Goal: Information Seeking & Learning: Understand process/instructions

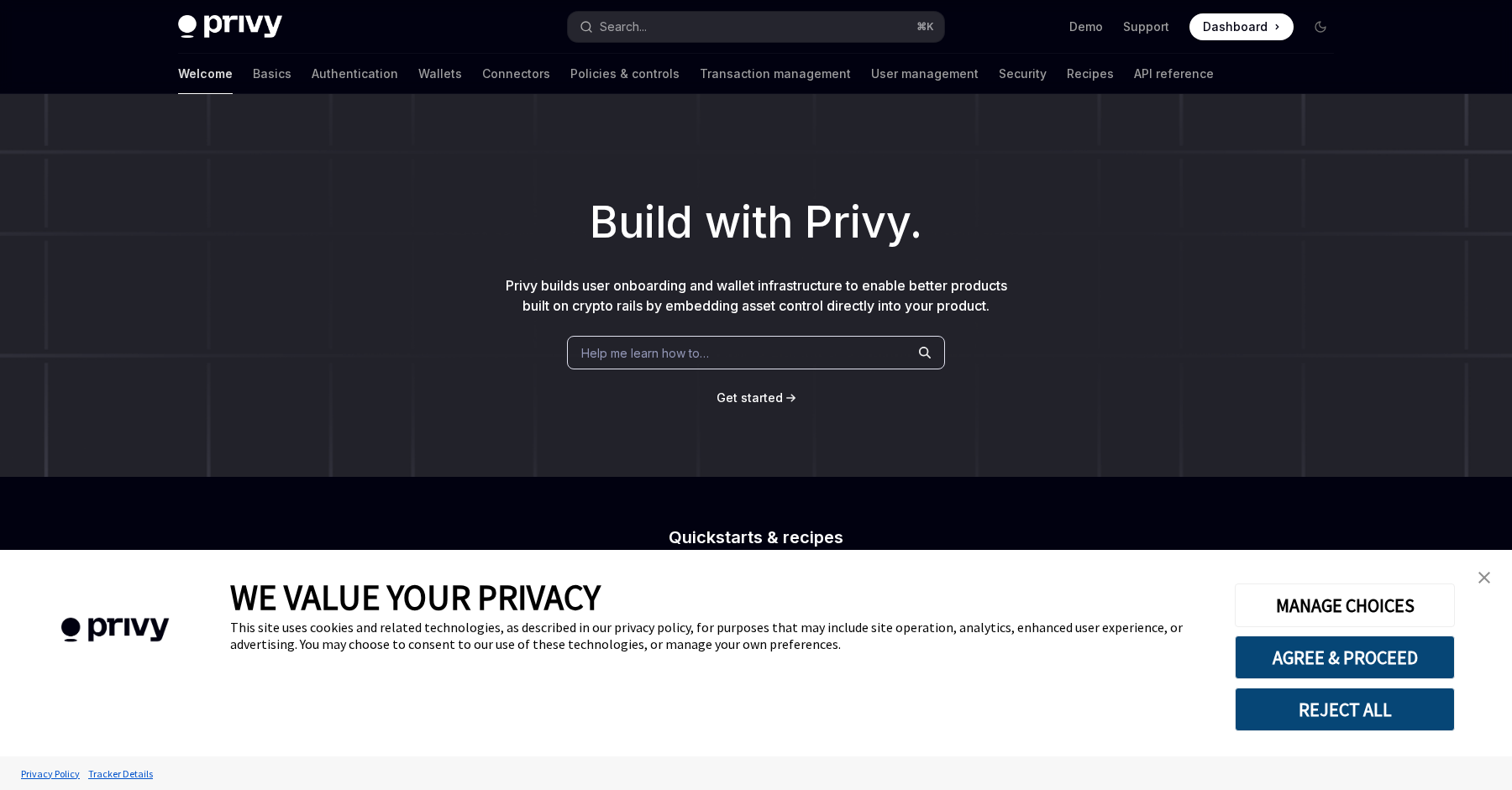
click at [1335, 724] on button "REJECT ALL" at bounding box center [1345, 709] width 220 height 44
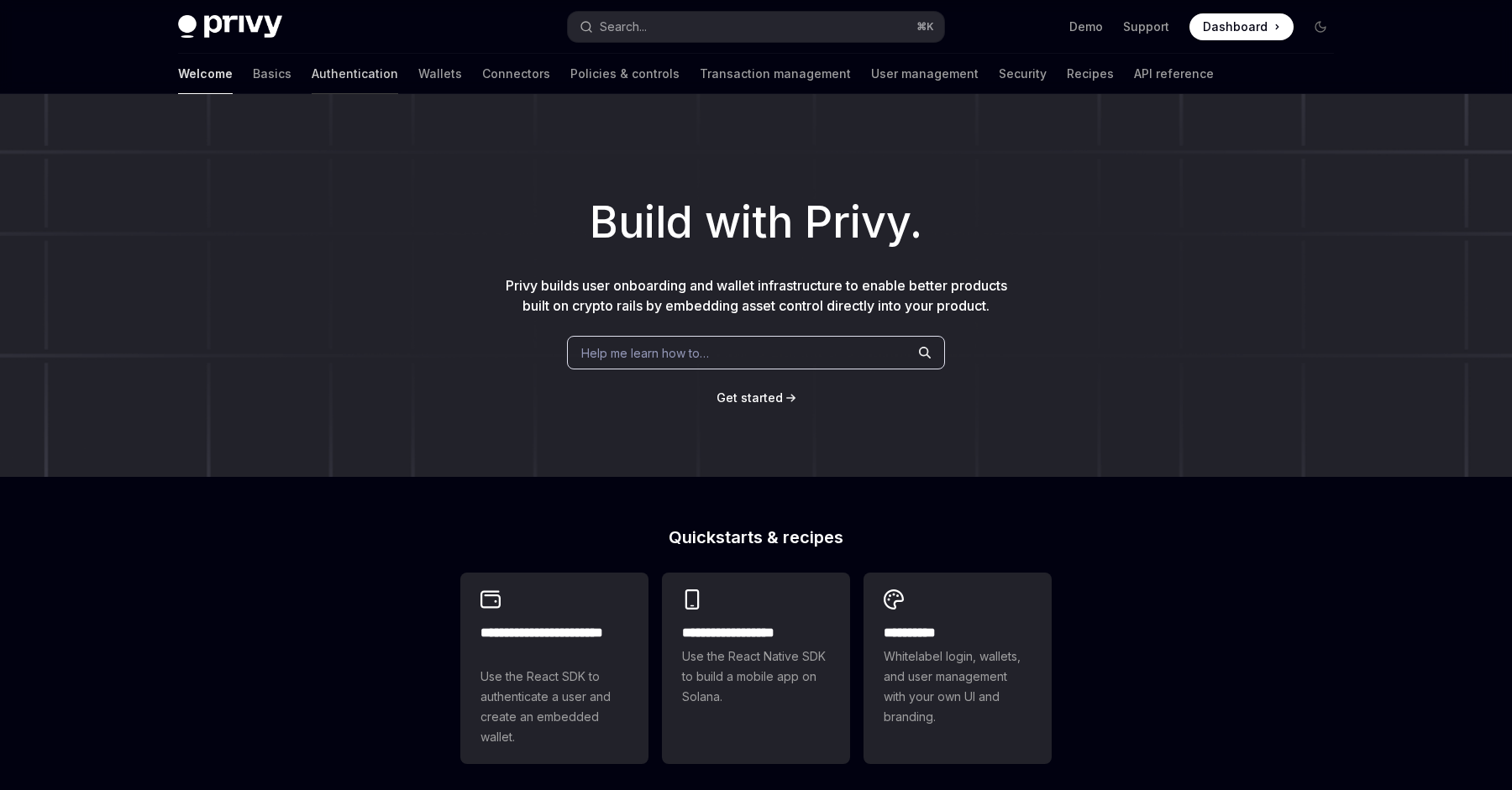
click at [312, 71] on link "Authentication" at bounding box center [355, 73] width 86 height 40
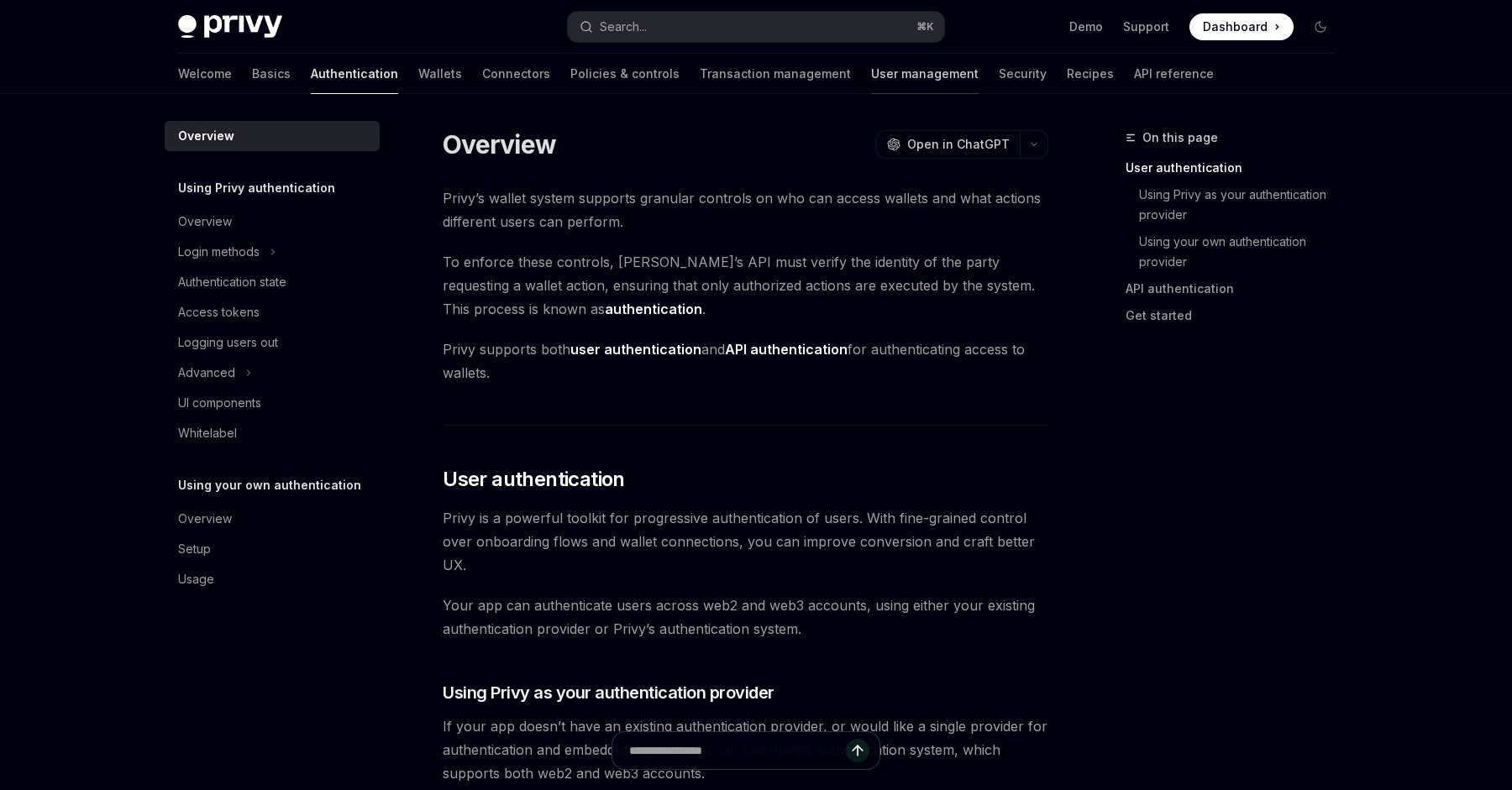
click at [871, 81] on link "User management" at bounding box center [925, 73] width 108 height 40
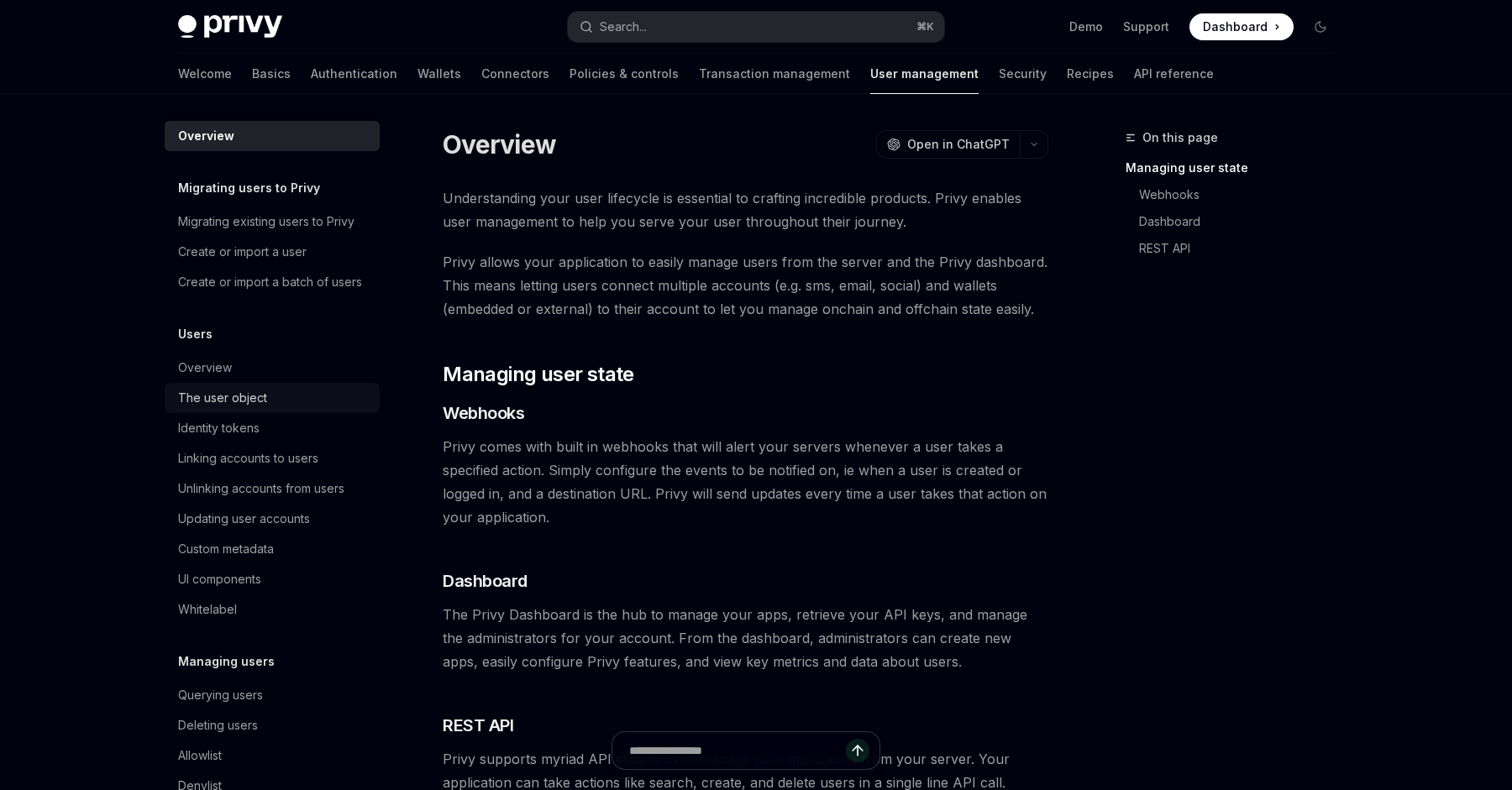
click at [249, 393] on div "The user object" at bounding box center [222, 398] width 89 height 20
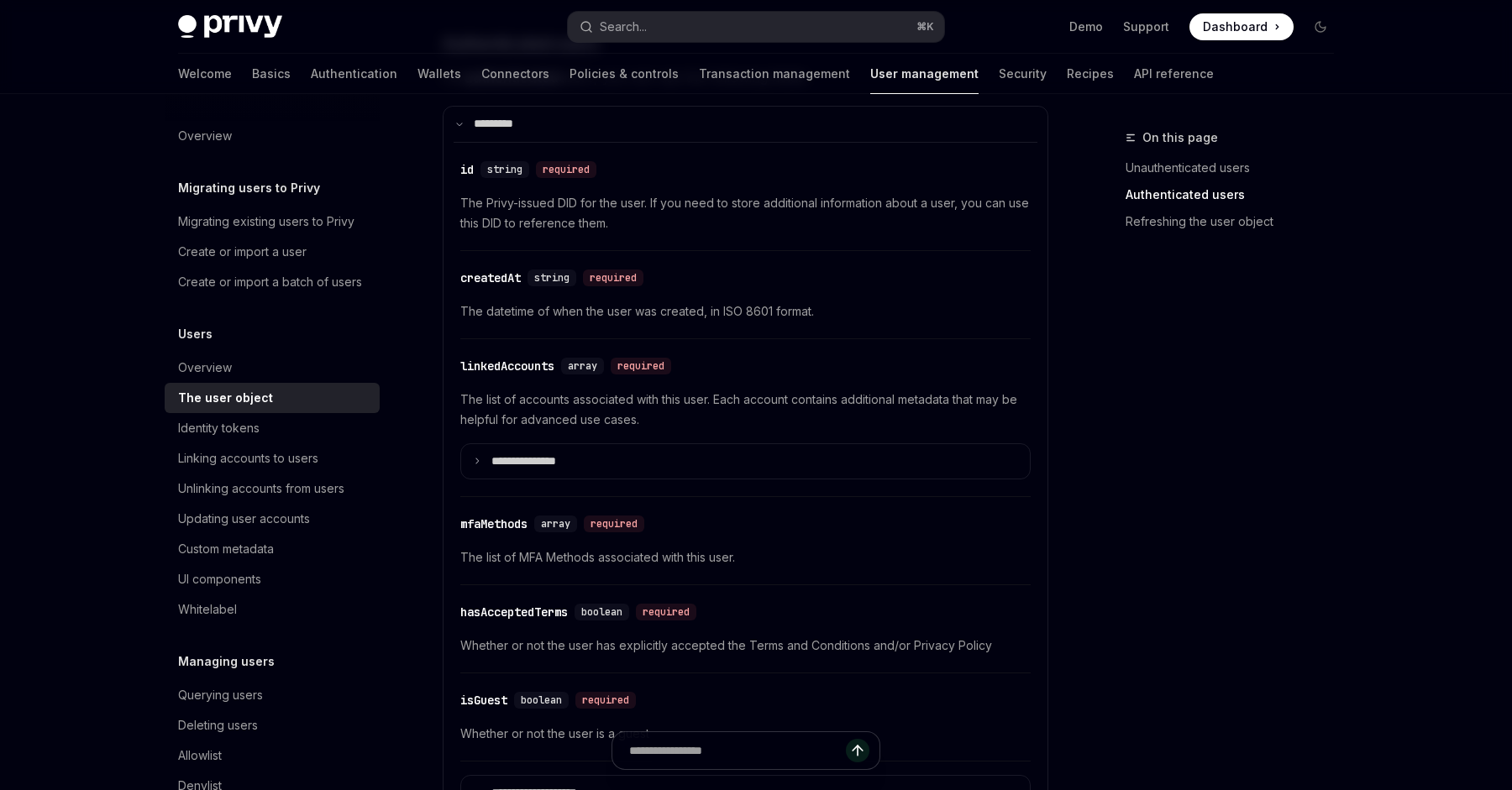
scroll to position [700, 0]
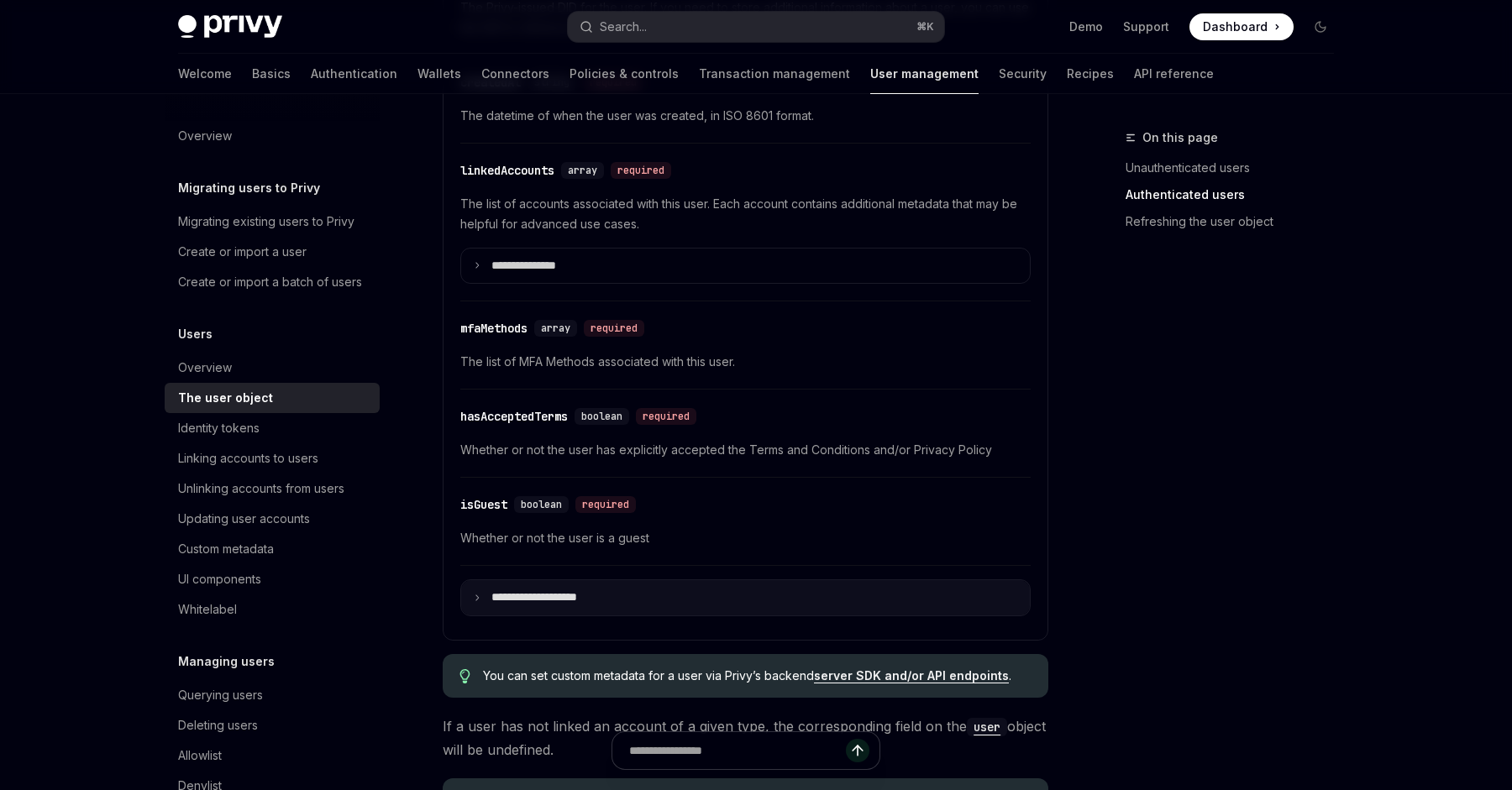
click at [684, 602] on summary "**********" at bounding box center [746, 597] width 569 height 35
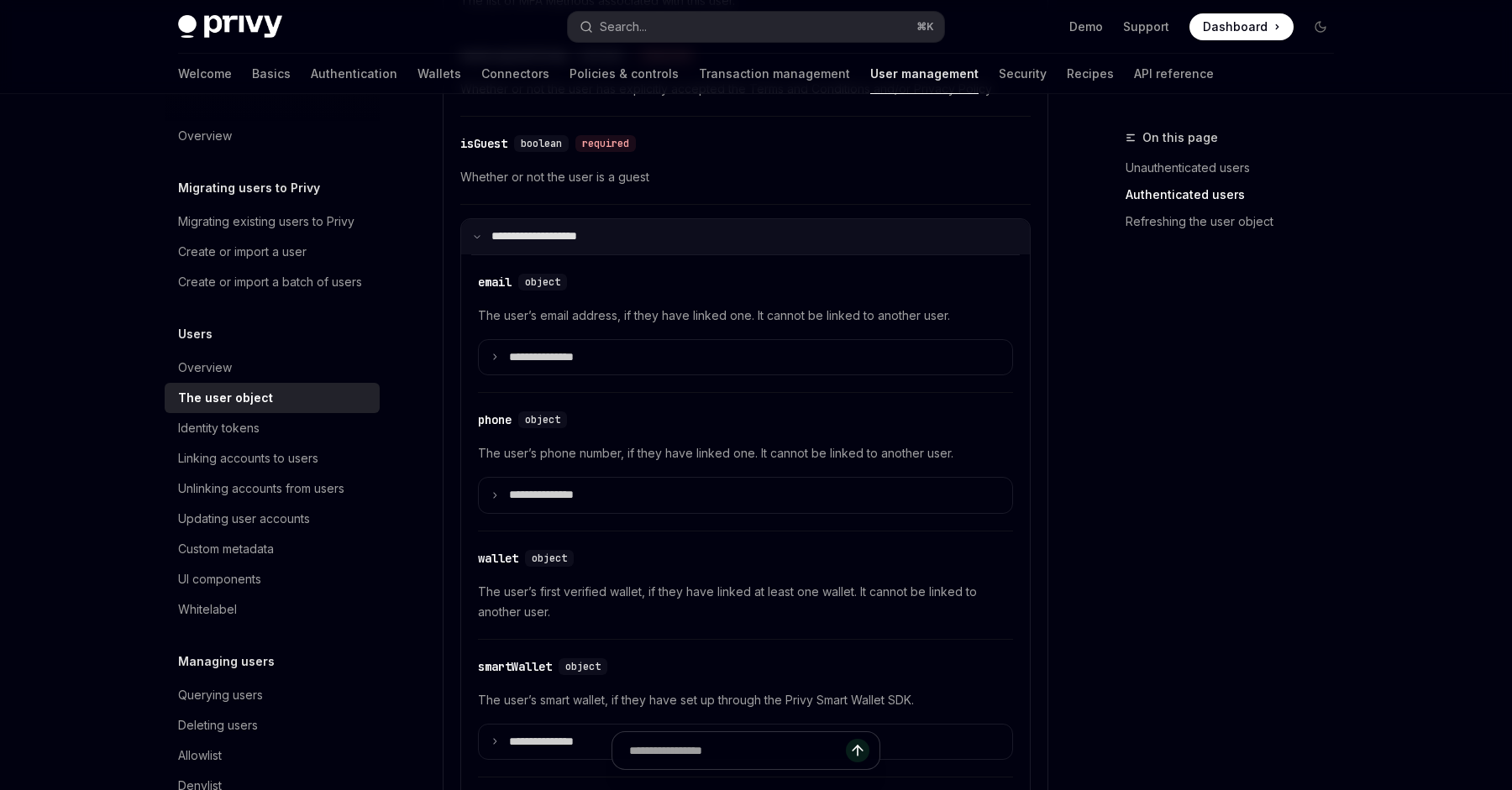
scroll to position [1117, 0]
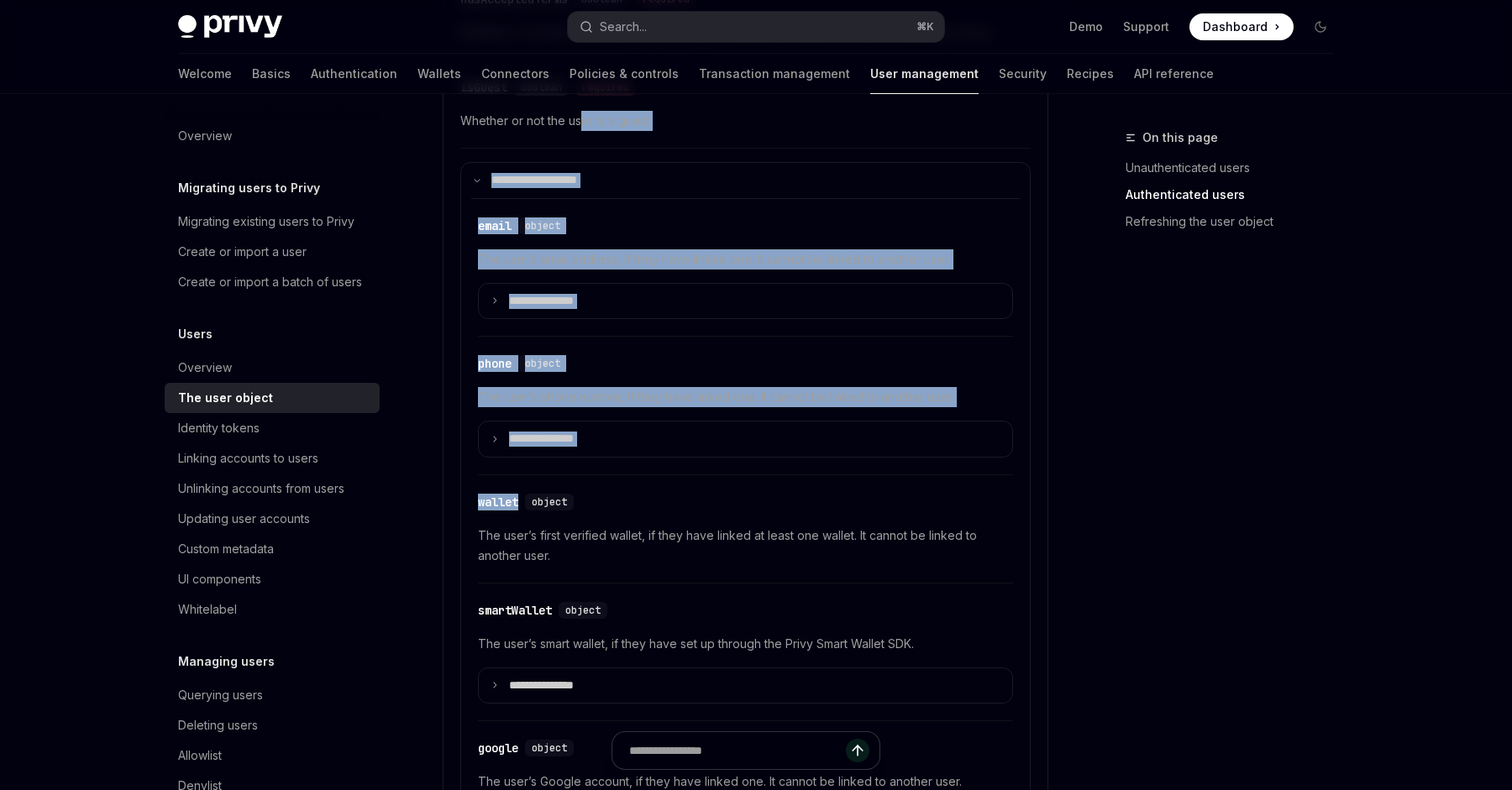
drag, startPoint x: 580, startPoint y: 129, endPoint x: 855, endPoint y: 524, distance: 481.3
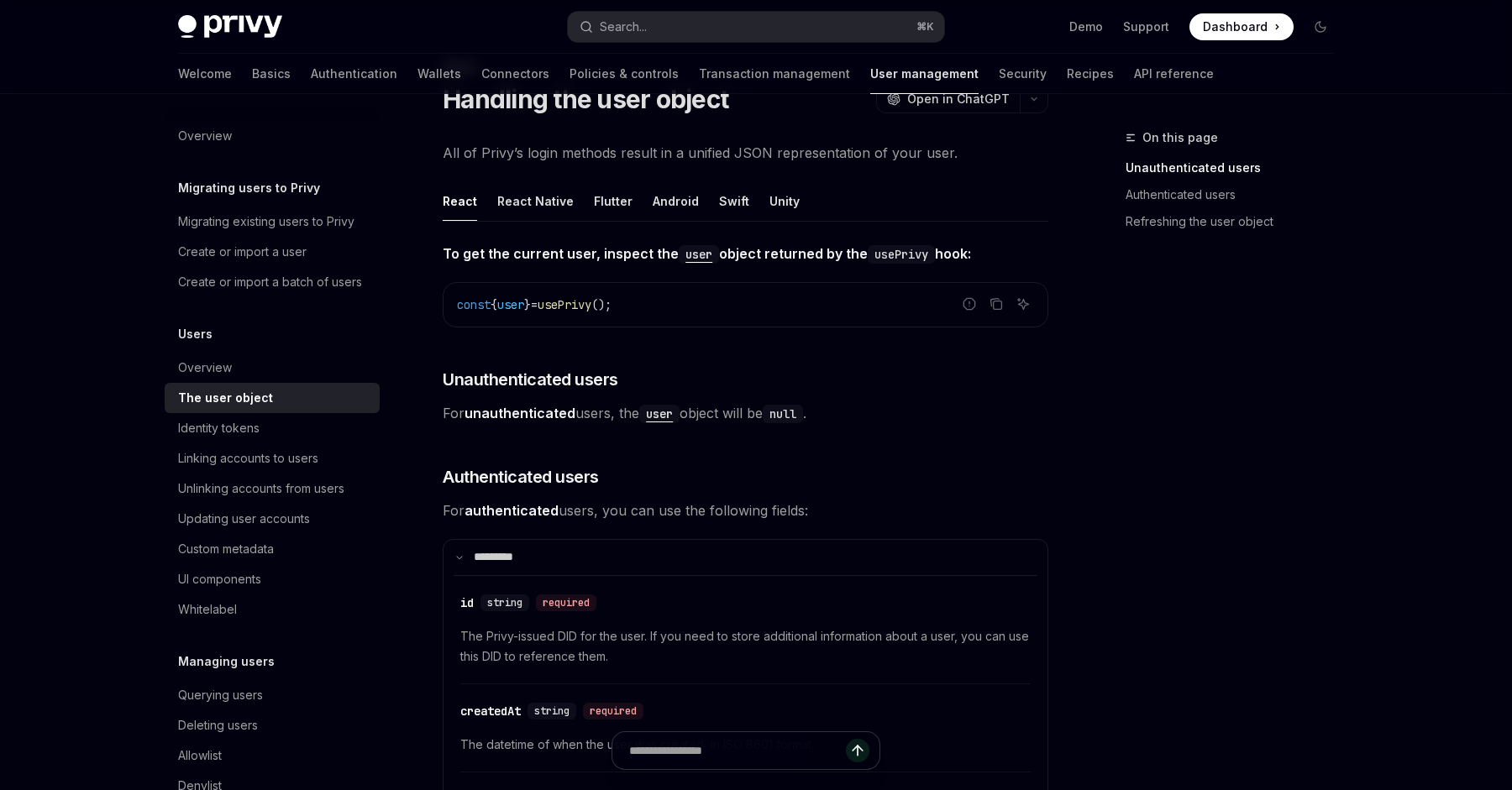
scroll to position [73, 0]
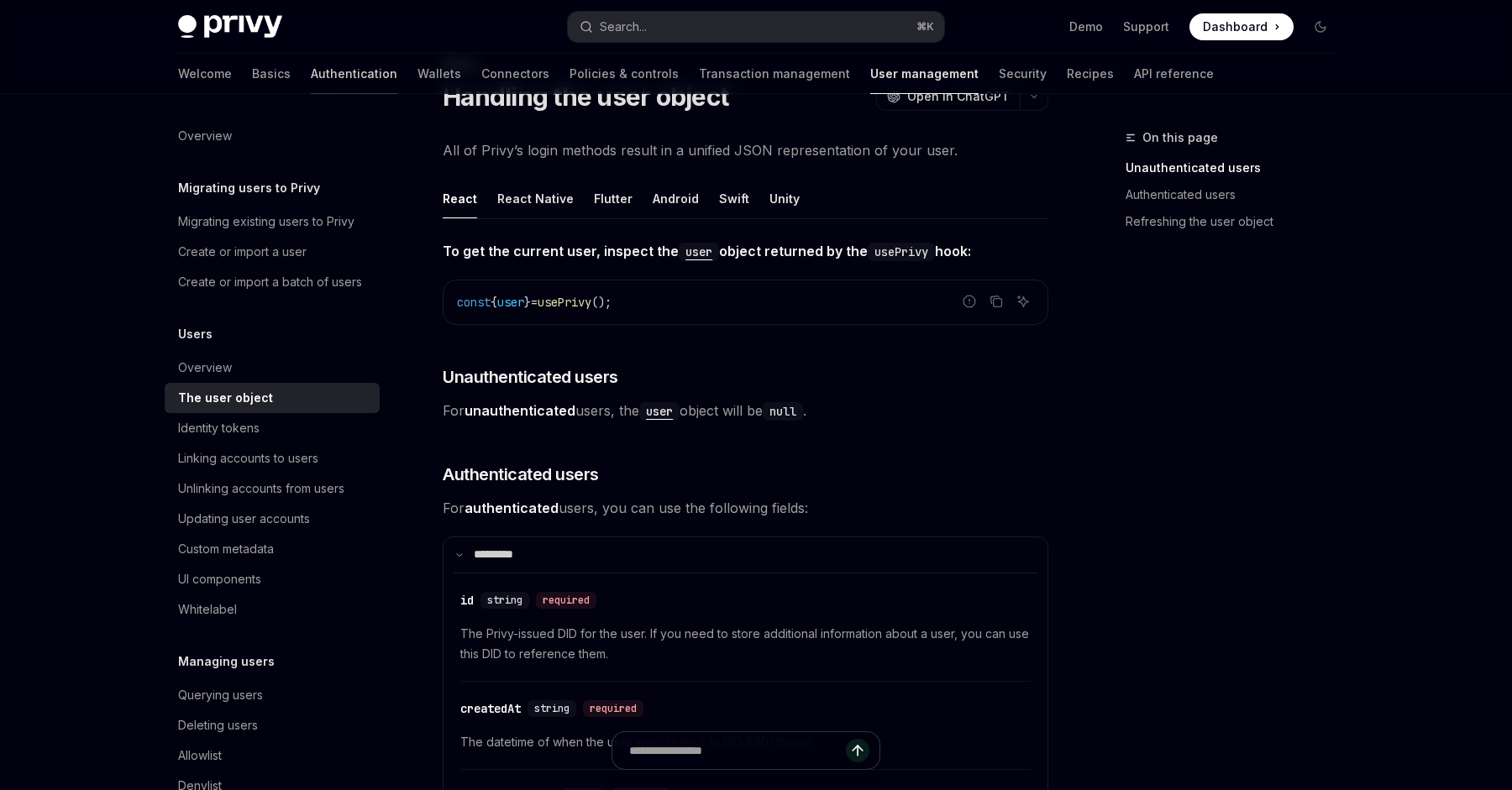
click at [311, 72] on link "Authentication" at bounding box center [354, 73] width 86 height 40
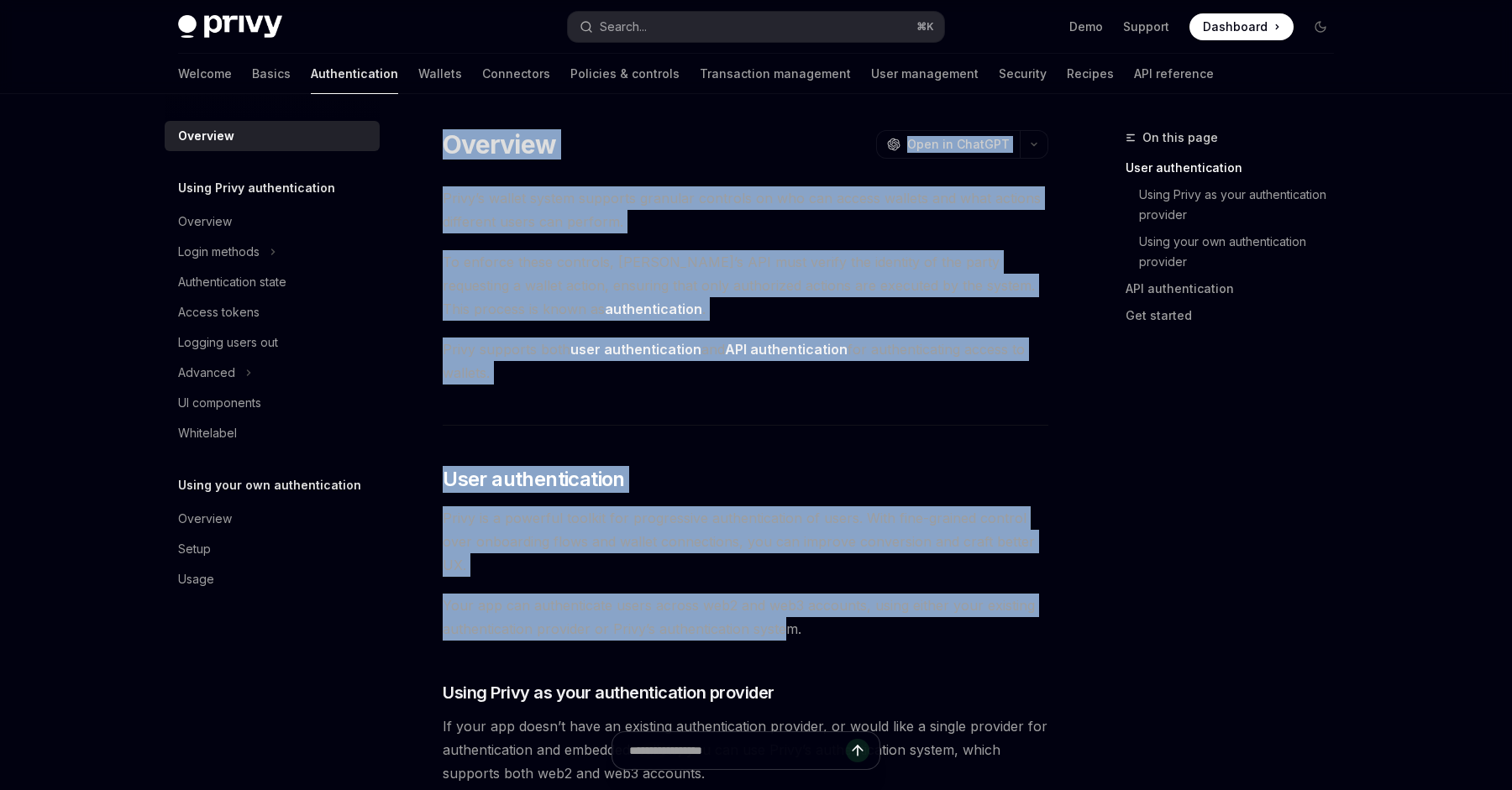
drag, startPoint x: 447, startPoint y: 128, endPoint x: 789, endPoint y: 640, distance: 615.7
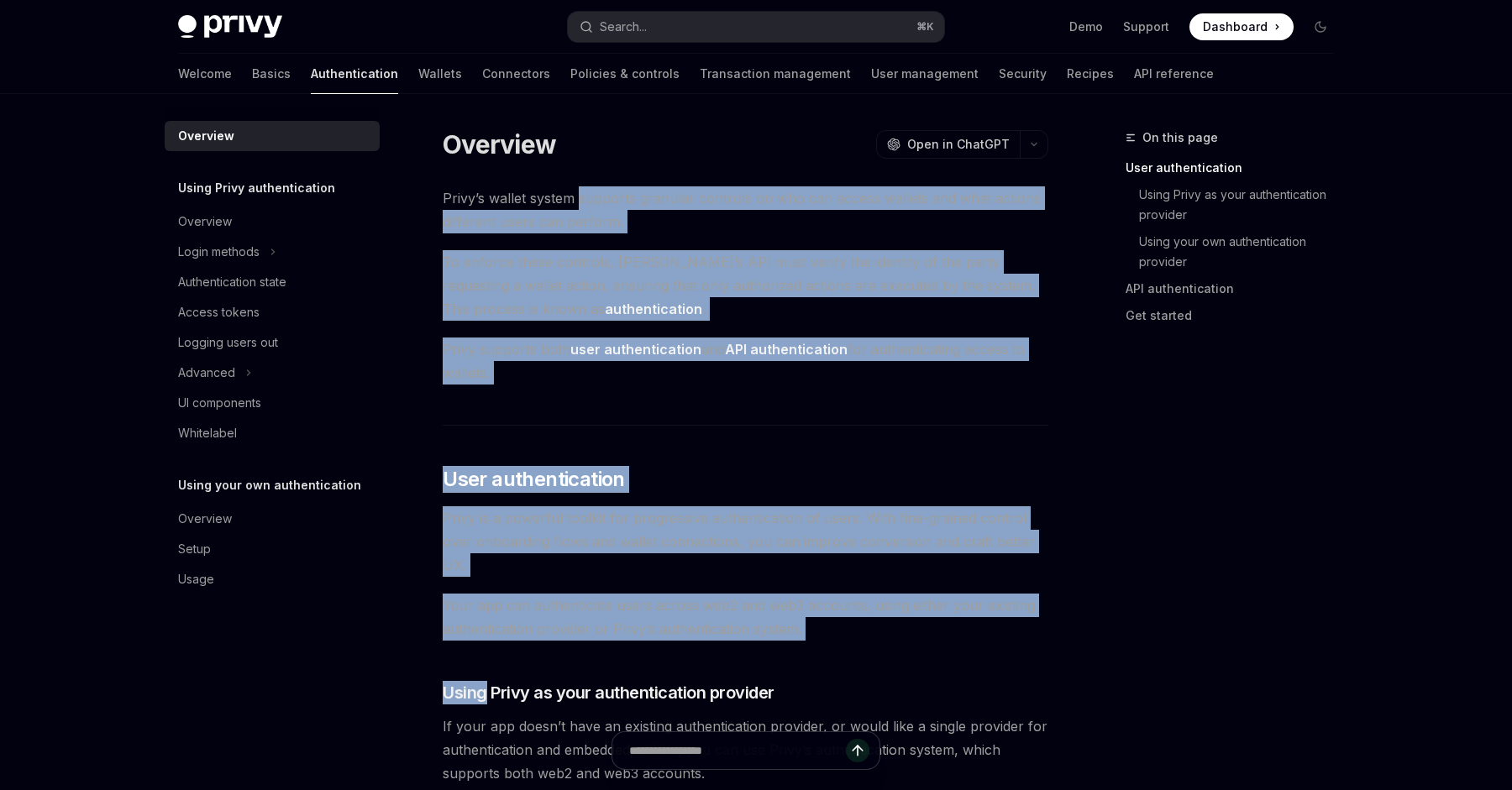
drag, startPoint x: 789, startPoint y: 640, endPoint x: 587, endPoint y: 201, distance: 483.2
click at [587, 201] on span "Privy’s wallet system supports granular controls on who can access wallets and …" at bounding box center [745, 210] width 605 height 47
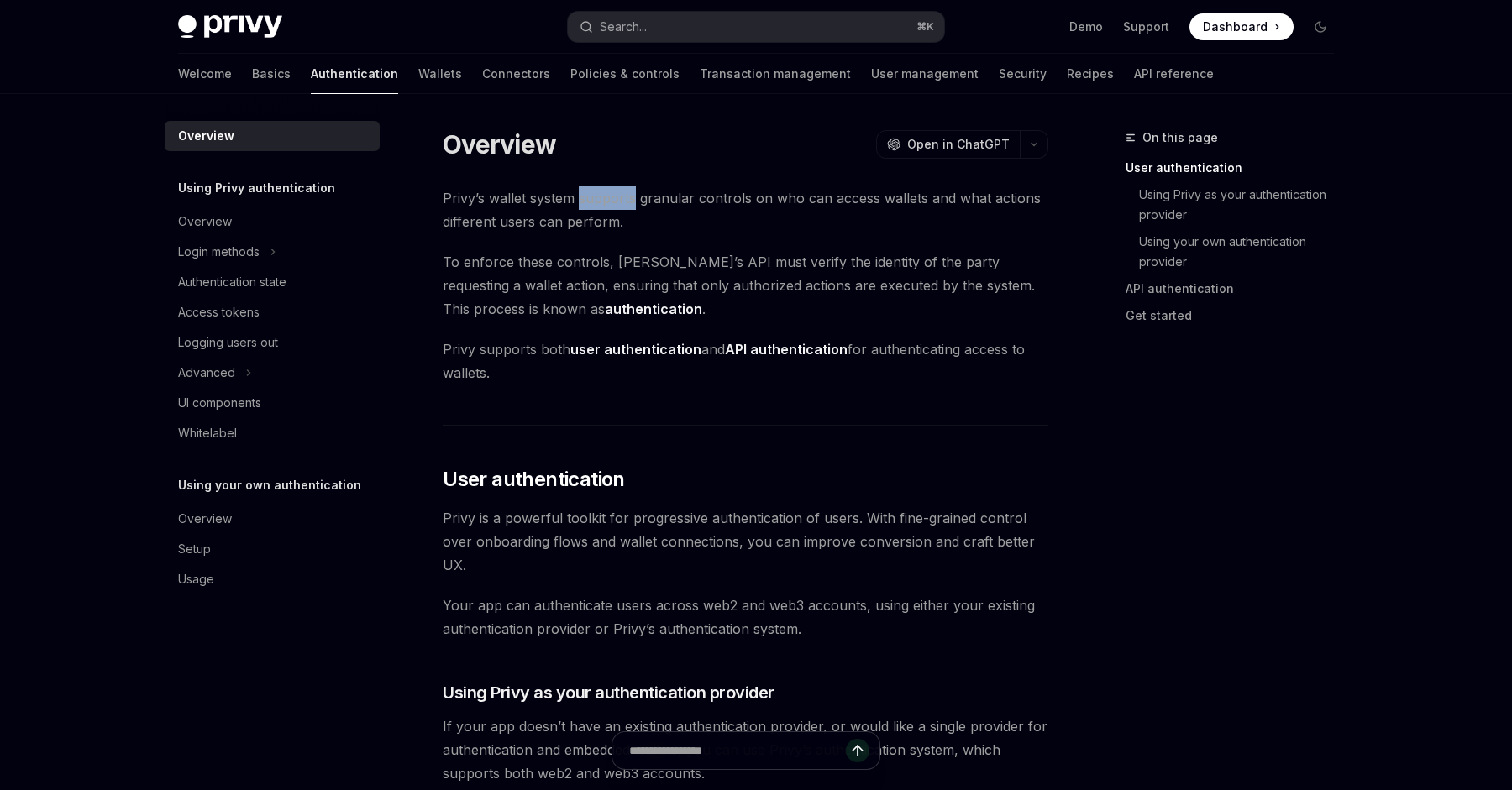
click at [587, 201] on span "Privy’s wallet system supports granular controls on who can access wallets and …" at bounding box center [745, 210] width 605 height 47
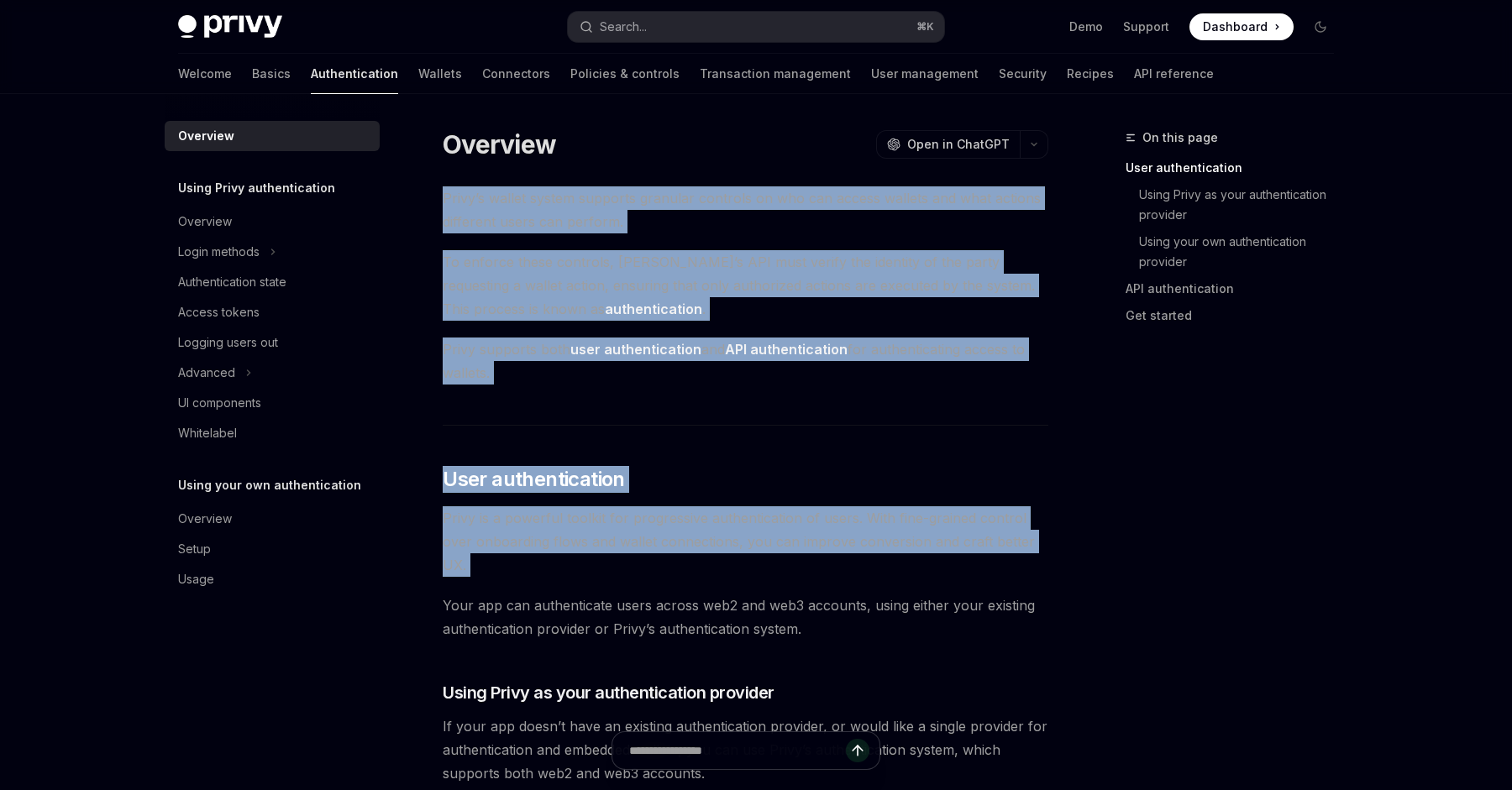
drag, startPoint x: 587, startPoint y: 201, endPoint x: 755, endPoint y: 542, distance: 380.1
click at [755, 542] on span "Privy is a powerful toolkit for progressive authentication of users. With fine-…" at bounding box center [745, 541] width 605 height 71
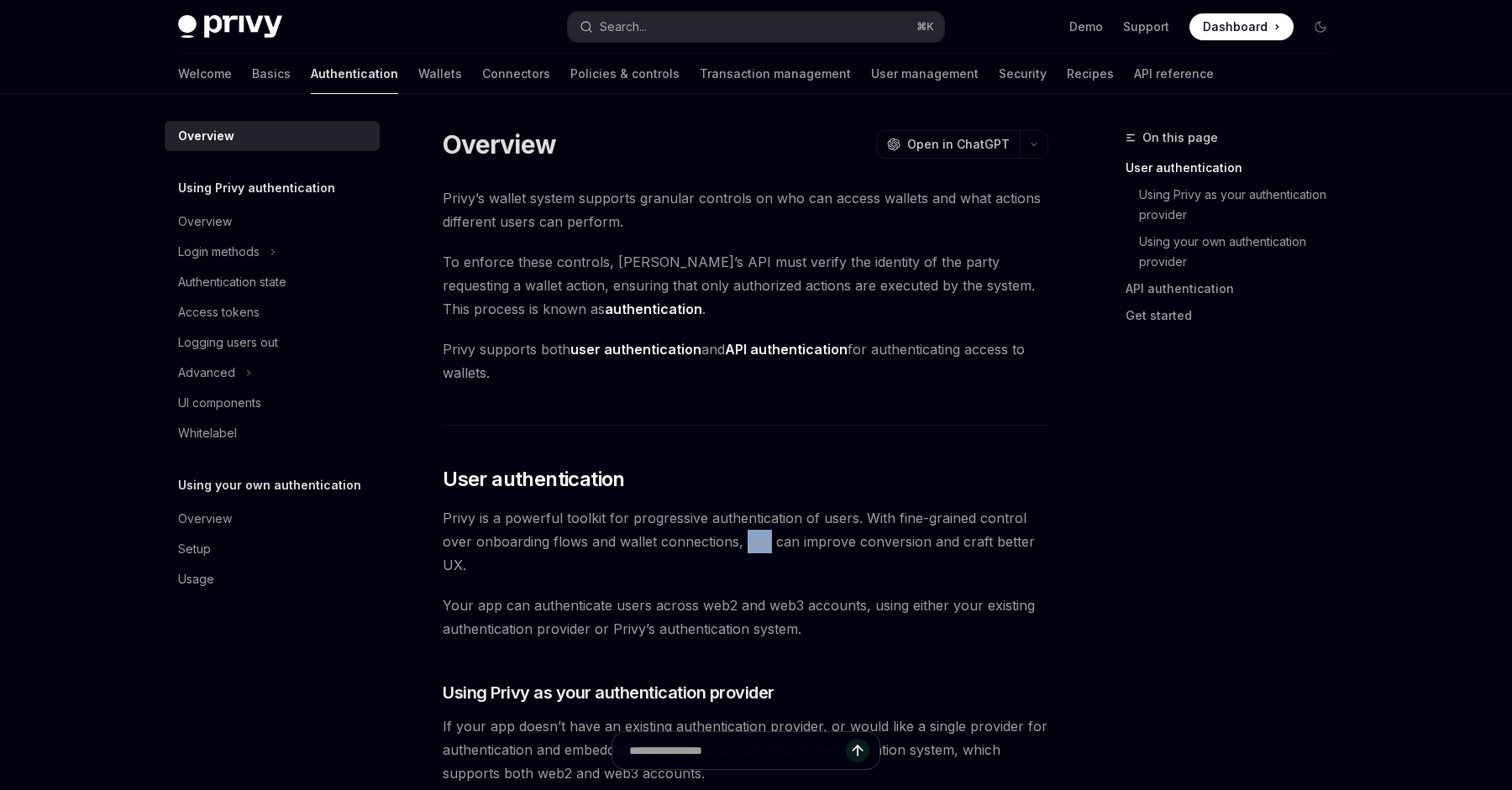
click at [755, 542] on span "Privy is a powerful toolkit for progressive authentication of users. With fine-…" at bounding box center [745, 541] width 605 height 71
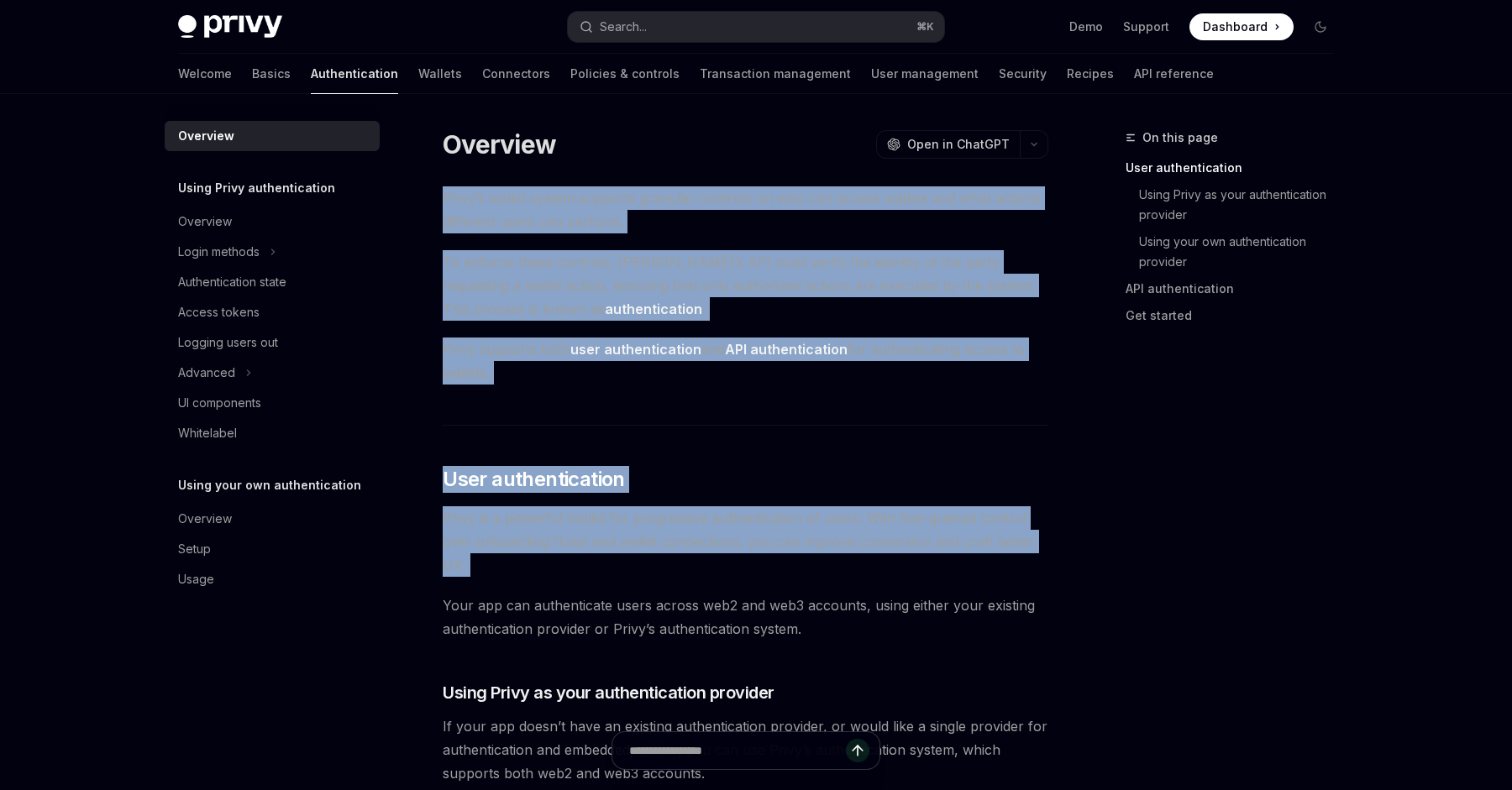
drag, startPoint x: 755, startPoint y: 542, endPoint x: 583, endPoint y: 209, distance: 374.8
click at [582, 206] on span "Privy’s wallet system supports granular controls on who can access wallets and …" at bounding box center [745, 210] width 605 height 47
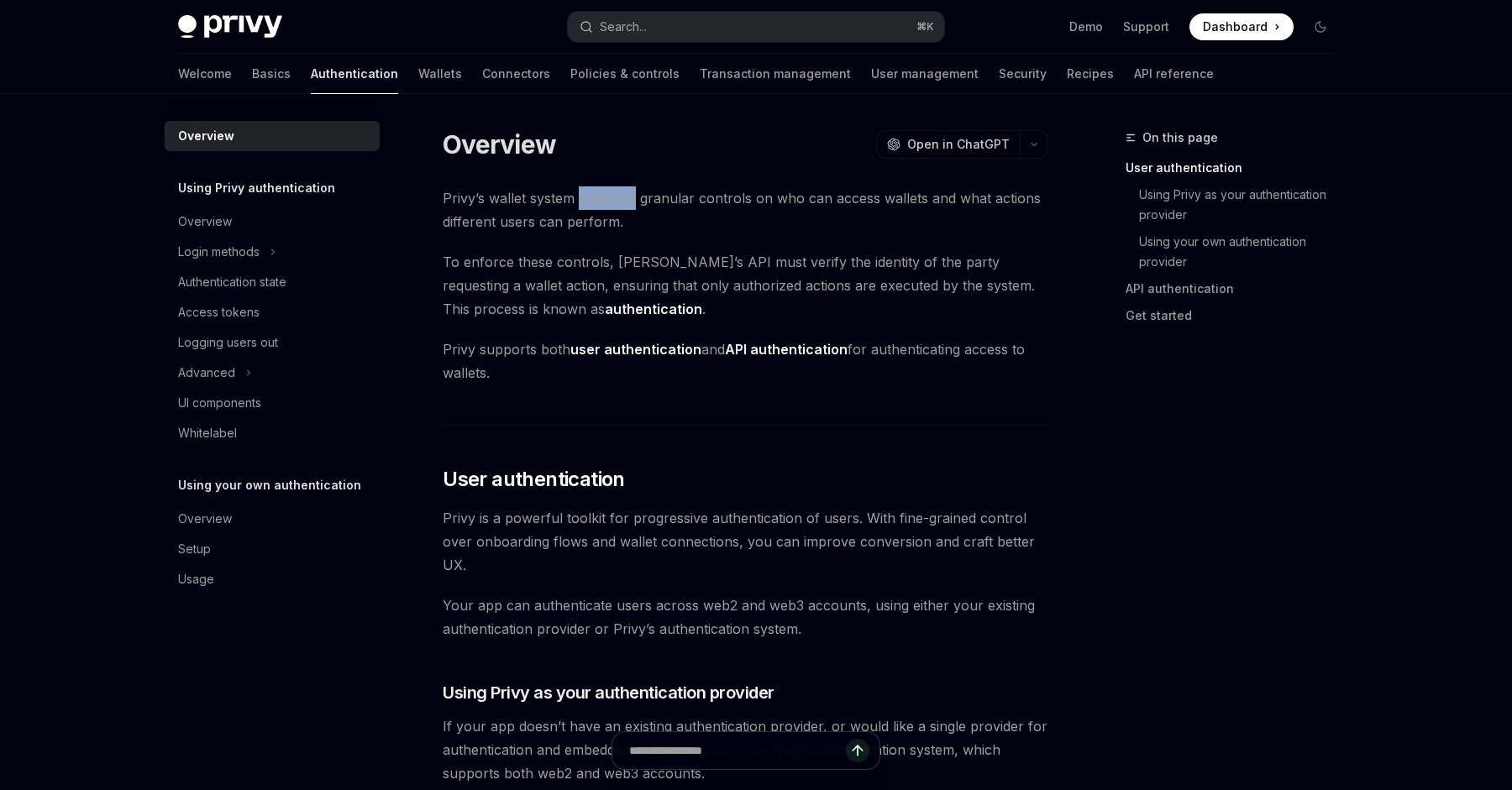
click at [582, 206] on span "Privy’s wallet system supports granular controls on who can access wallets and …" at bounding box center [745, 210] width 605 height 47
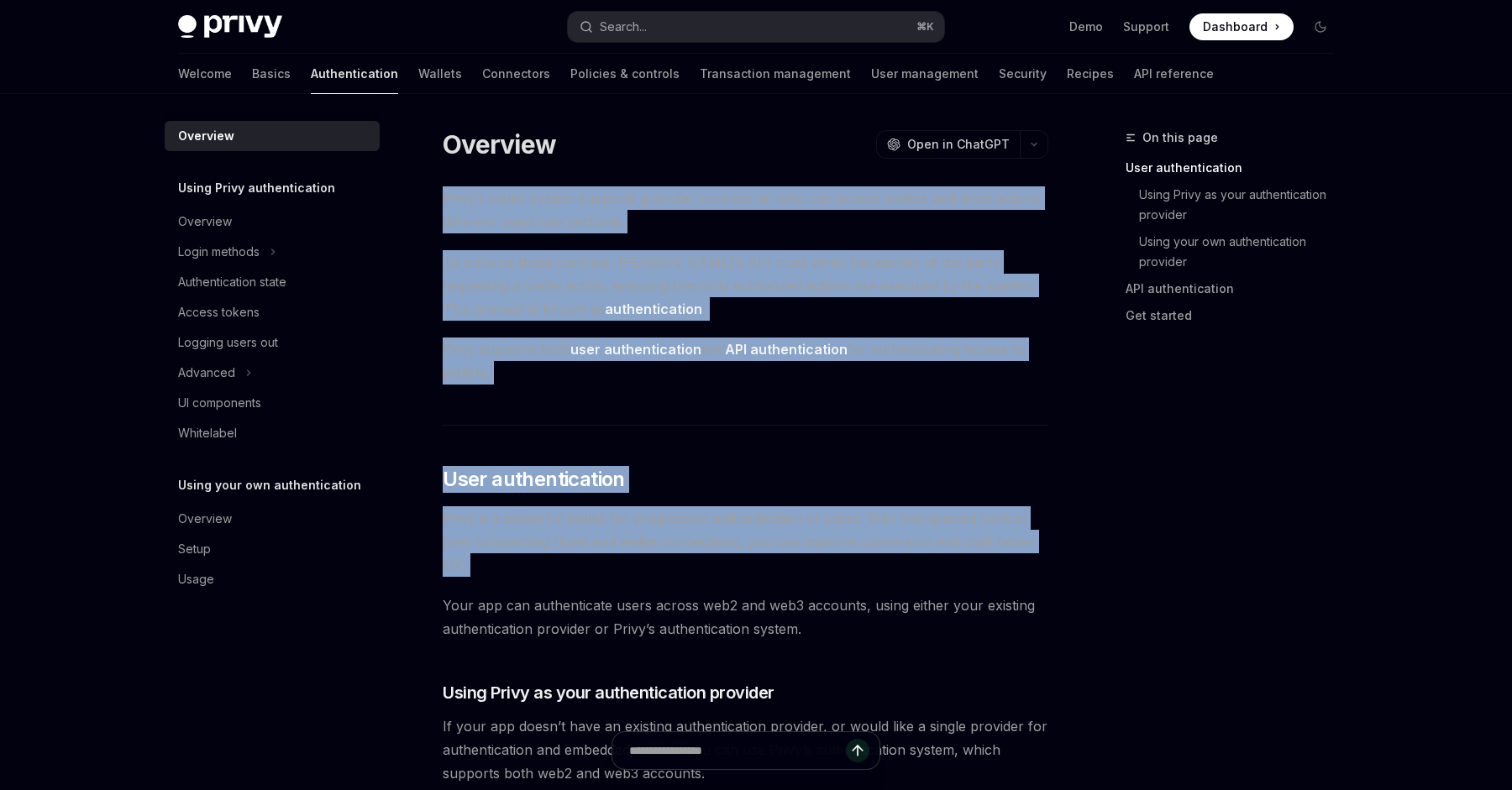
drag, startPoint x: 582, startPoint y: 206, endPoint x: 738, endPoint y: 523, distance: 353.3
click at [738, 523] on span "Privy is a powerful toolkit for progressive authentication of users. With fine-…" at bounding box center [745, 541] width 605 height 71
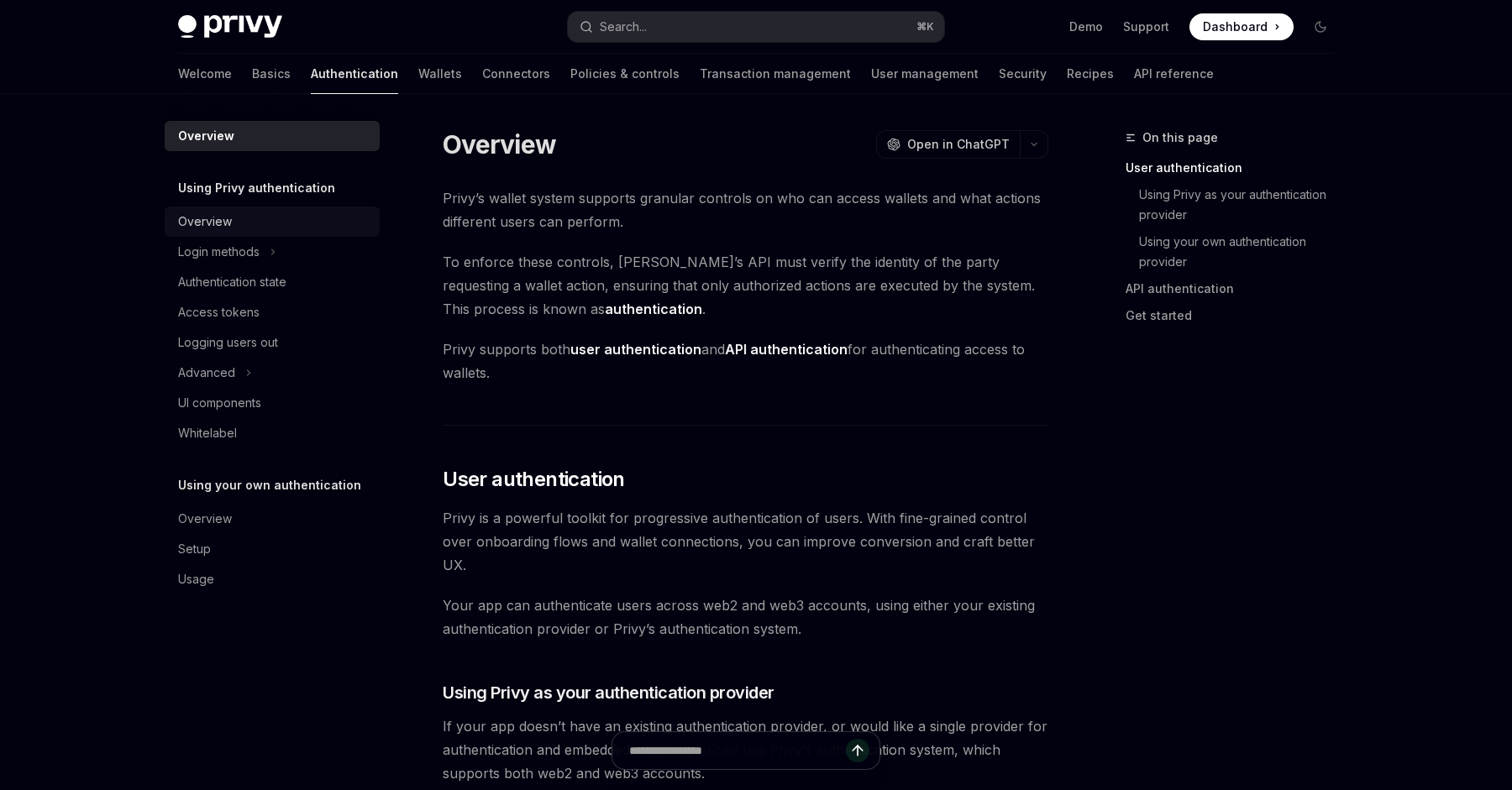
click at [189, 221] on div "Overview" at bounding box center [205, 221] width 53 height 20
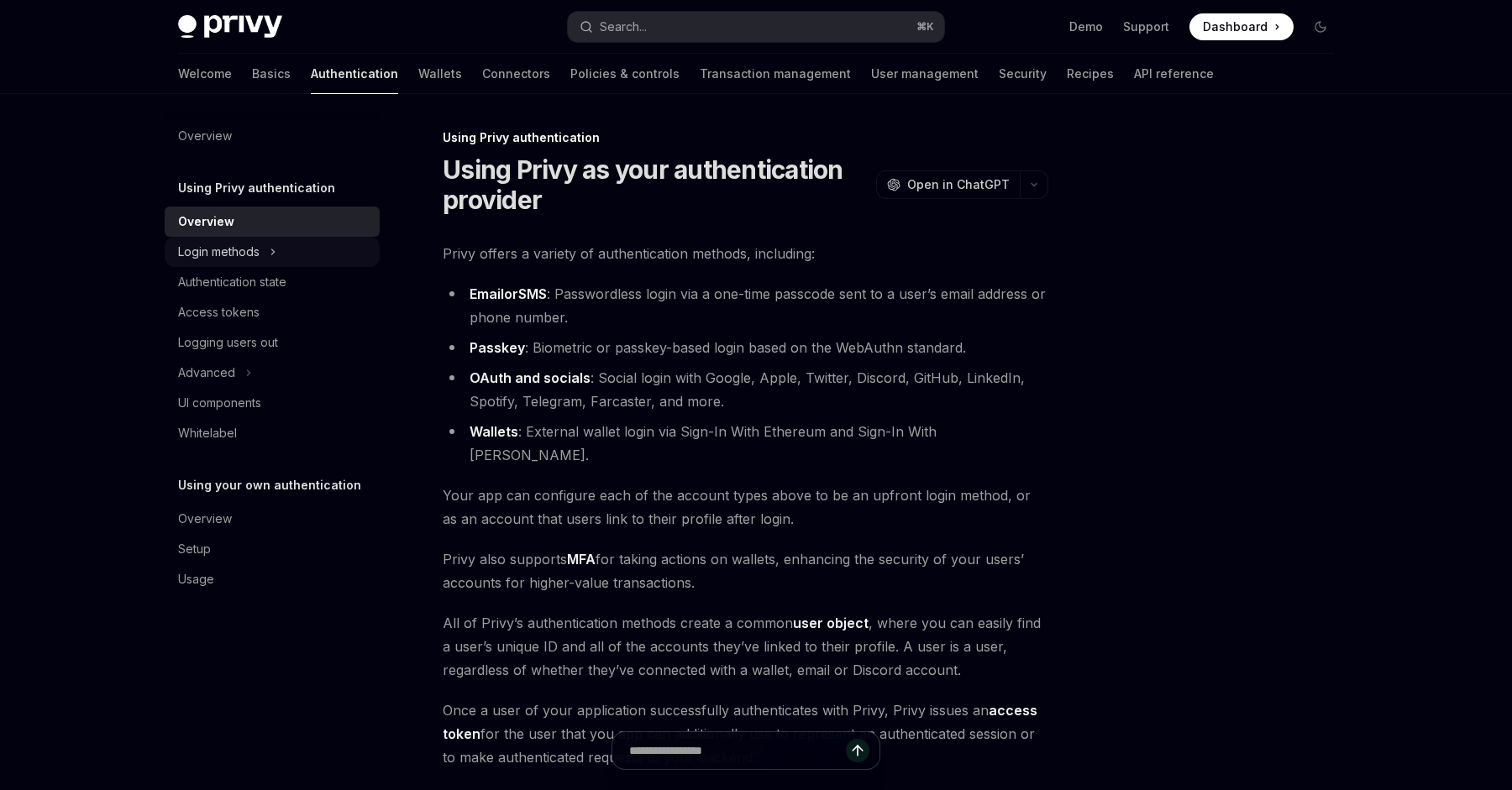
click at [201, 248] on div "Login methods" at bounding box center [219, 251] width 82 height 20
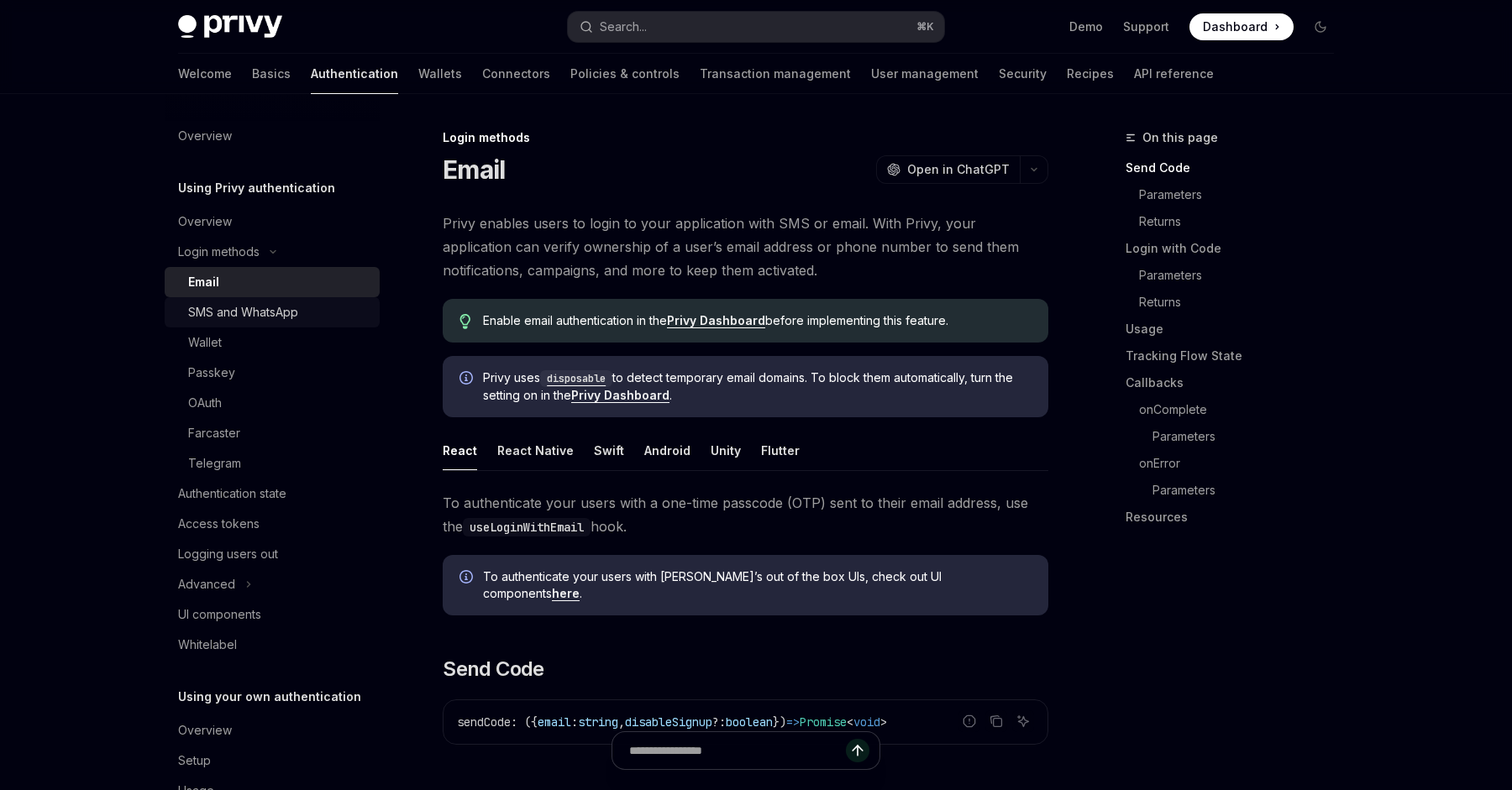
click at [214, 318] on div "SMS and WhatsApp" at bounding box center [244, 312] width 110 height 20
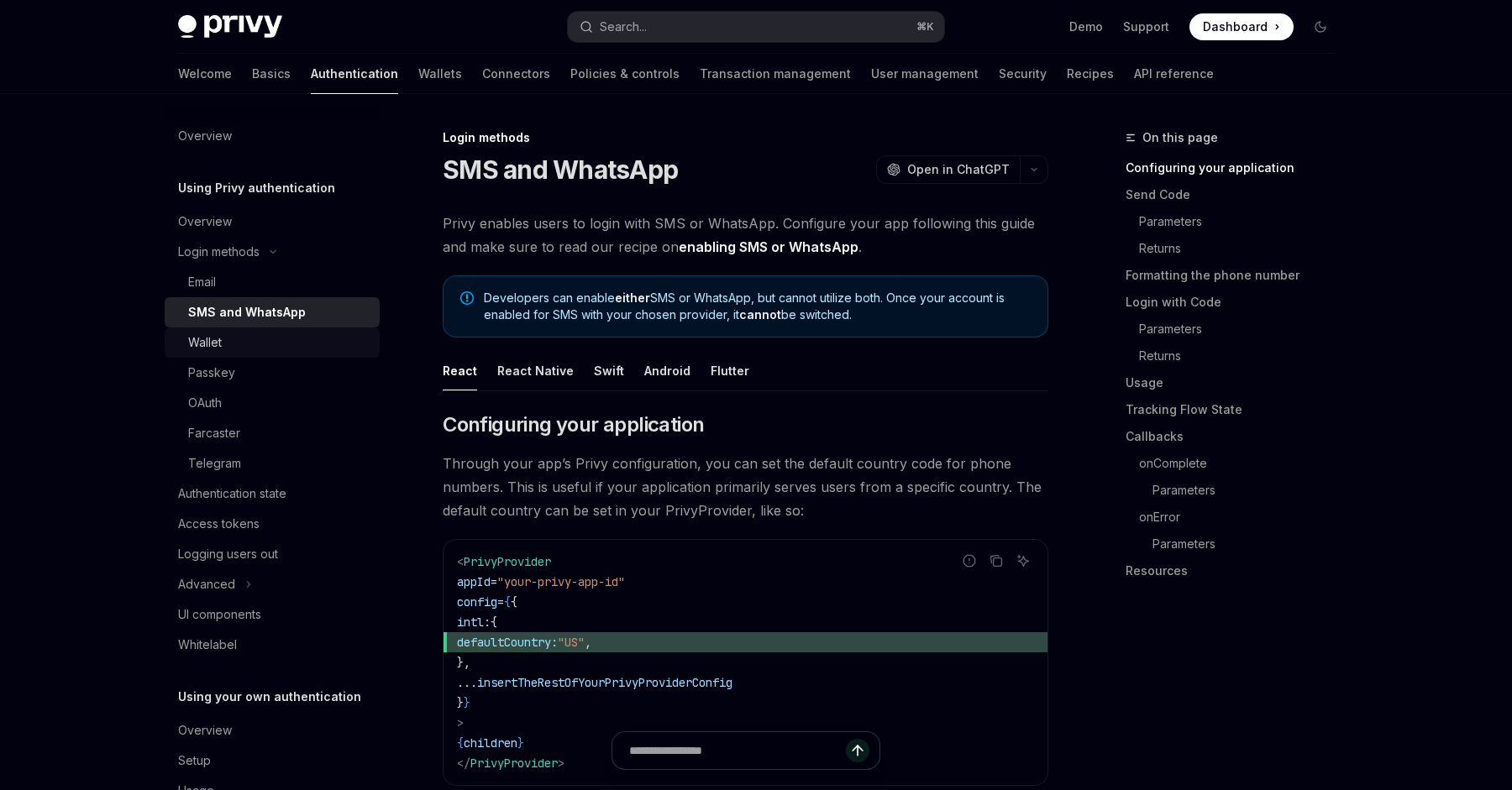
click at [217, 344] on div "Wallet" at bounding box center [205, 342] width 34 height 20
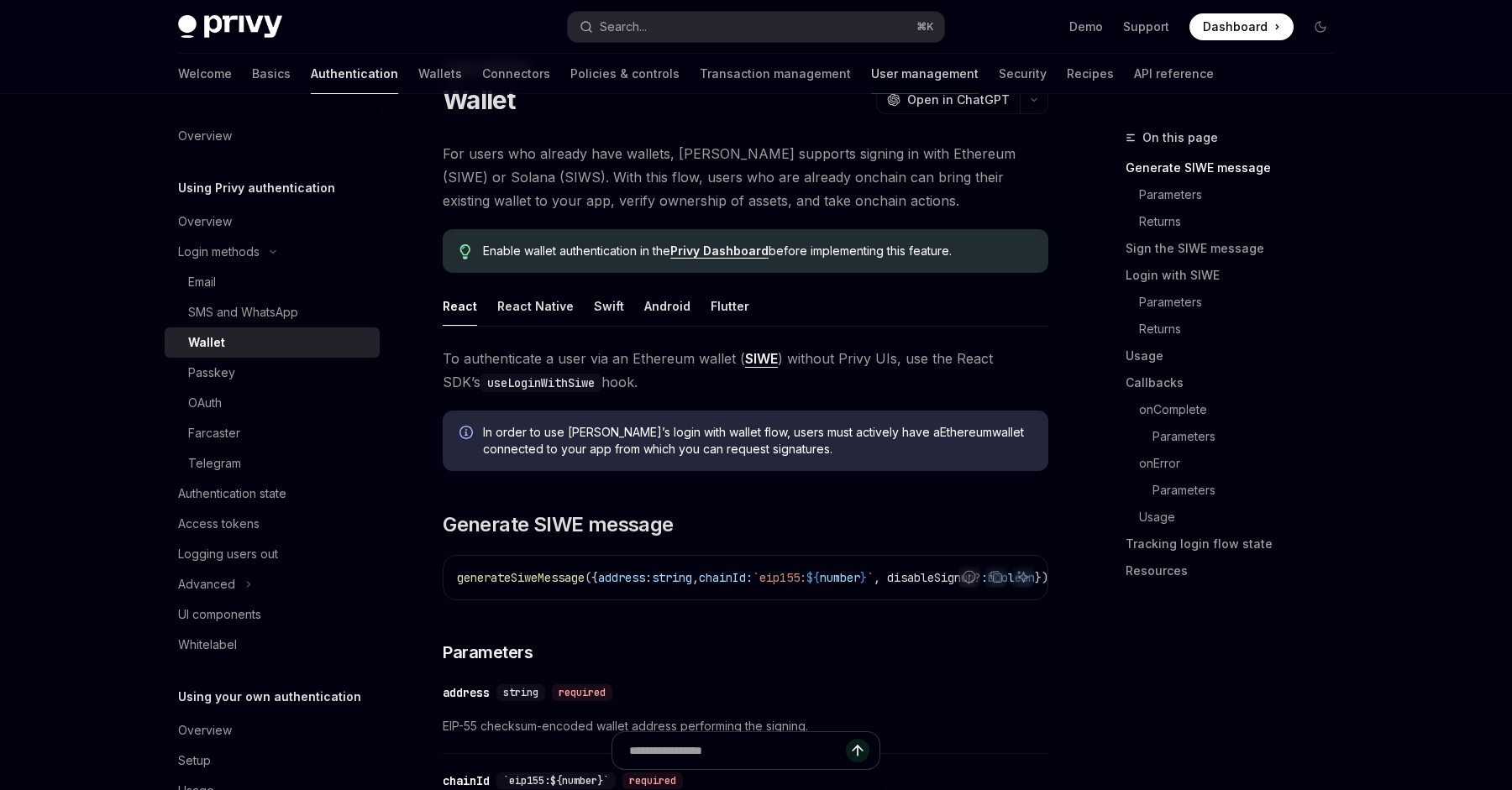
click at [871, 70] on link "User management" at bounding box center [925, 73] width 108 height 40
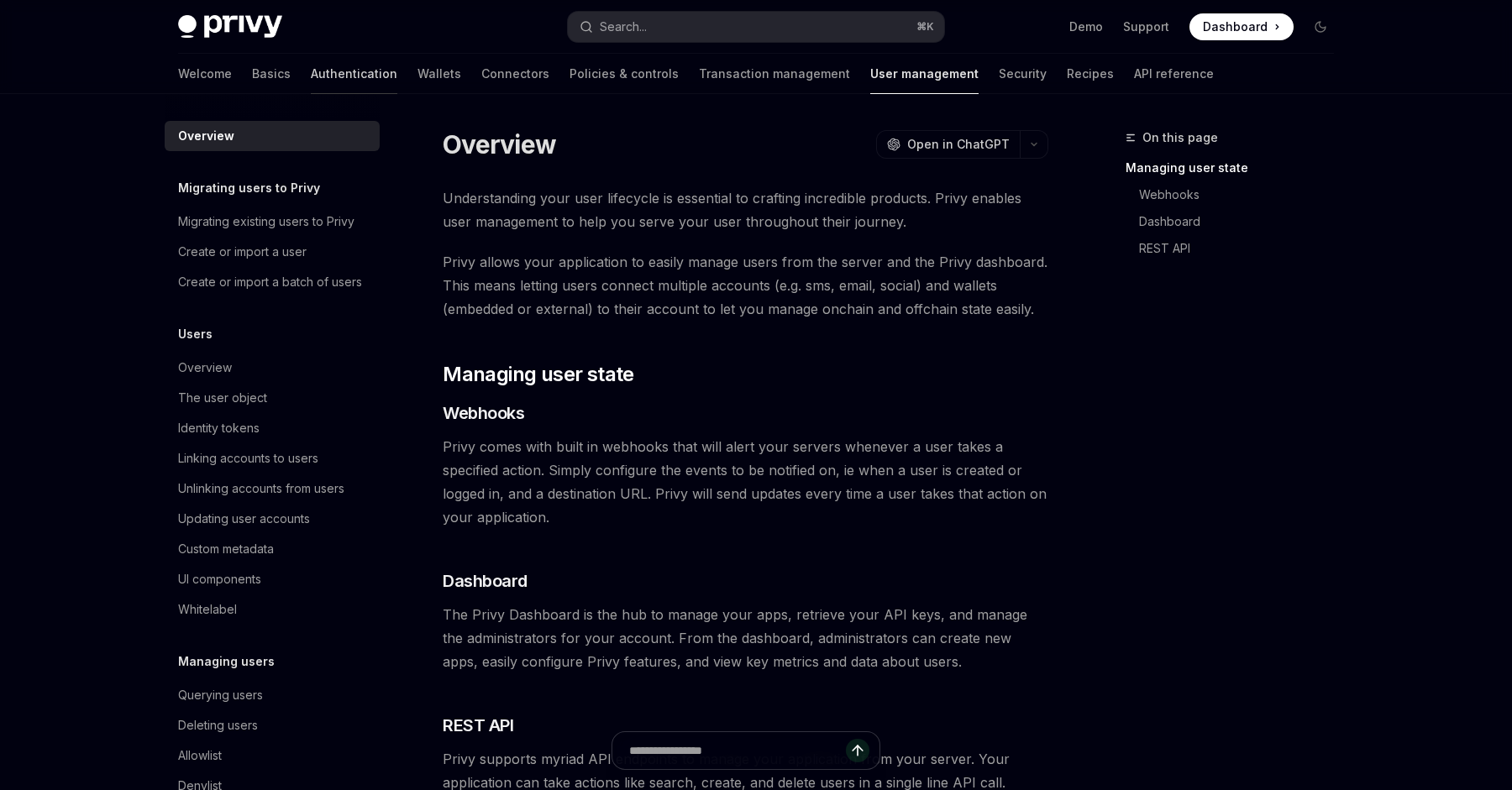
click at [311, 73] on link "Authentication" at bounding box center [354, 73] width 86 height 40
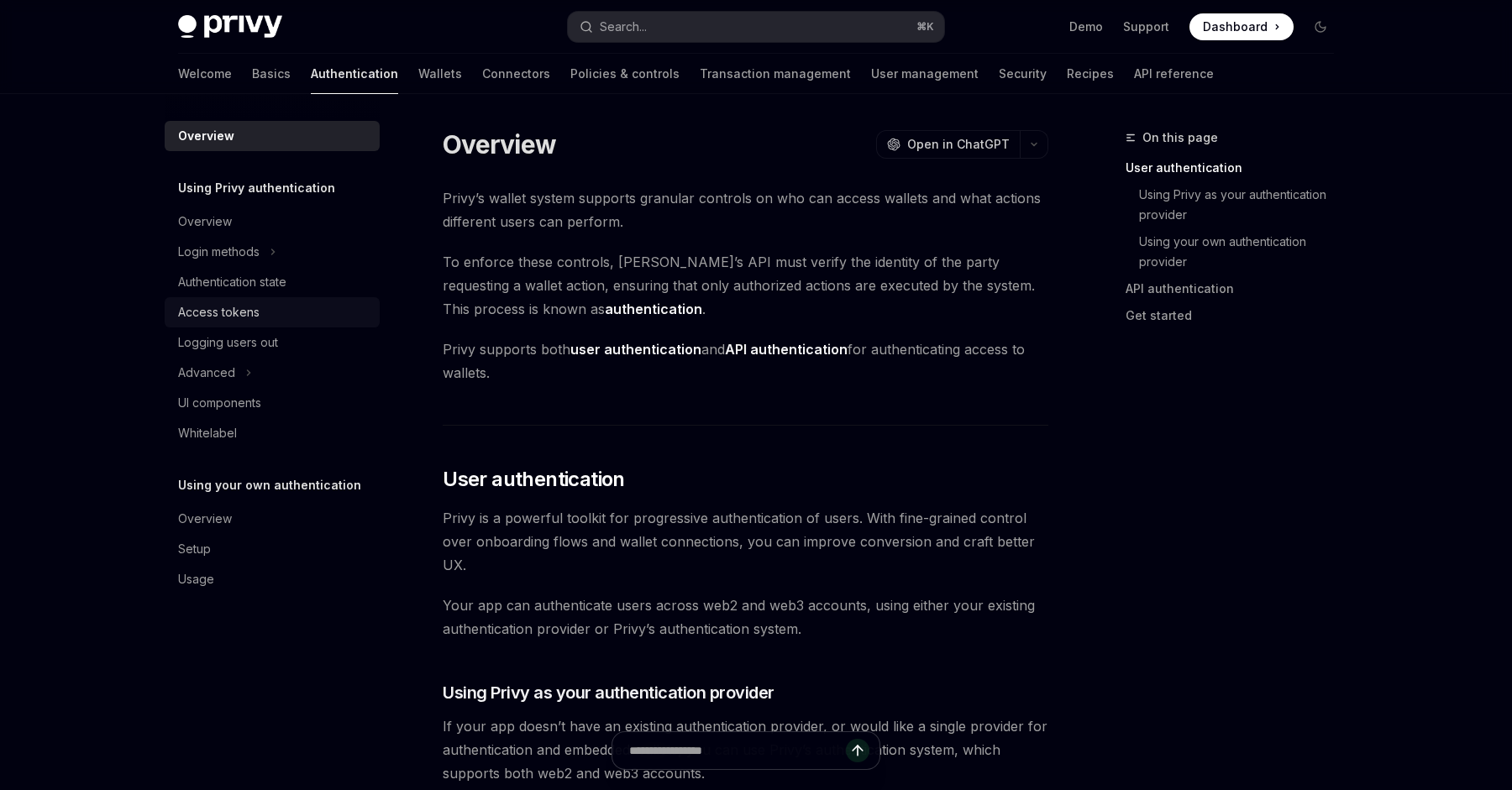
click at [256, 302] on div "Access tokens" at bounding box center [219, 312] width 82 height 20
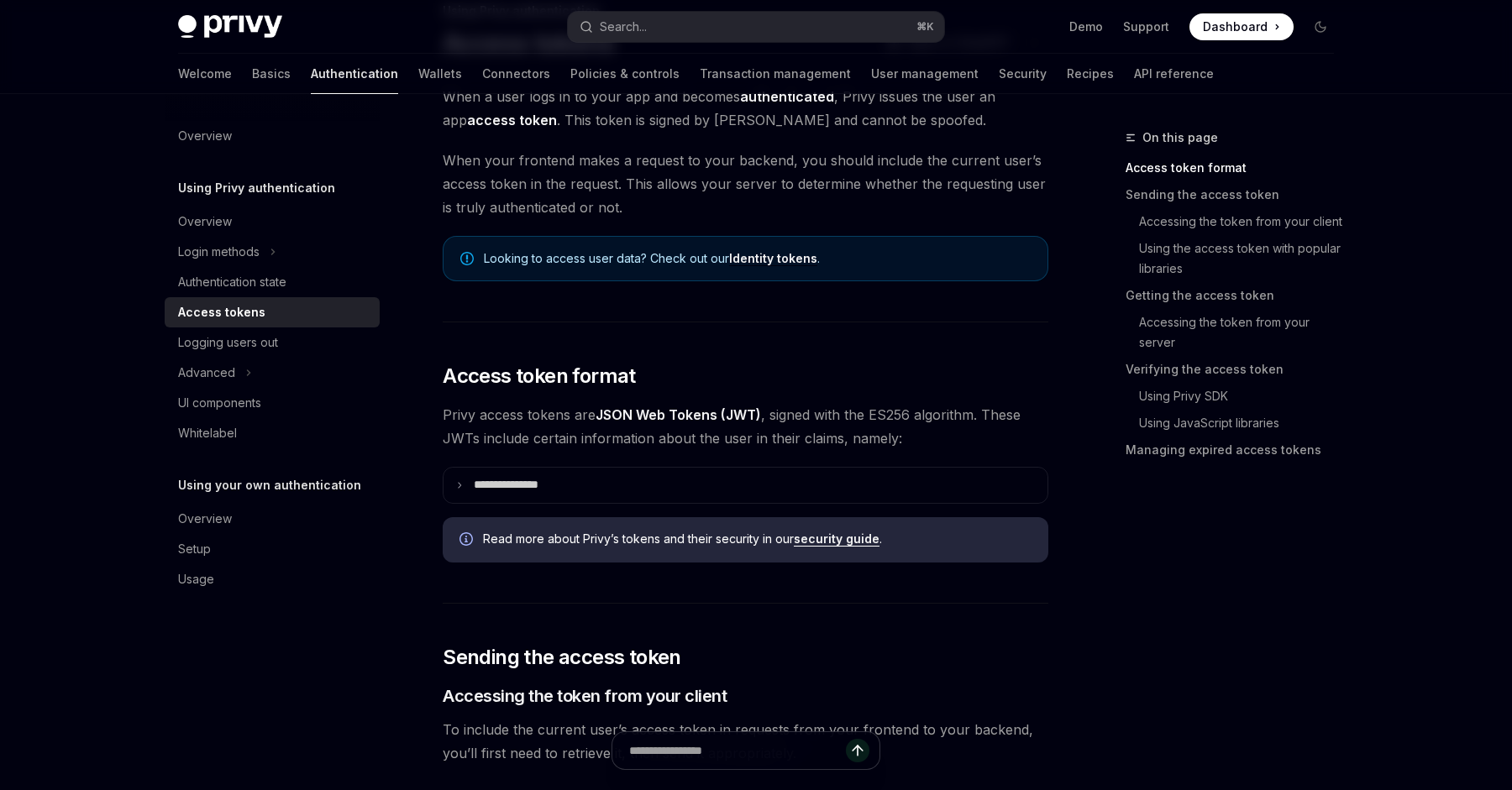
scroll to position [323, 0]
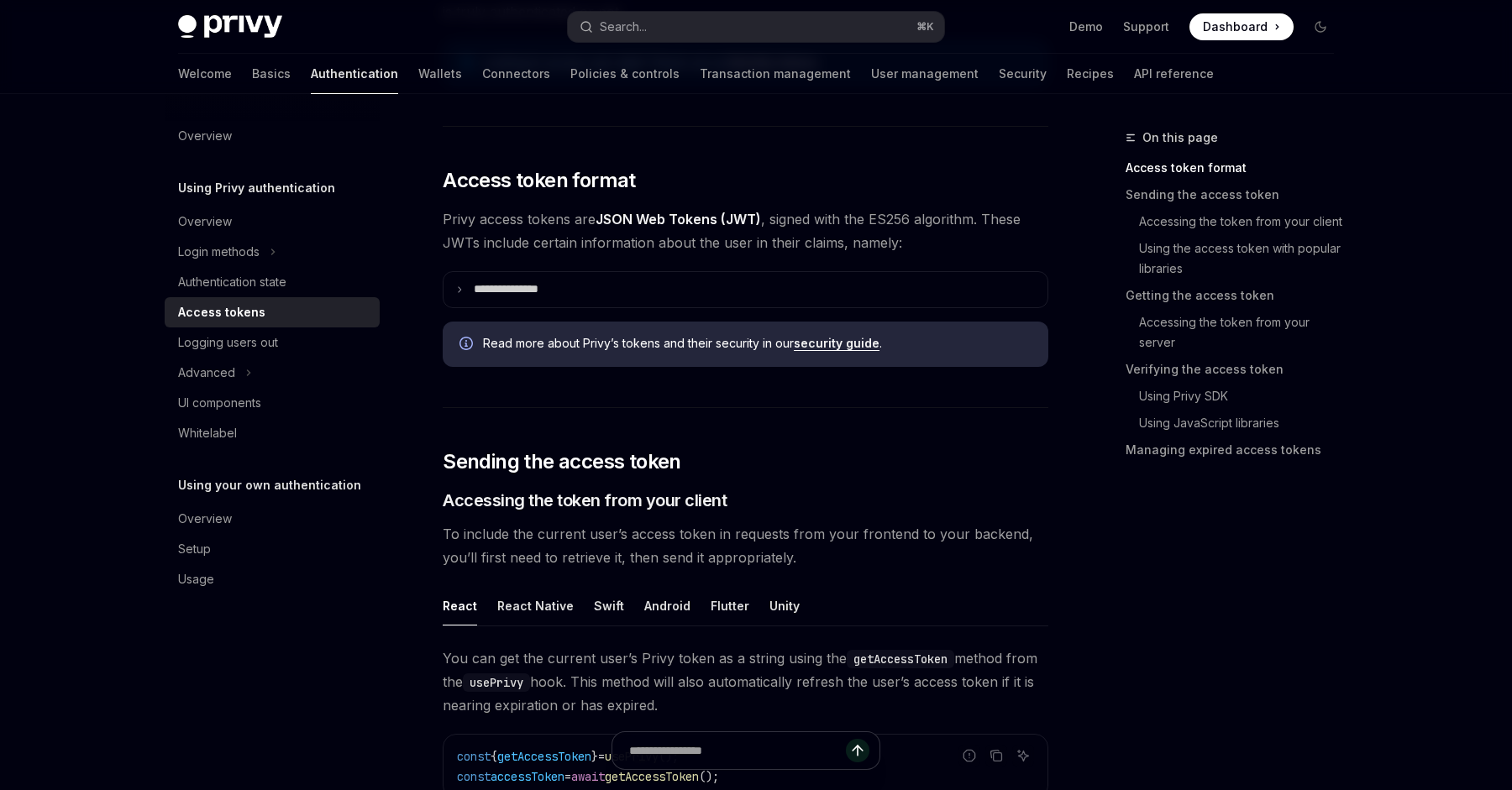
click at [620, 281] on summary "**********" at bounding box center [746, 289] width 604 height 35
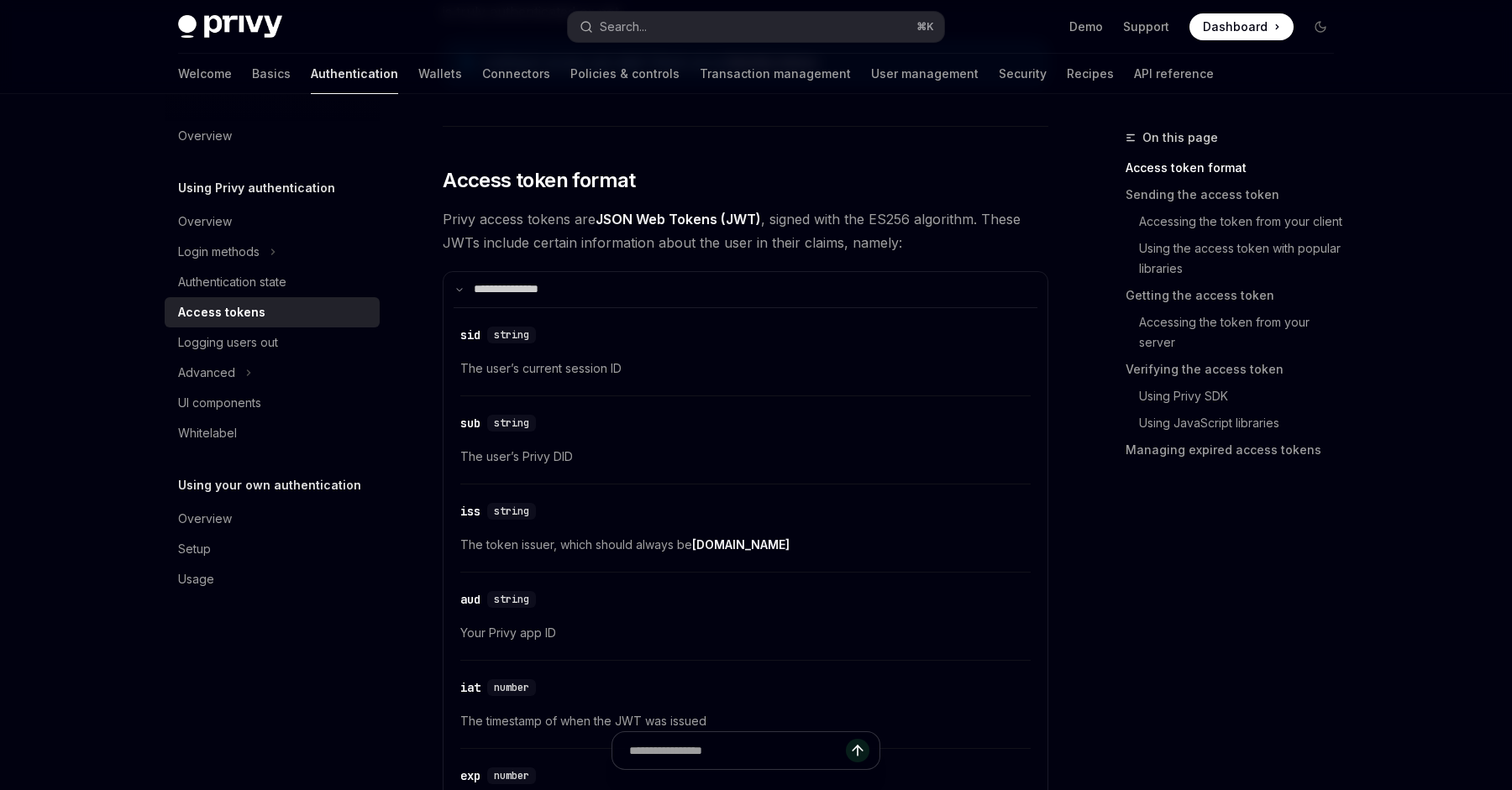
click at [620, 281] on summary "**********" at bounding box center [746, 289] width 604 height 35
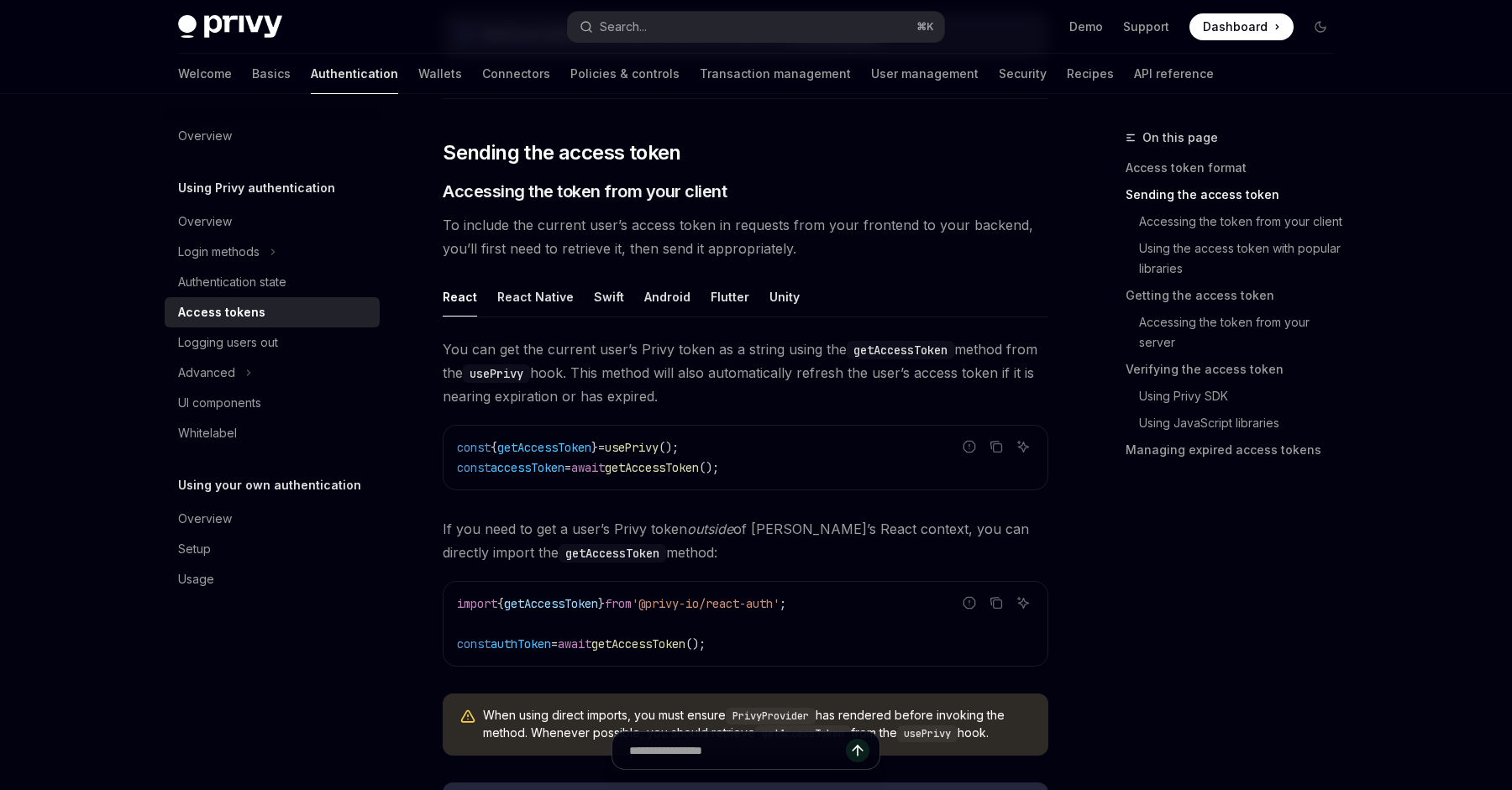
scroll to position [747, 0]
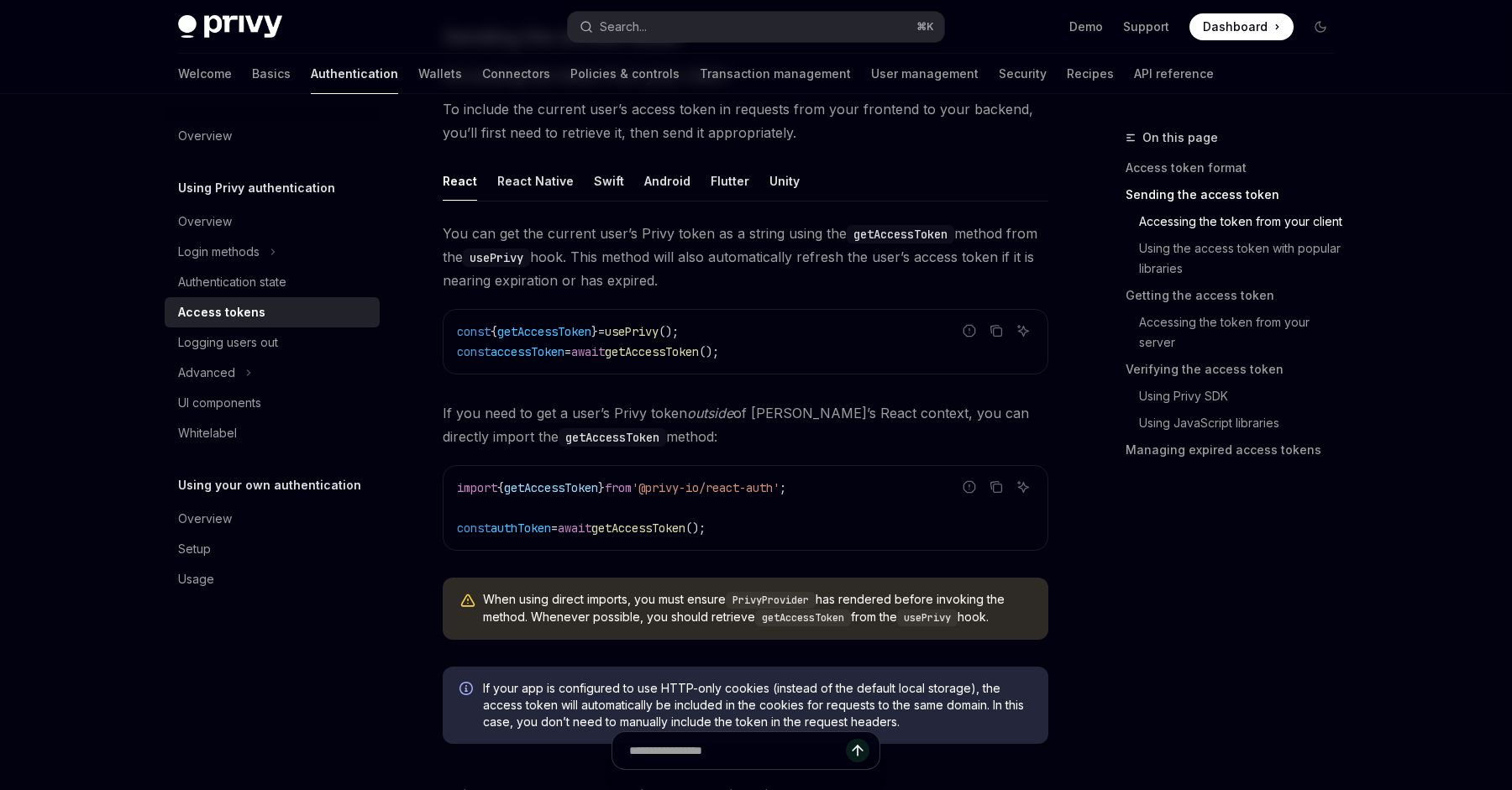
click at [571, 351] on span "=" at bounding box center [568, 352] width 7 height 15
drag, startPoint x: 582, startPoint y: 351, endPoint x: 563, endPoint y: 318, distance: 38.1
click at [563, 318] on div "const { getAccessToken } = usePrivy (); const accessToken = await getAccessToke…" at bounding box center [746, 342] width 604 height 64
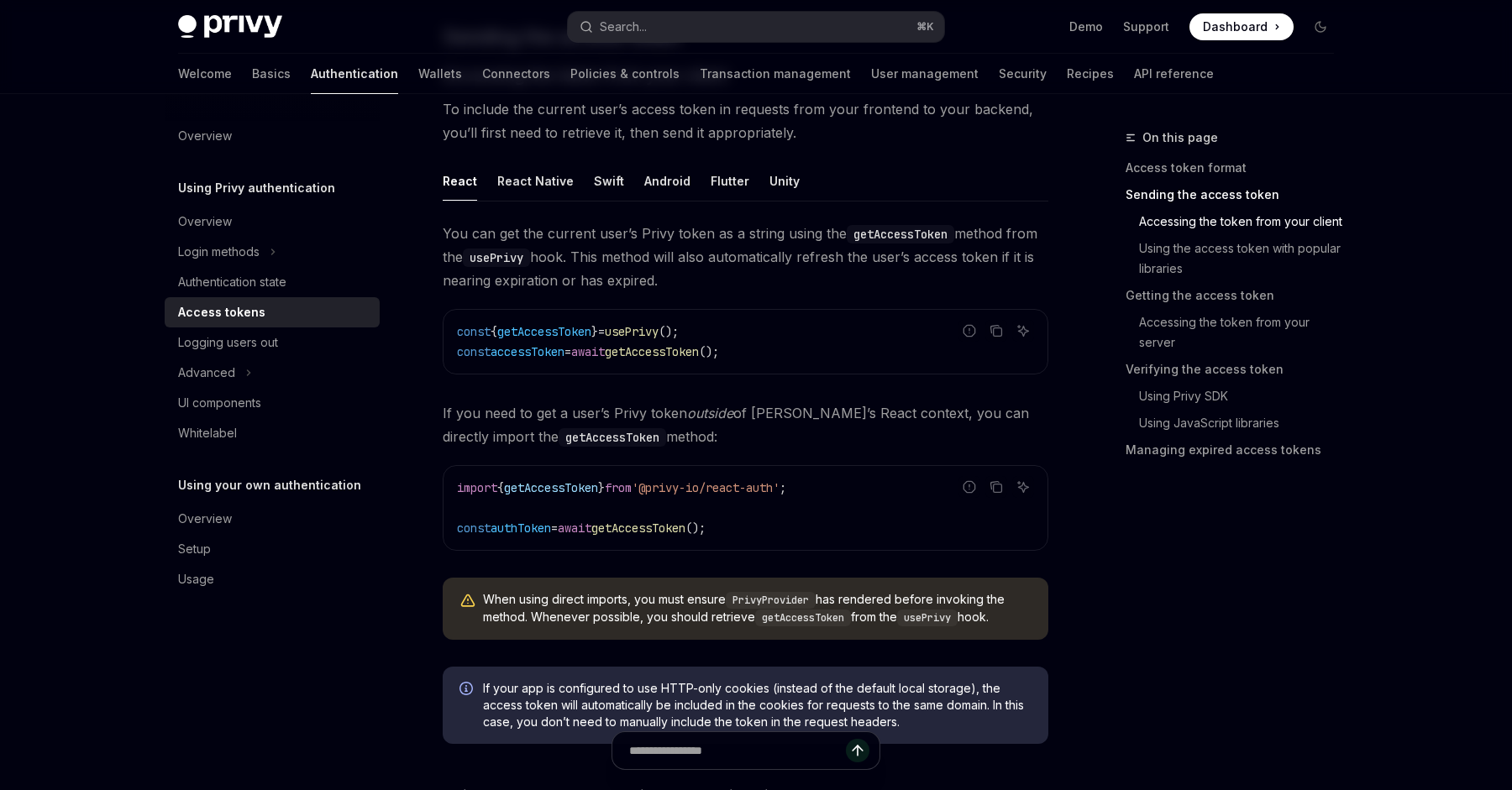
drag, startPoint x: 563, startPoint y: 318, endPoint x: 659, endPoint y: 361, distance: 105.2
click at [659, 361] on div "const { getAccessToken } = usePrivy (); const accessToken = await getAccessToke…" at bounding box center [746, 342] width 604 height 64
click at [659, 361] on code "const { getAccessToken } = usePrivy (); const accessToken = await getAccessToke…" at bounding box center [746, 342] width 577 height 40
drag, startPoint x: 659, startPoint y: 361, endPoint x: 635, endPoint y: 322, distance: 45.8
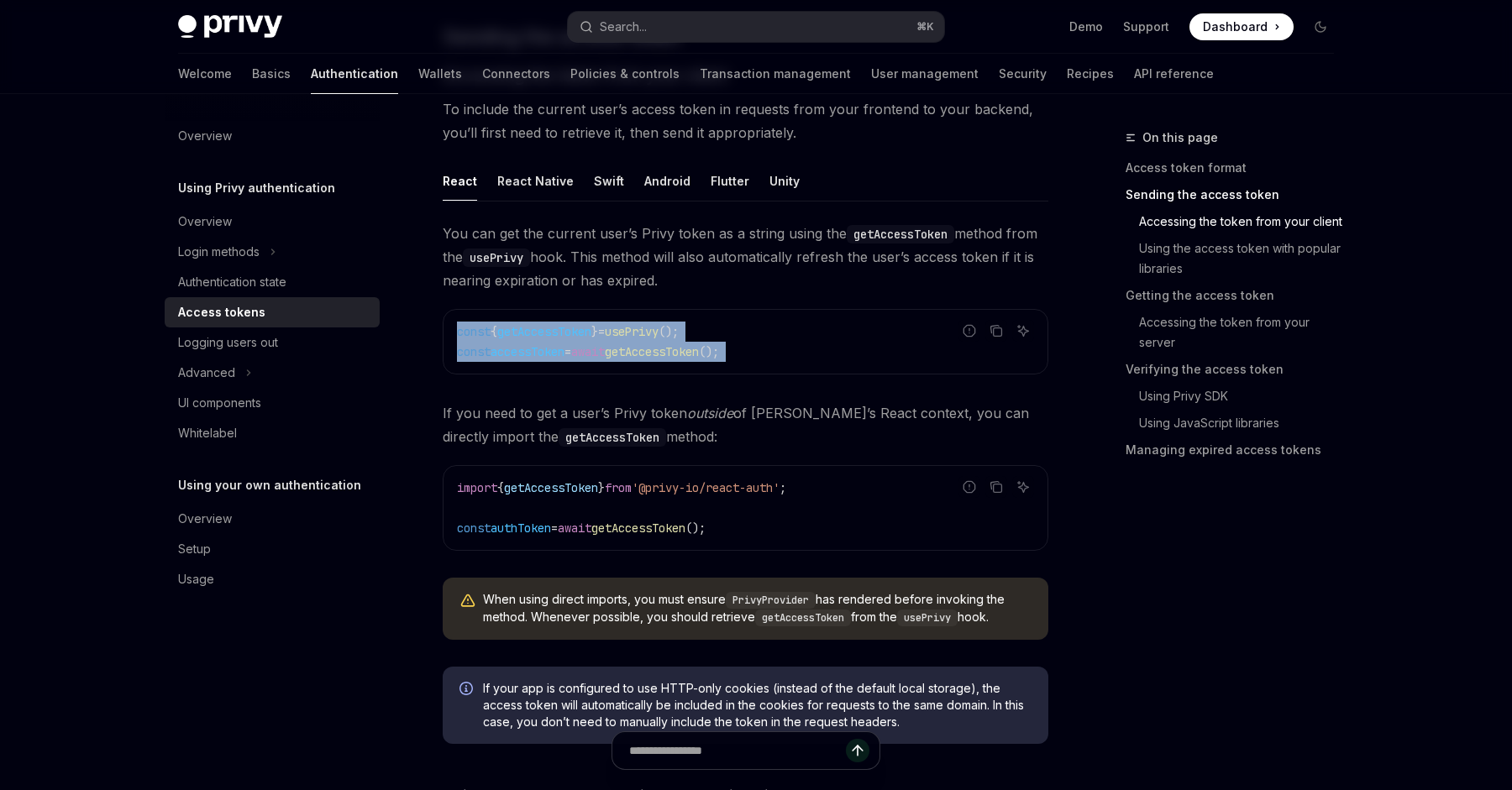
click at [635, 322] on code "const { getAccessToken } = usePrivy (); const accessToken = await getAccessToke…" at bounding box center [746, 342] width 577 height 40
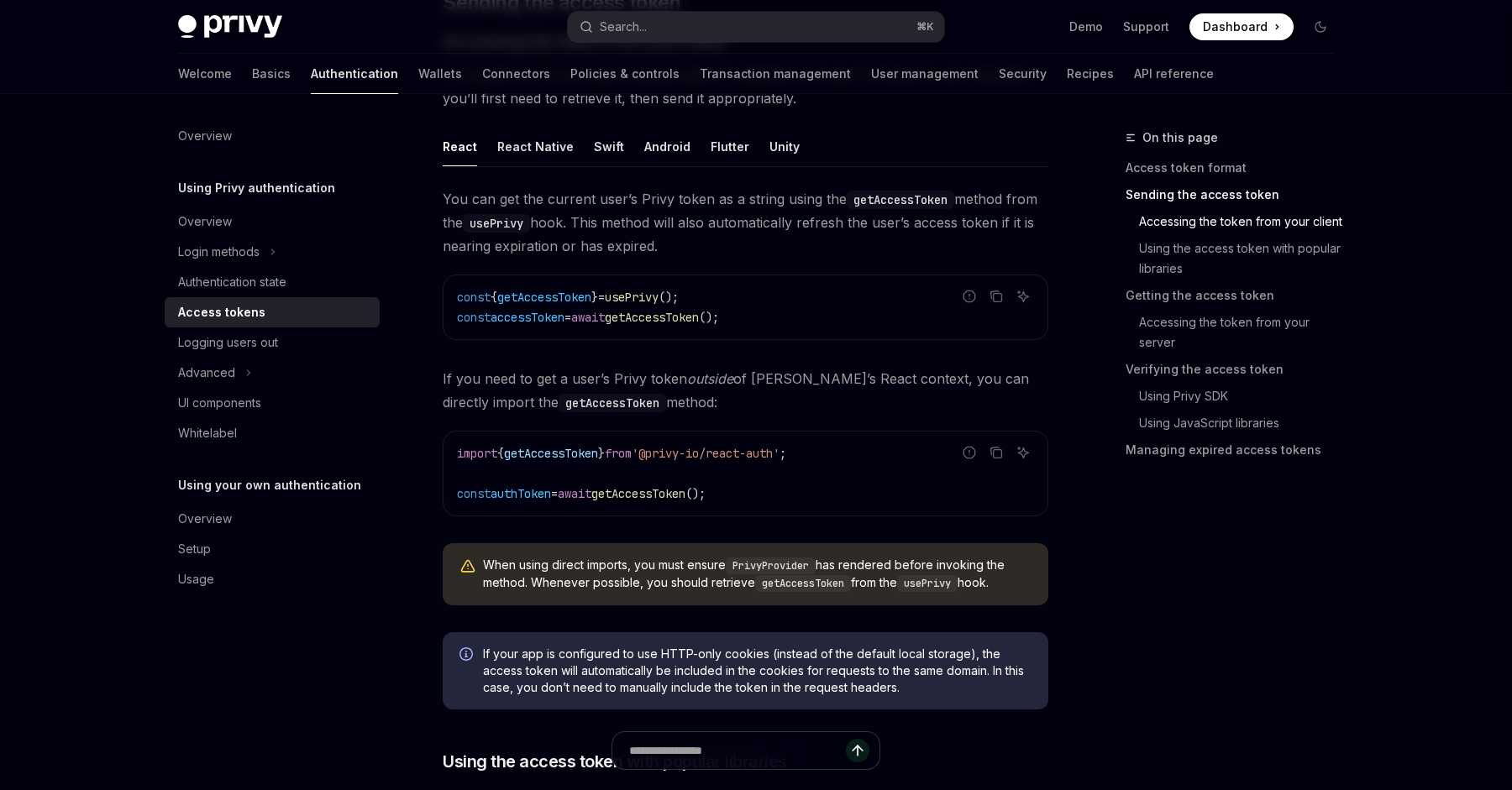
scroll to position [684, 0]
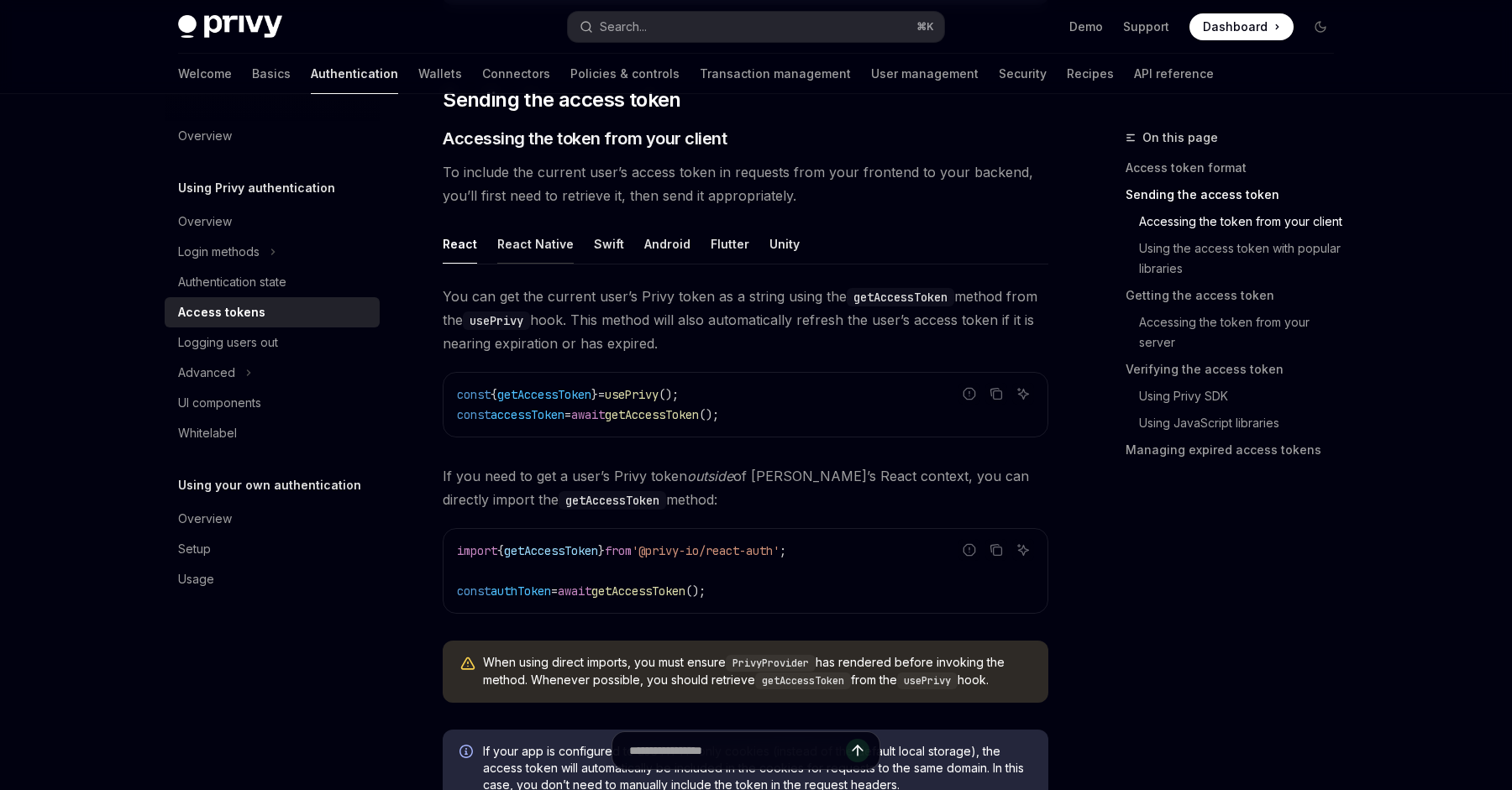
click at [517, 239] on button "React Native" at bounding box center [536, 244] width 77 height 40
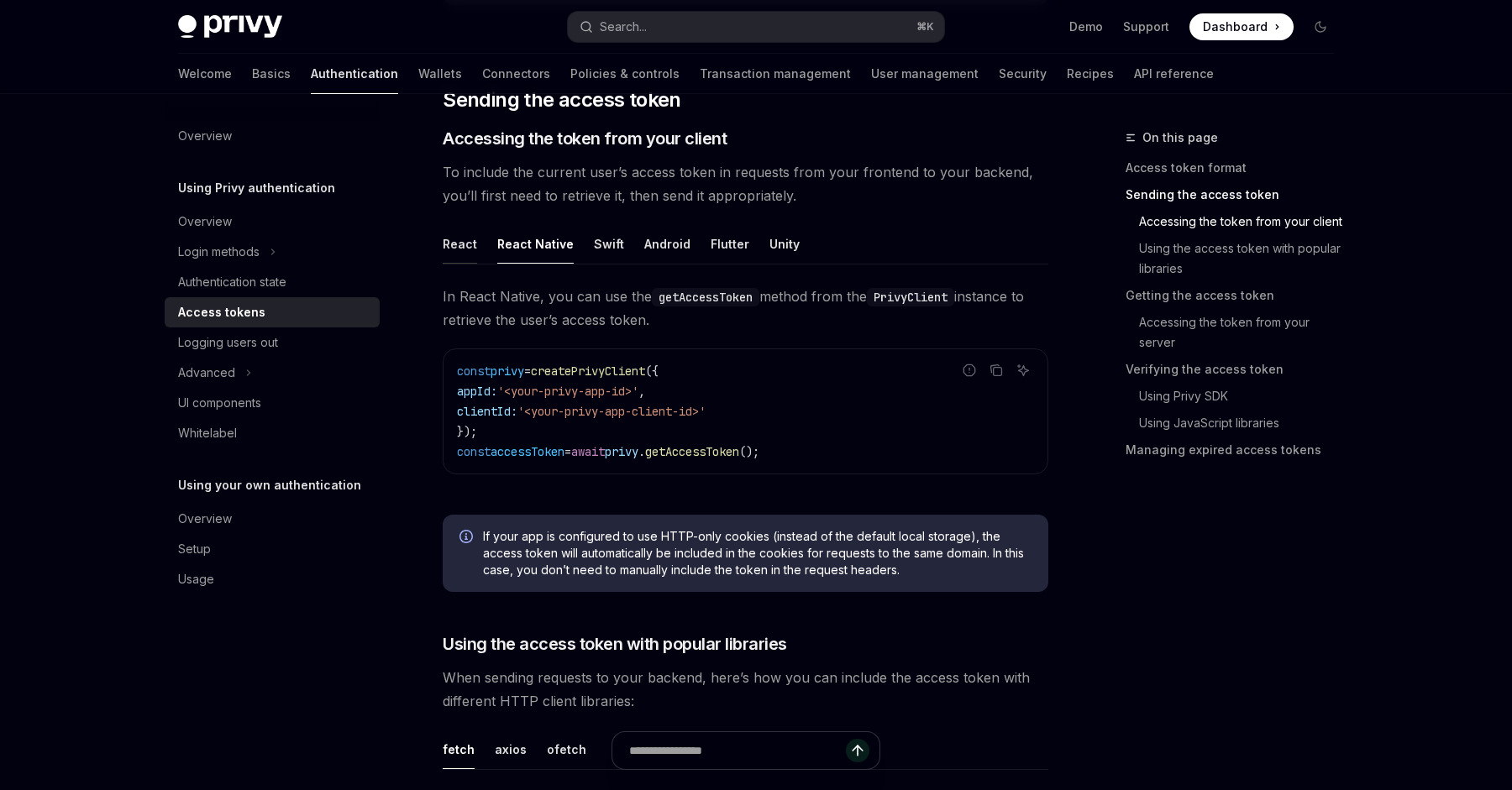
click at [462, 240] on button "React" at bounding box center [460, 244] width 34 height 40
type textarea "*"
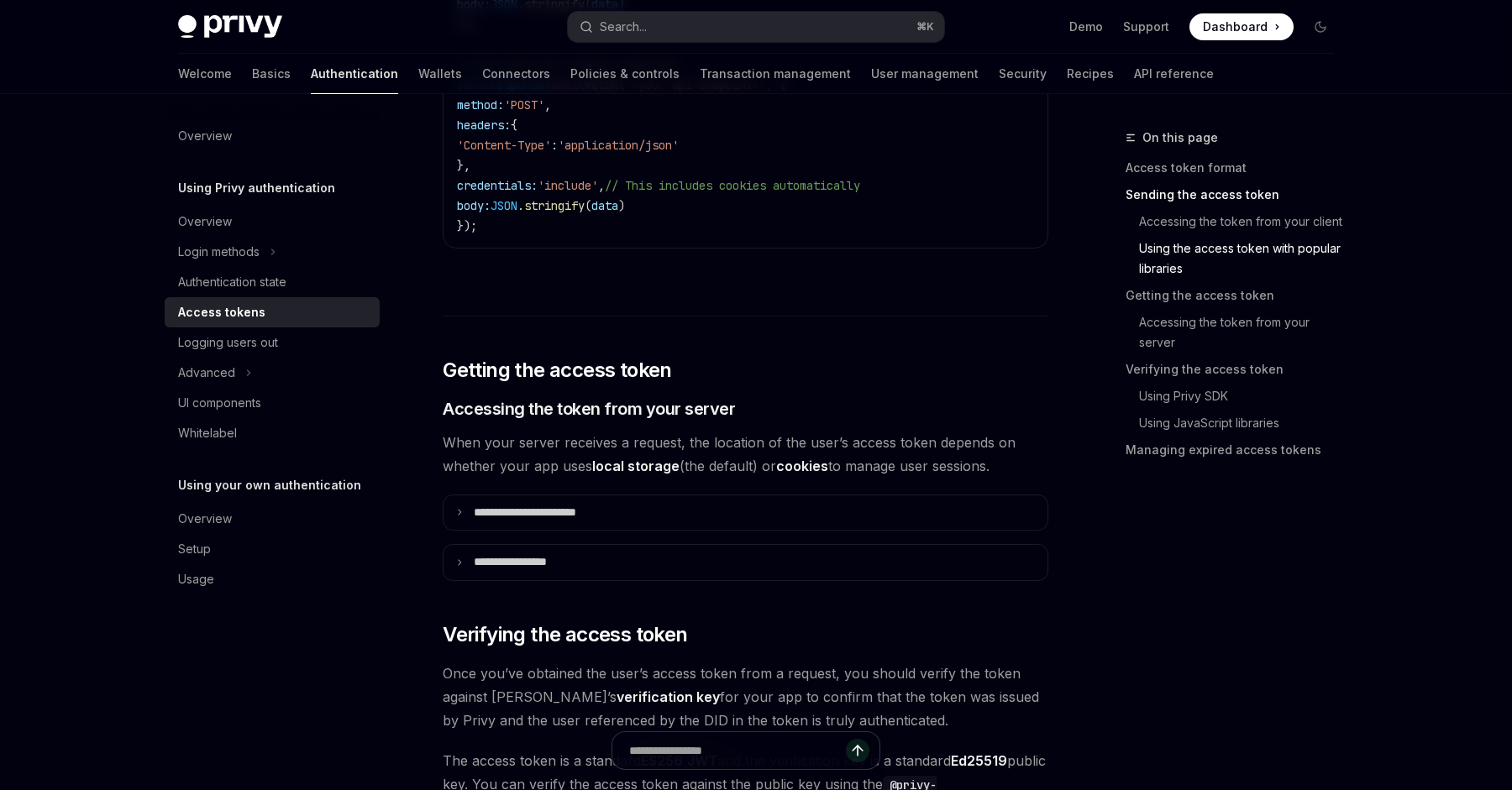
scroll to position [1950, 0]
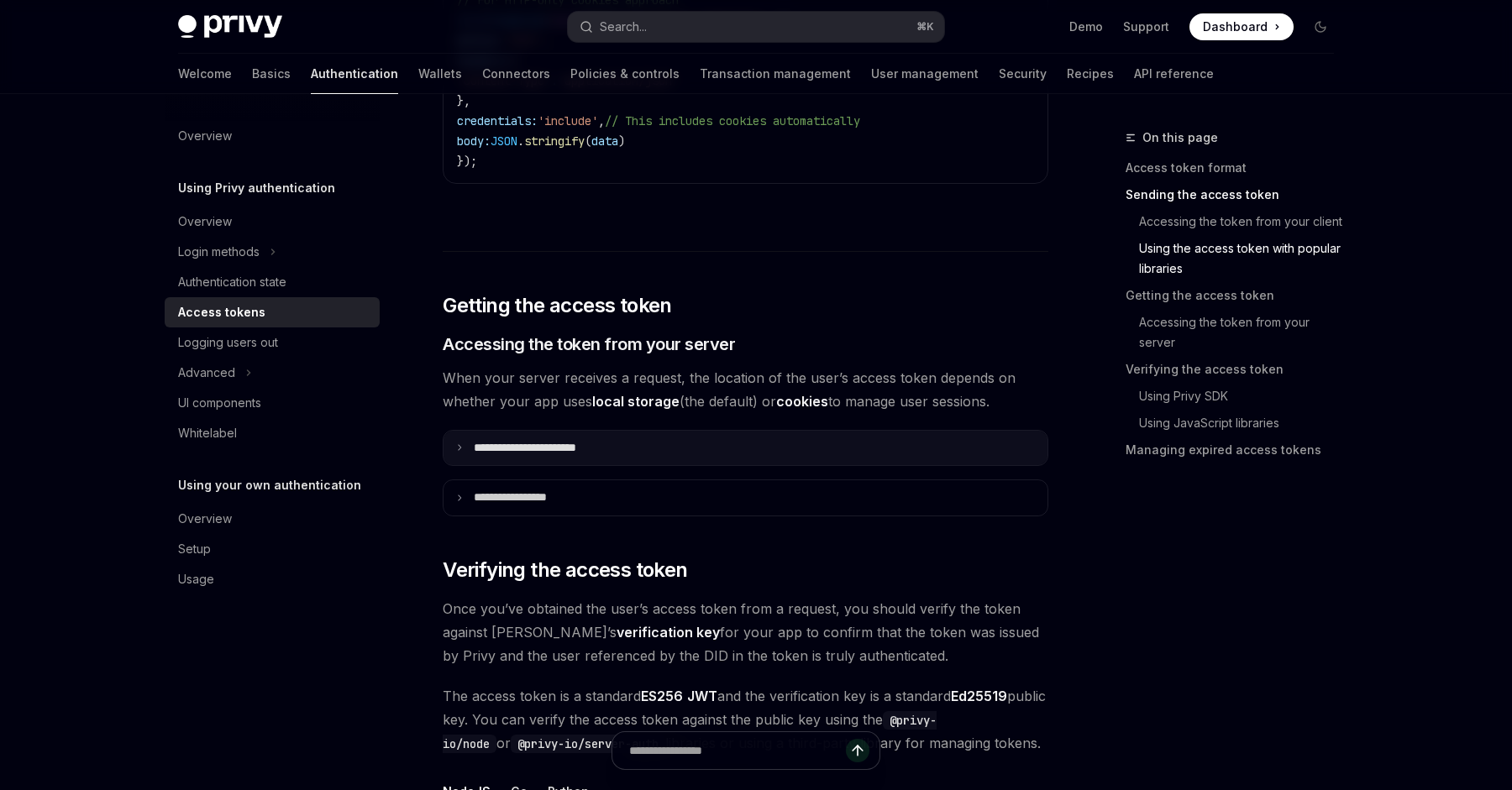
click at [551, 448] on p "**********" at bounding box center [543, 448] width 140 height 15
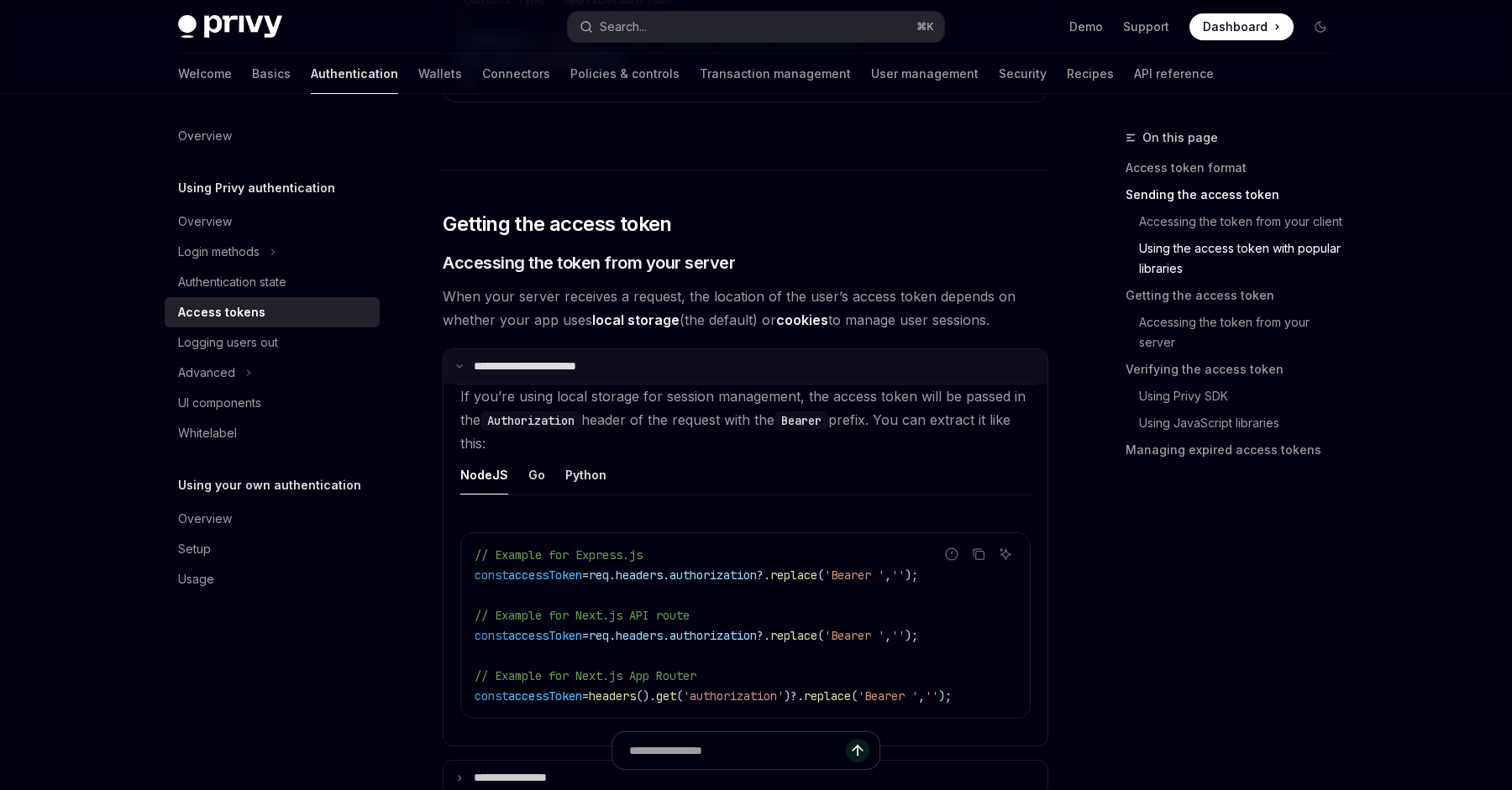
scroll to position [2125, 0]
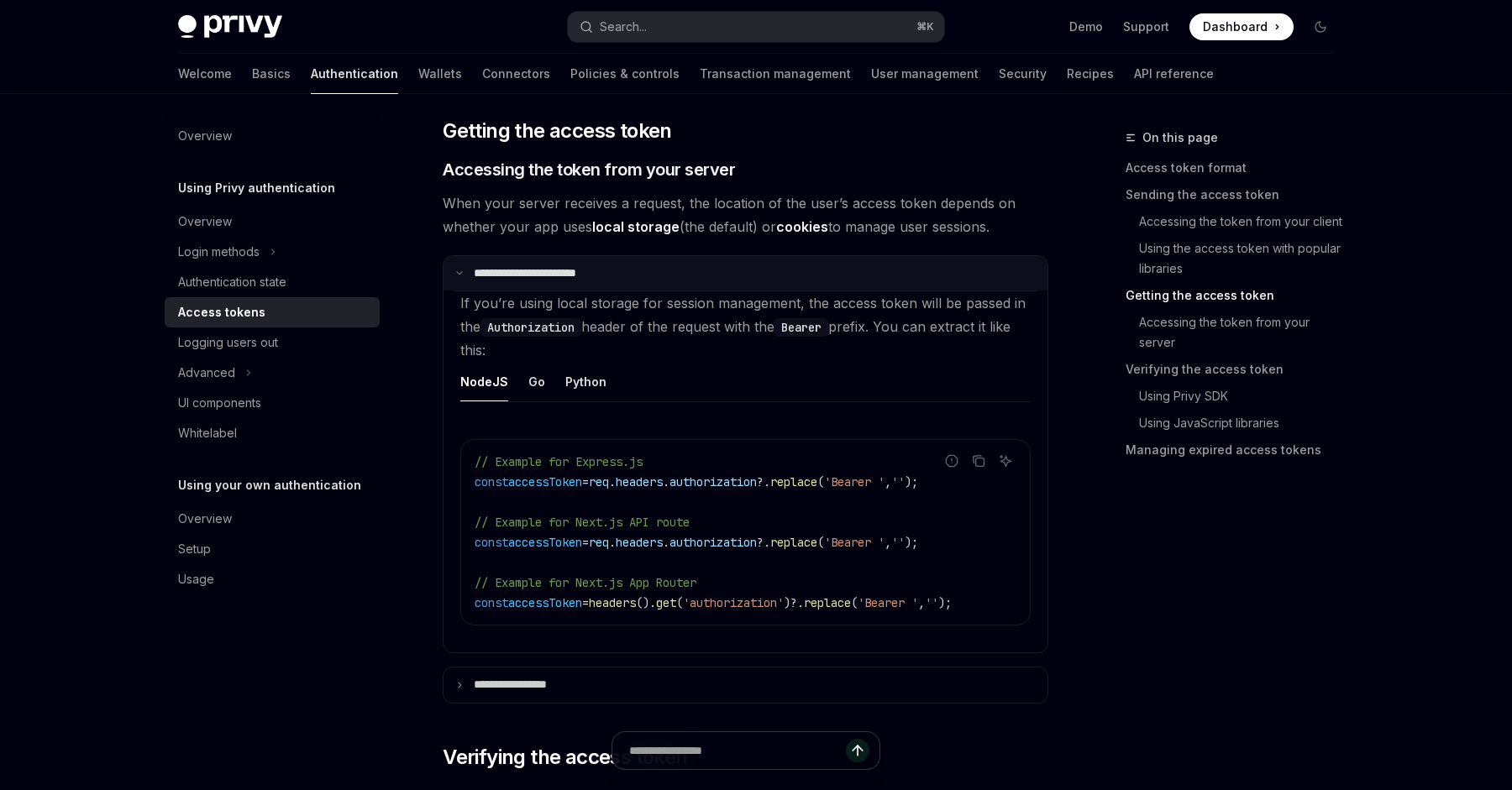
click at [487, 273] on p "**********" at bounding box center [541, 274] width 135 height 15
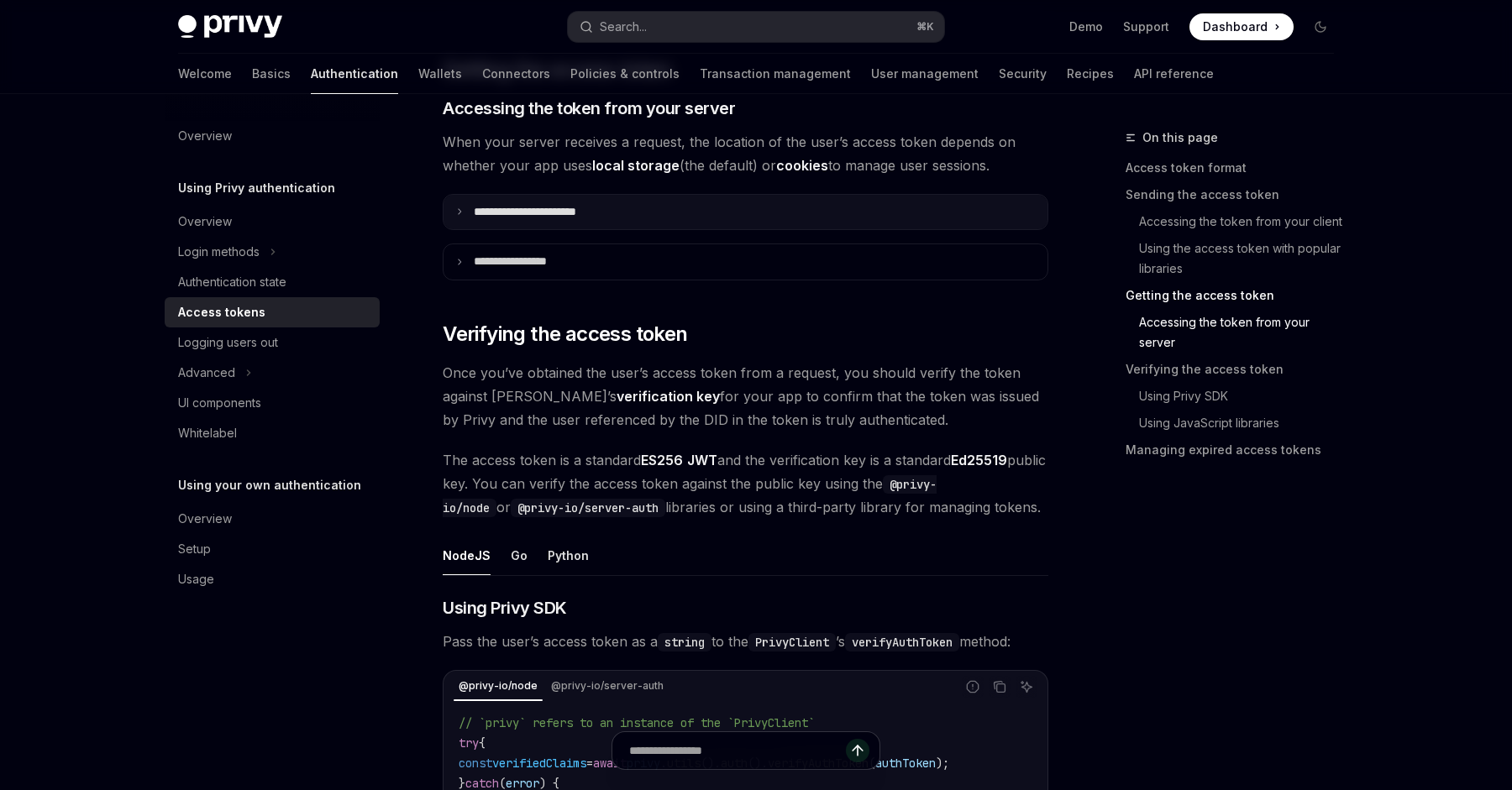
scroll to position [2266, 0]
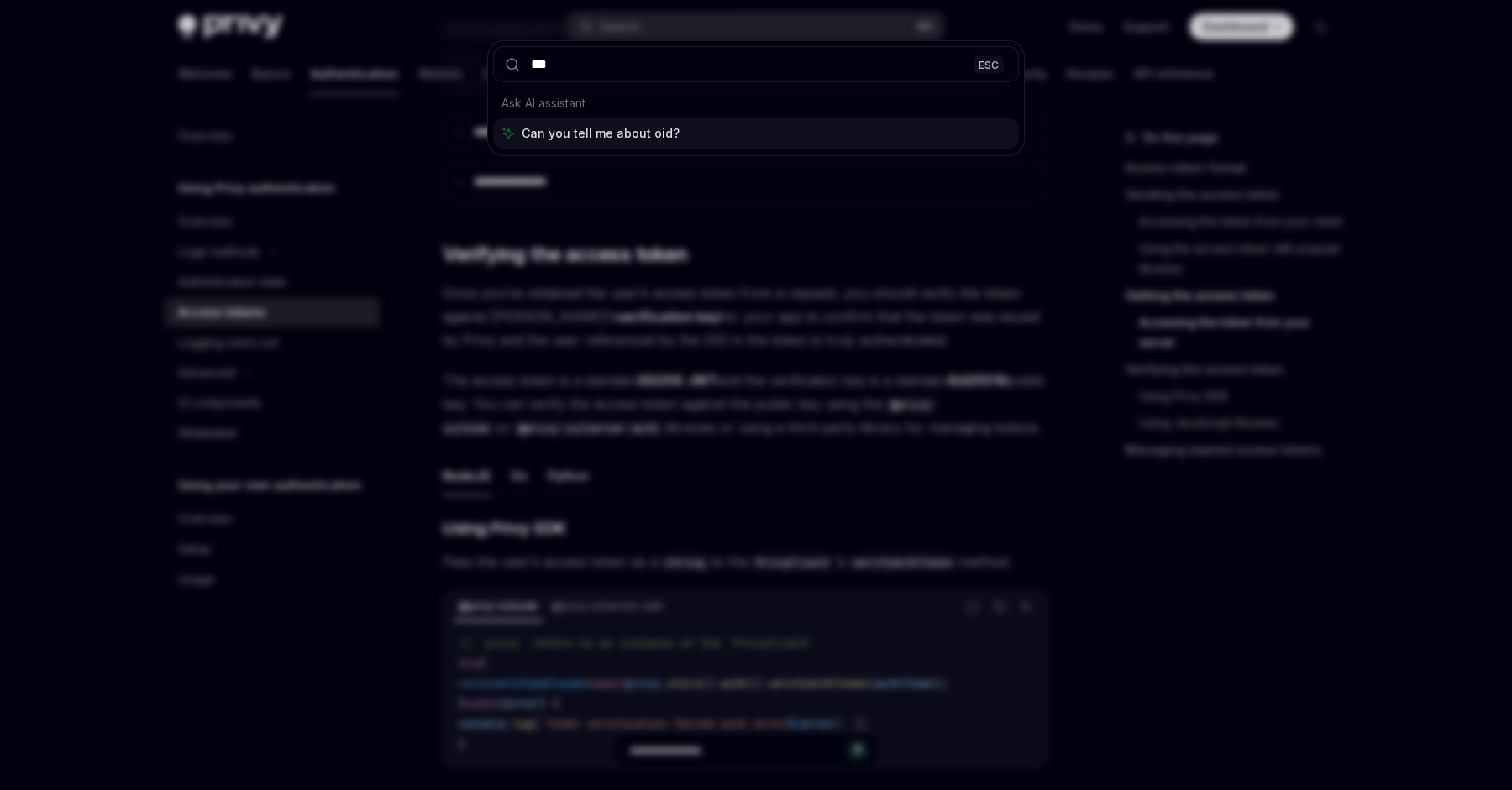
type input "****"
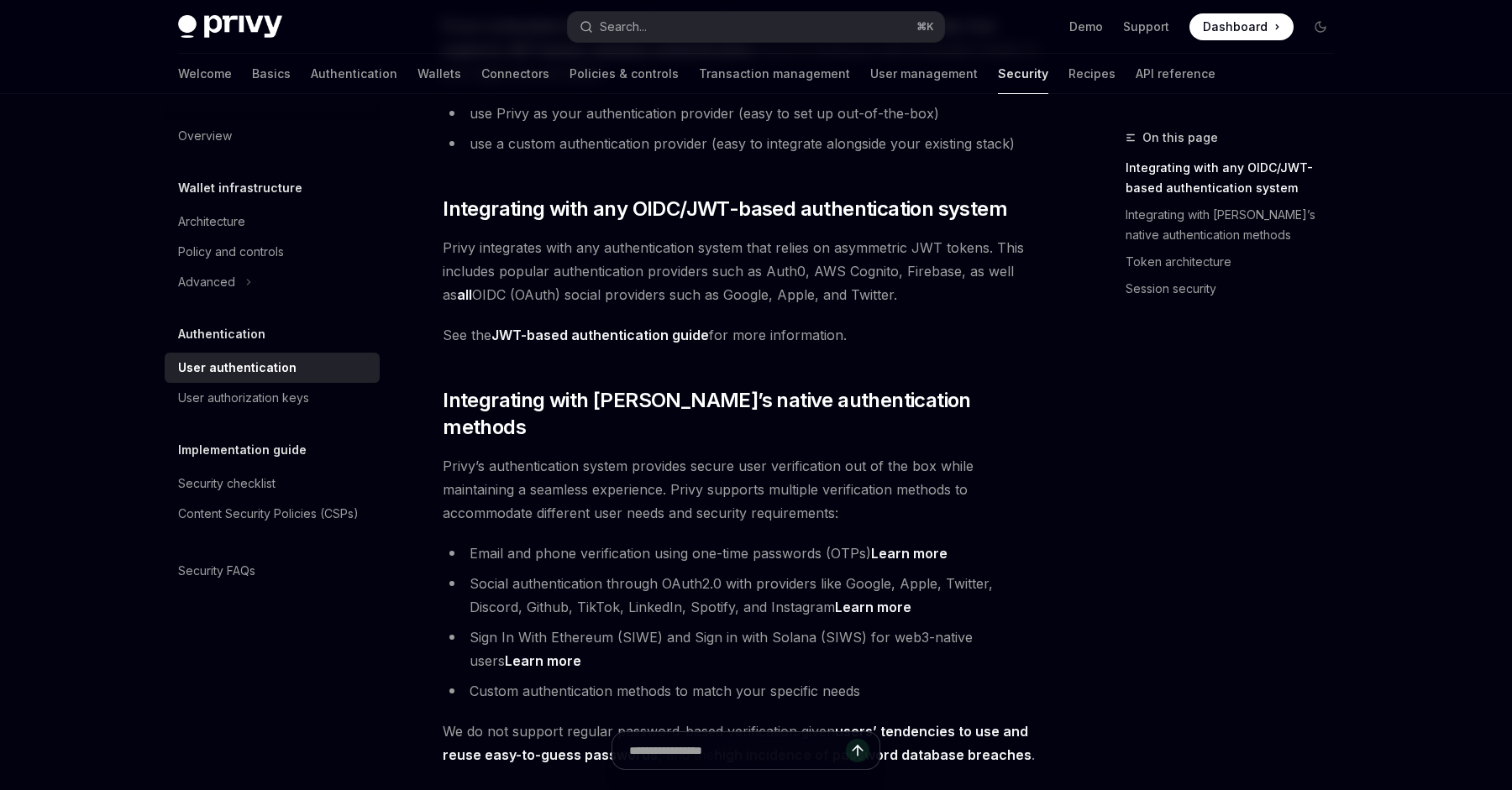
scroll to position [370, 0]
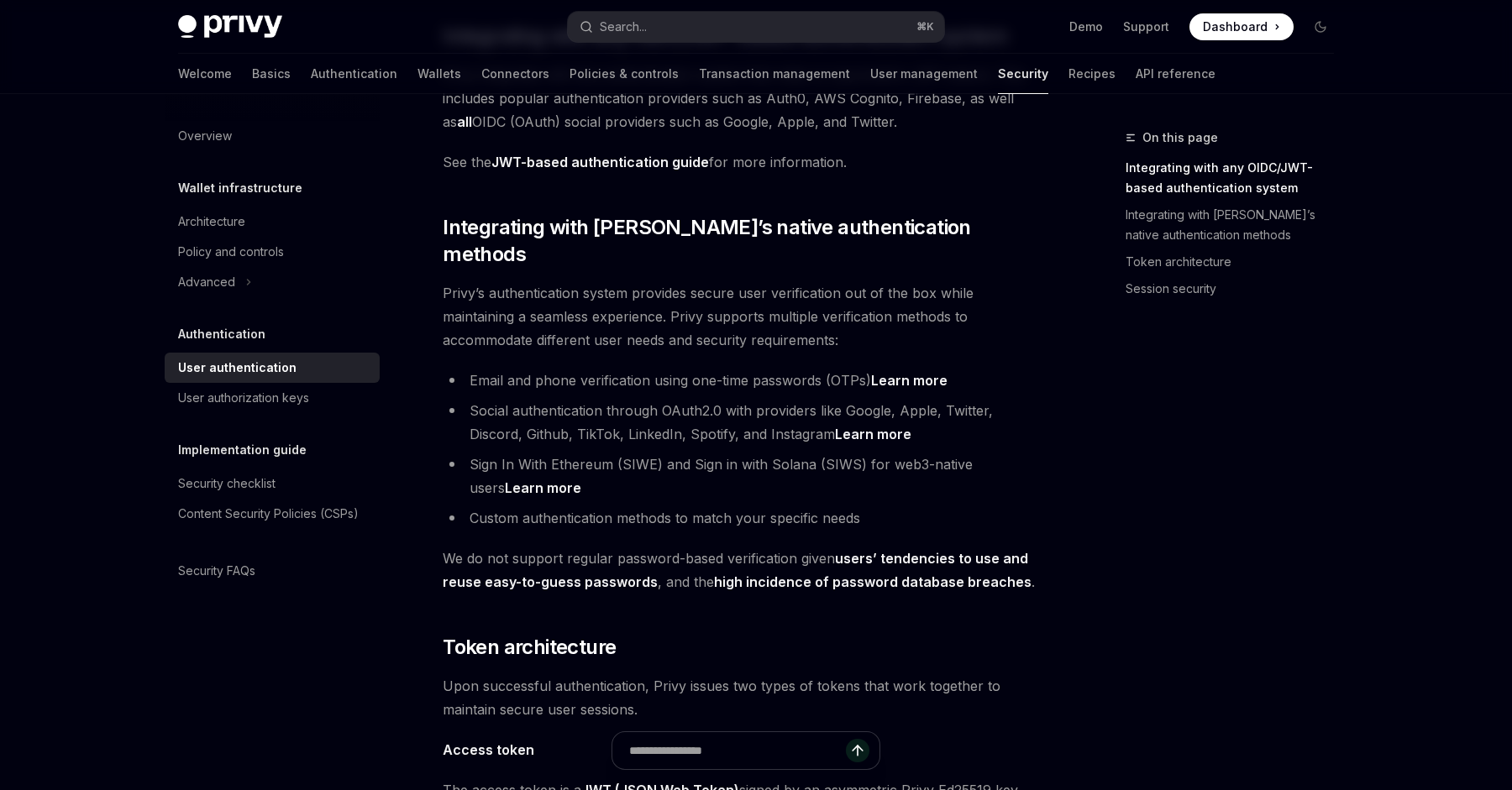
click at [537, 281] on span "Privy’s authentication system provides secure user verification out of the box …" at bounding box center [745, 317] width 605 height 71
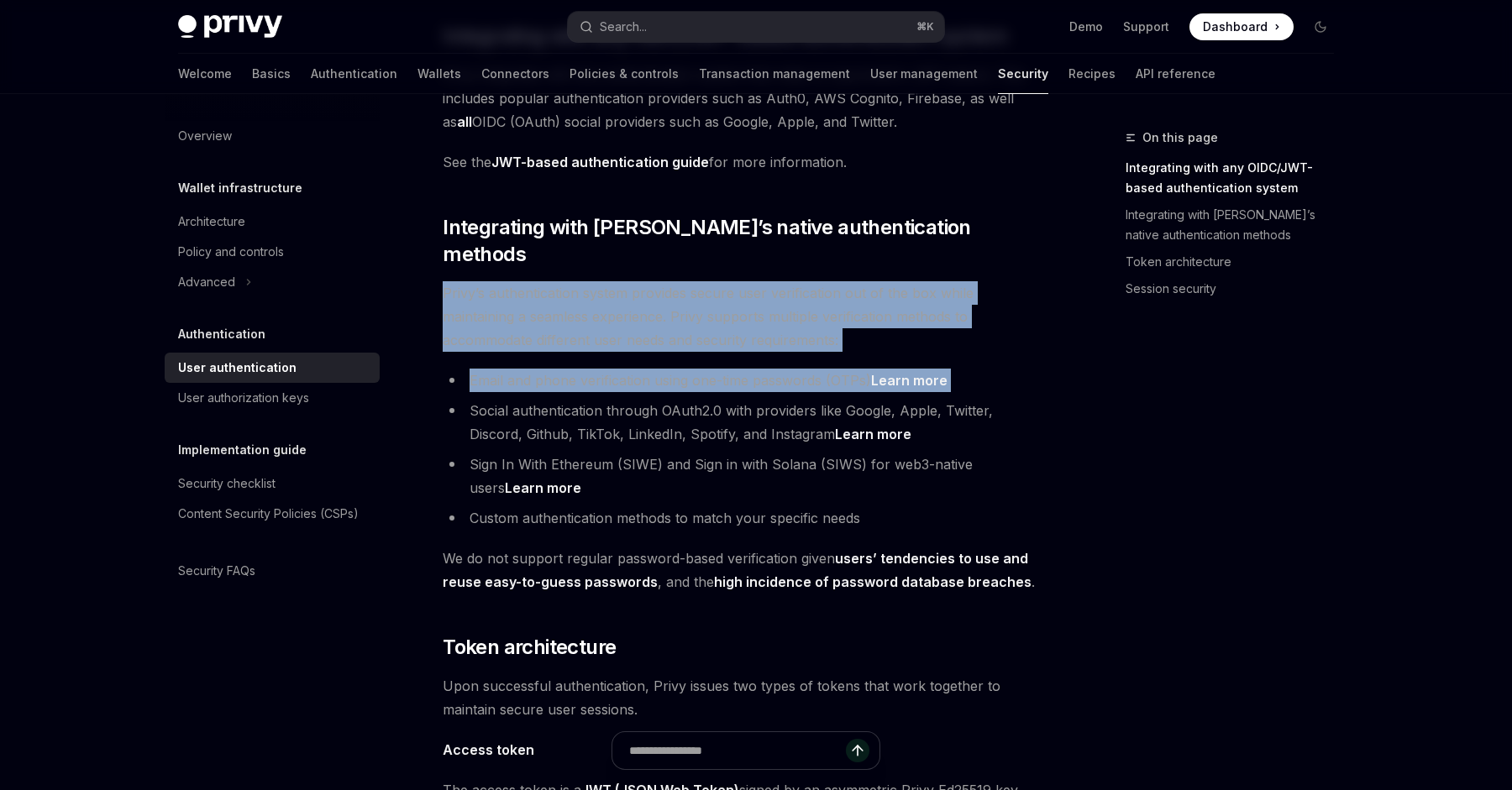
drag, startPoint x: 537, startPoint y: 254, endPoint x: 669, endPoint y: 353, distance: 165.0
click at [669, 353] on div "Privy’s embedded wallets are fully compatible with any authentication provider …" at bounding box center [745, 676] width 605 height 1669
click at [669, 368] on li "Email and phone verification using one-time passwords (OTPs) Learn more" at bounding box center [745, 380] width 605 height 23
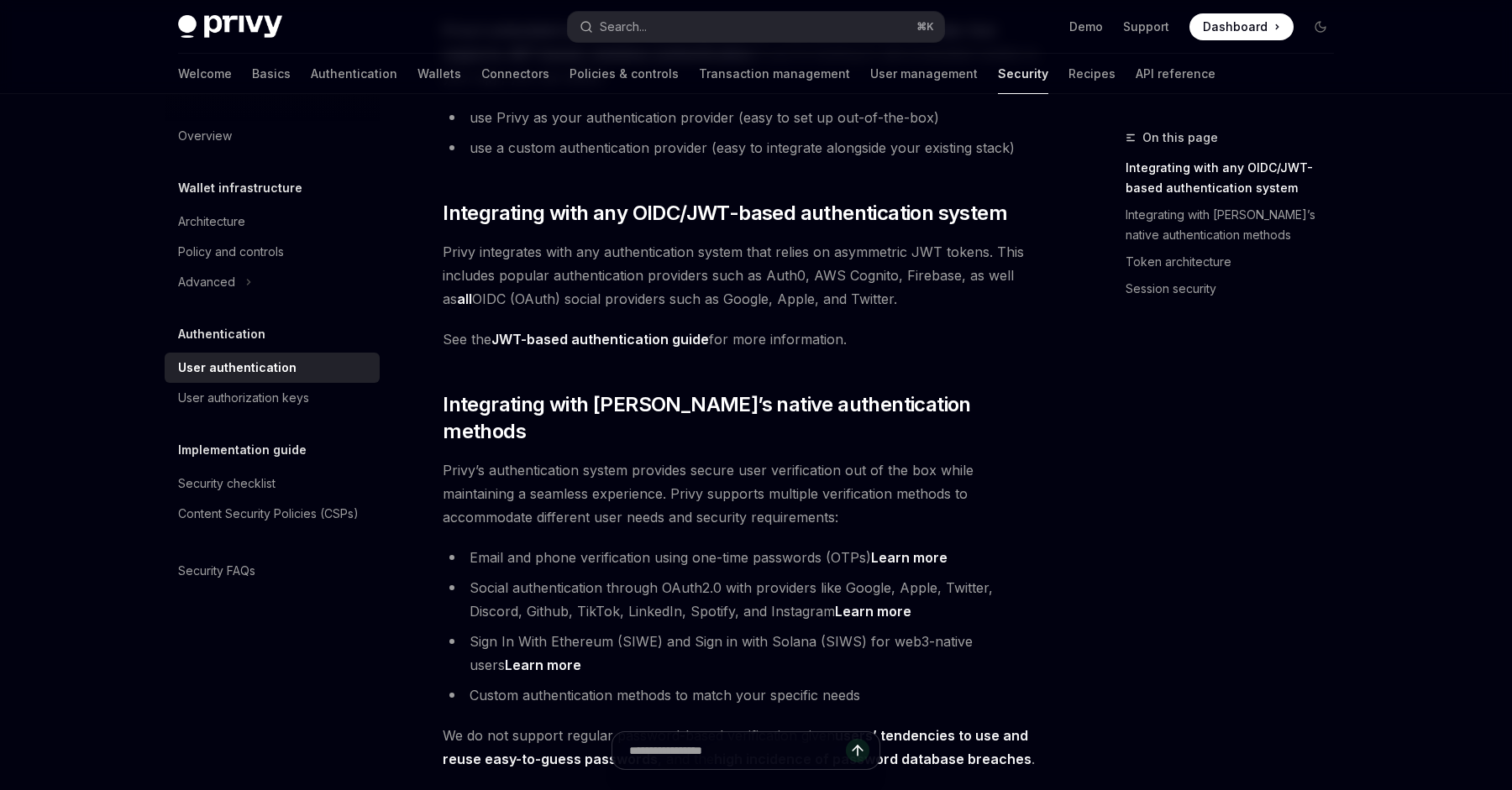
scroll to position [0, 0]
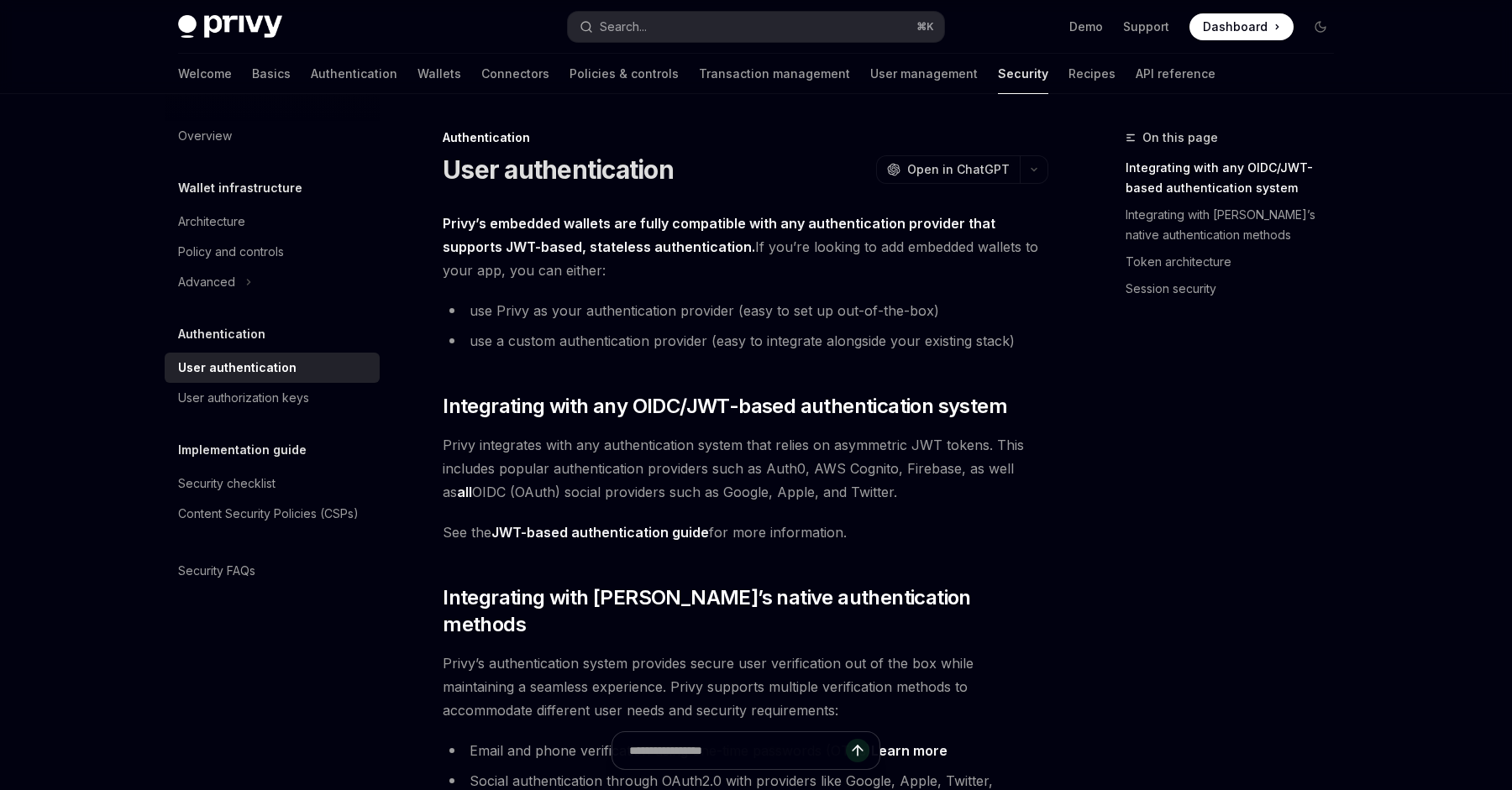
click at [643, 535] on link "JWT-based authentication guide" at bounding box center [600, 533] width 218 height 17
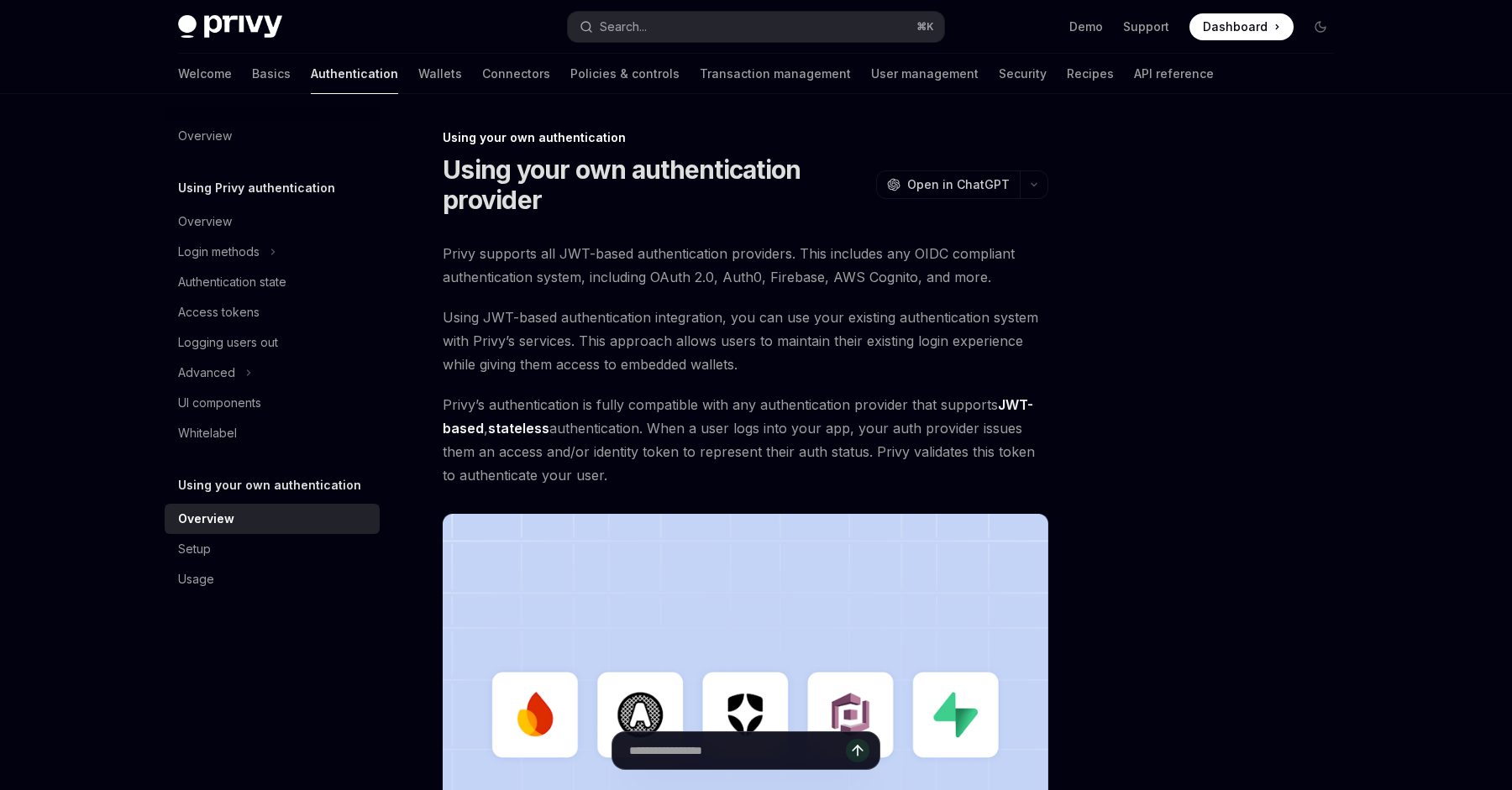
scroll to position [162, 0]
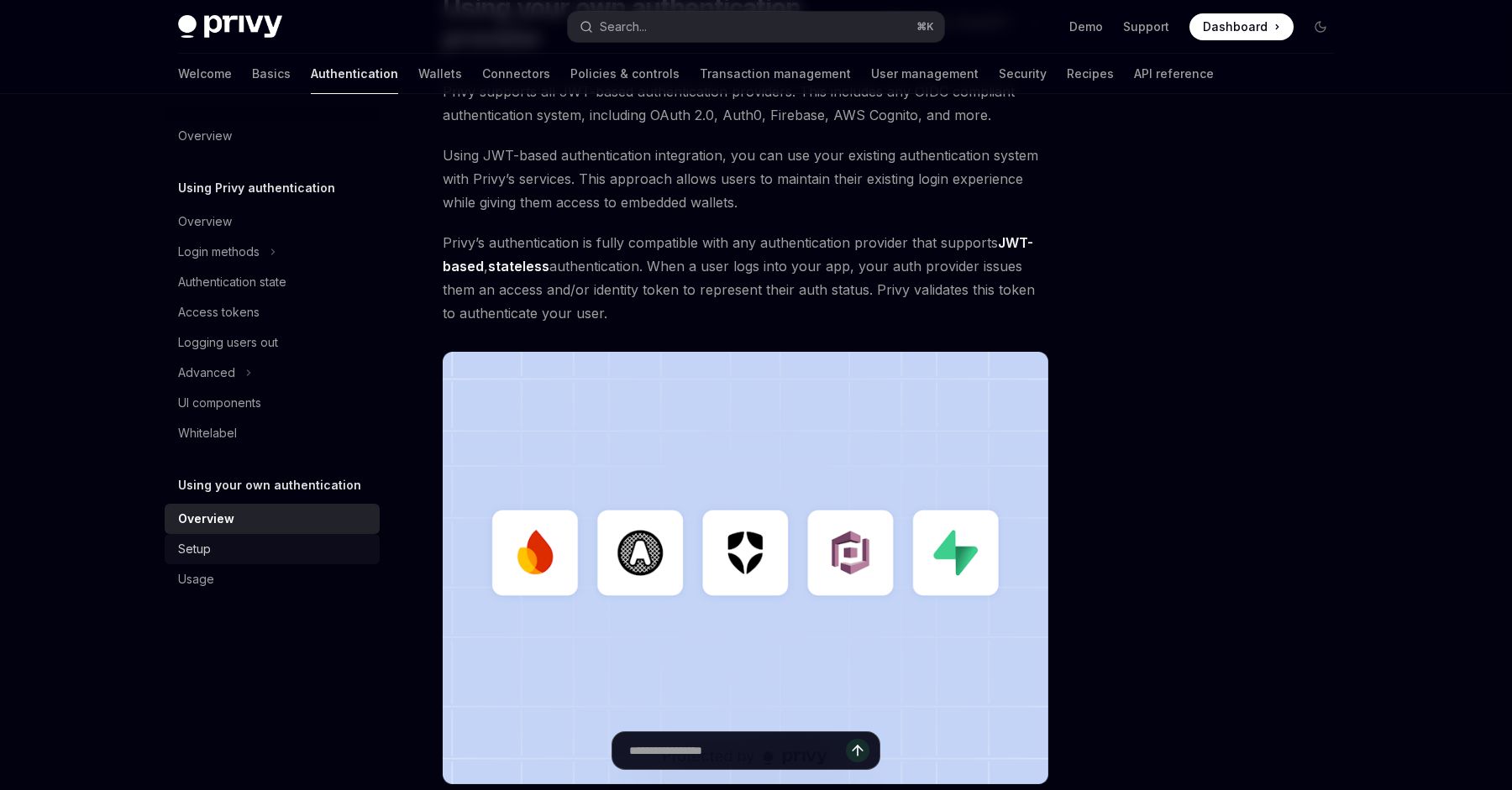
click at [224, 558] on div "Setup" at bounding box center [274, 548] width 191 height 20
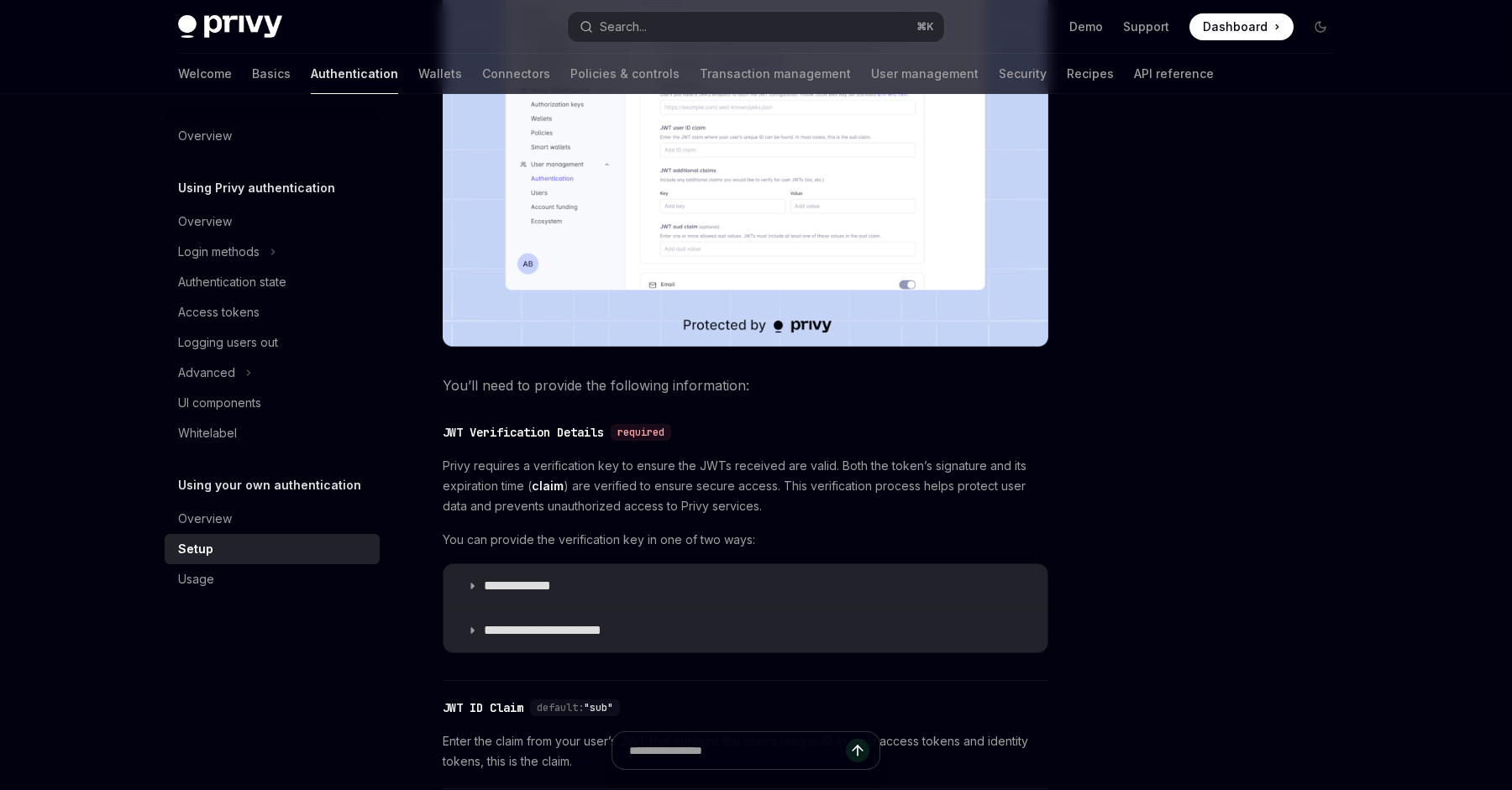
scroll to position [780, 0]
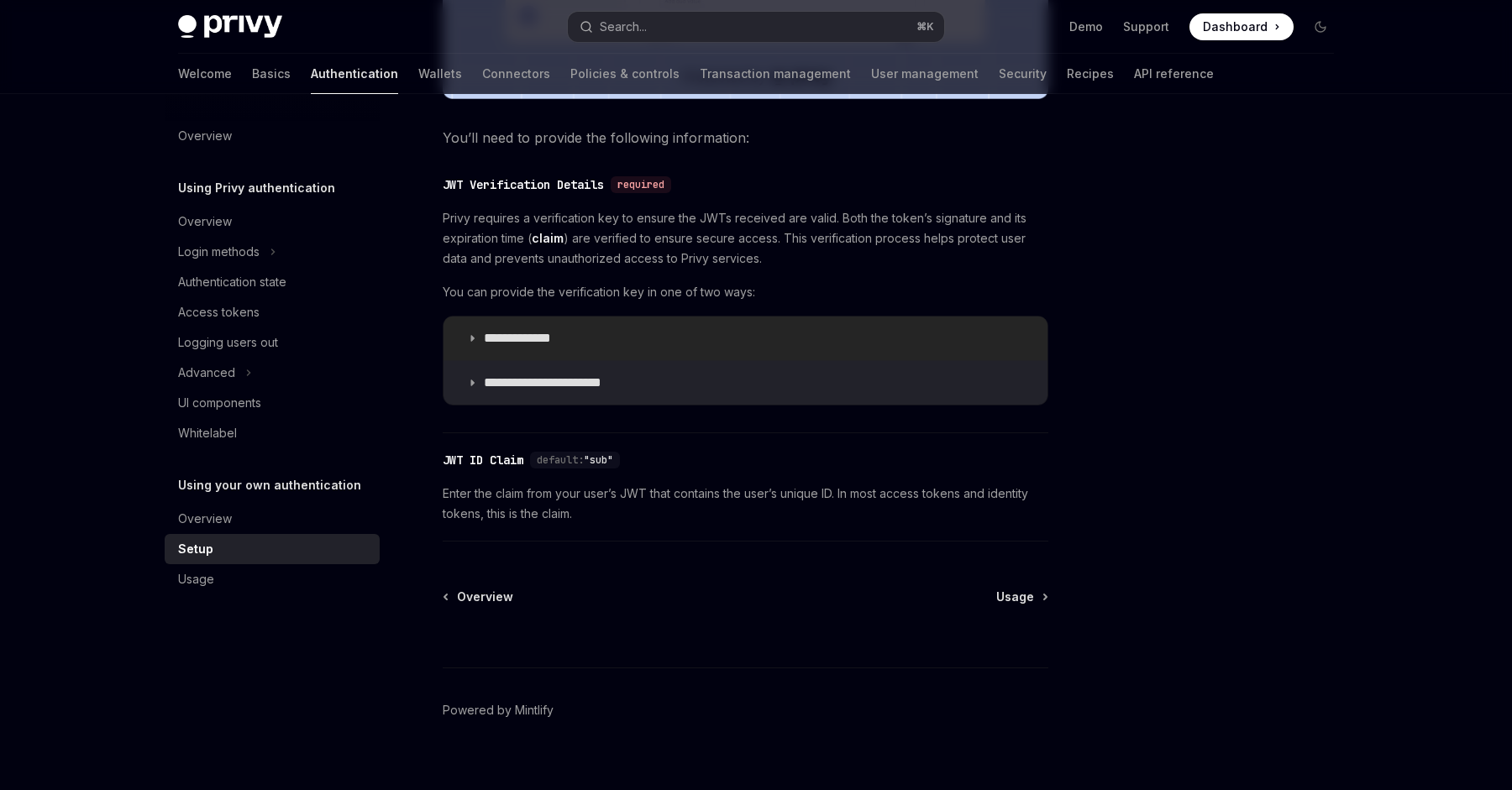
click at [630, 356] on summary "**********" at bounding box center [746, 338] width 604 height 44
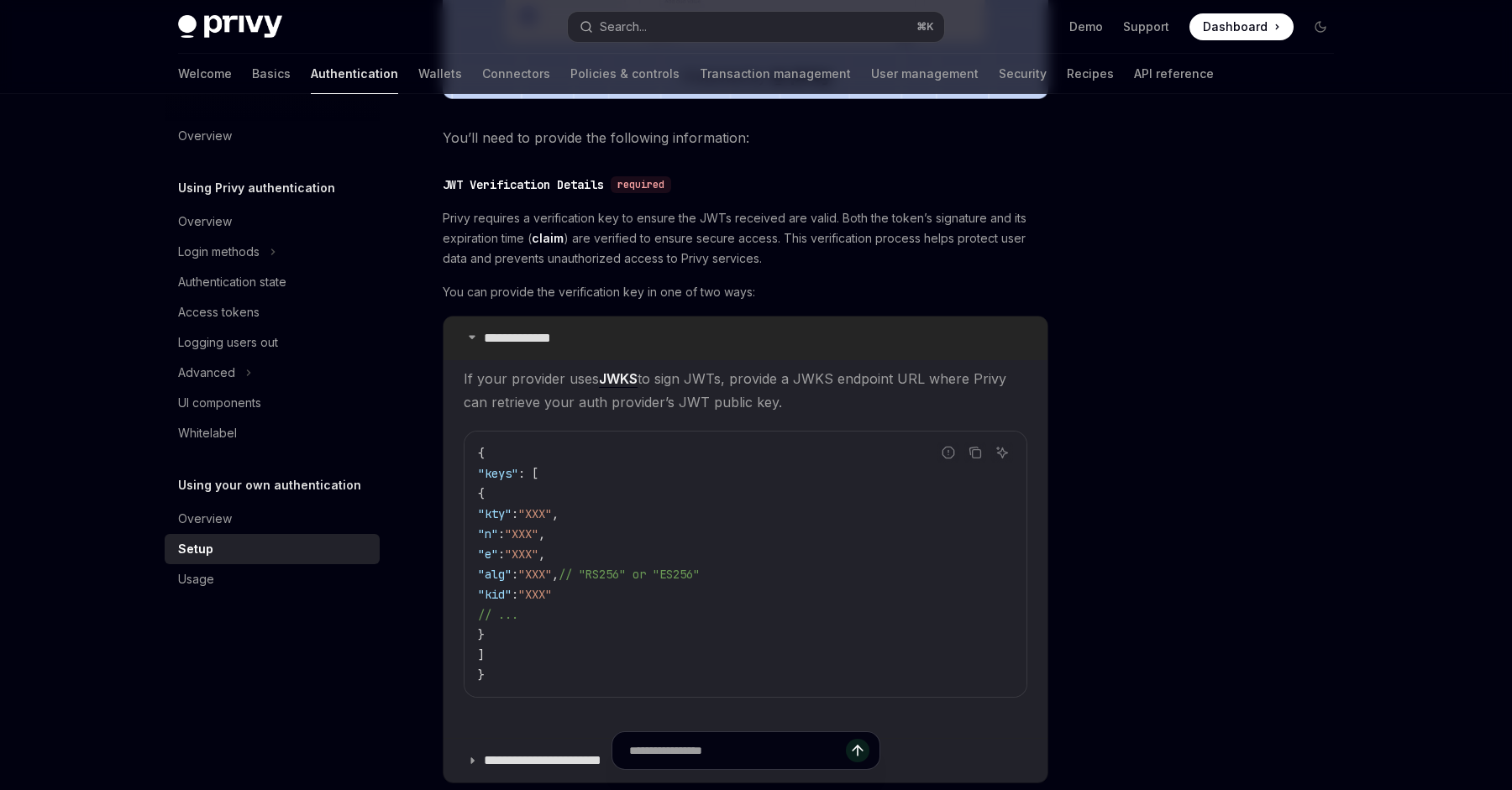
click at [630, 356] on summary "**********" at bounding box center [746, 338] width 604 height 44
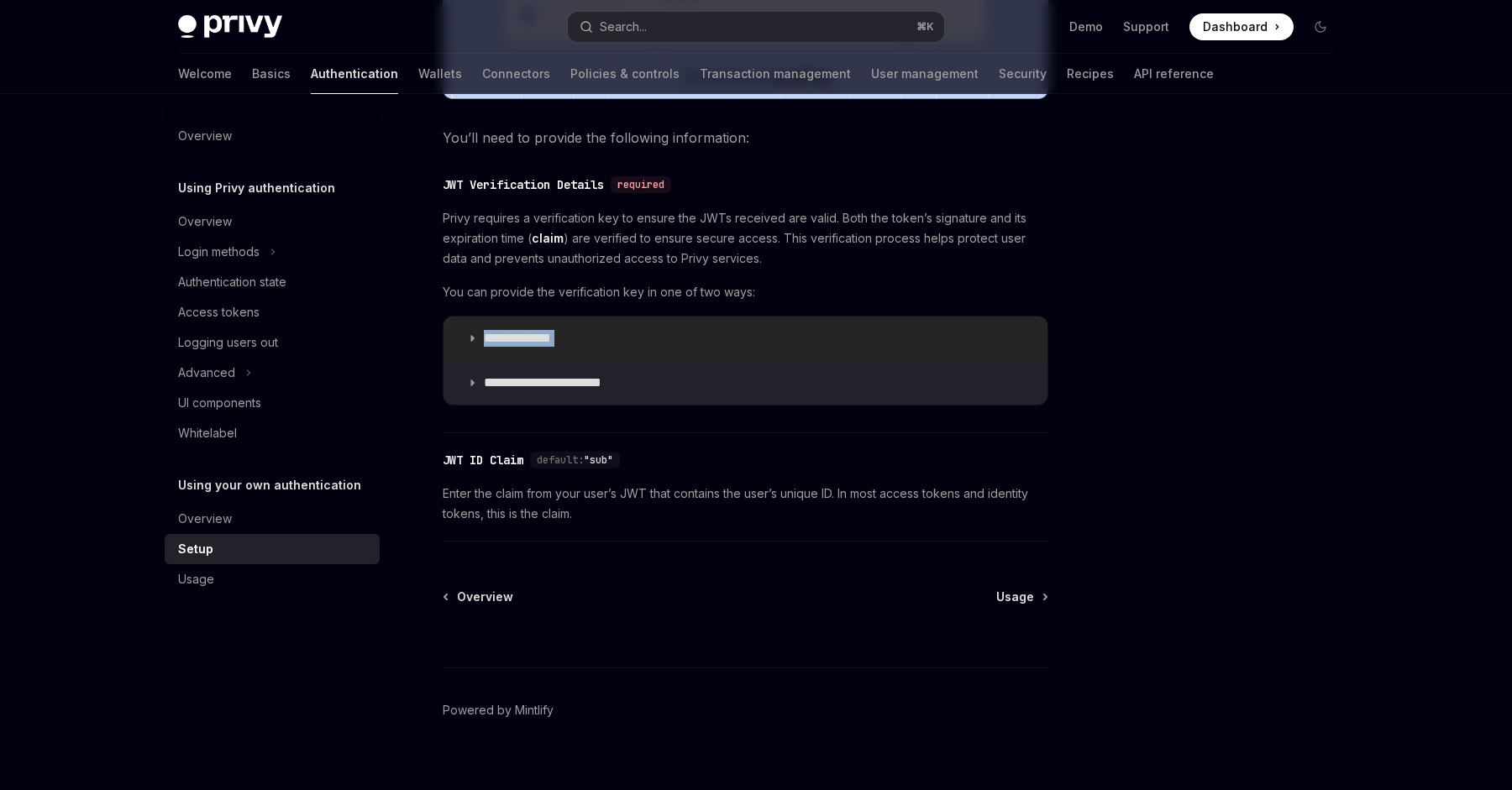
click at [630, 356] on summary "**********" at bounding box center [746, 338] width 604 height 44
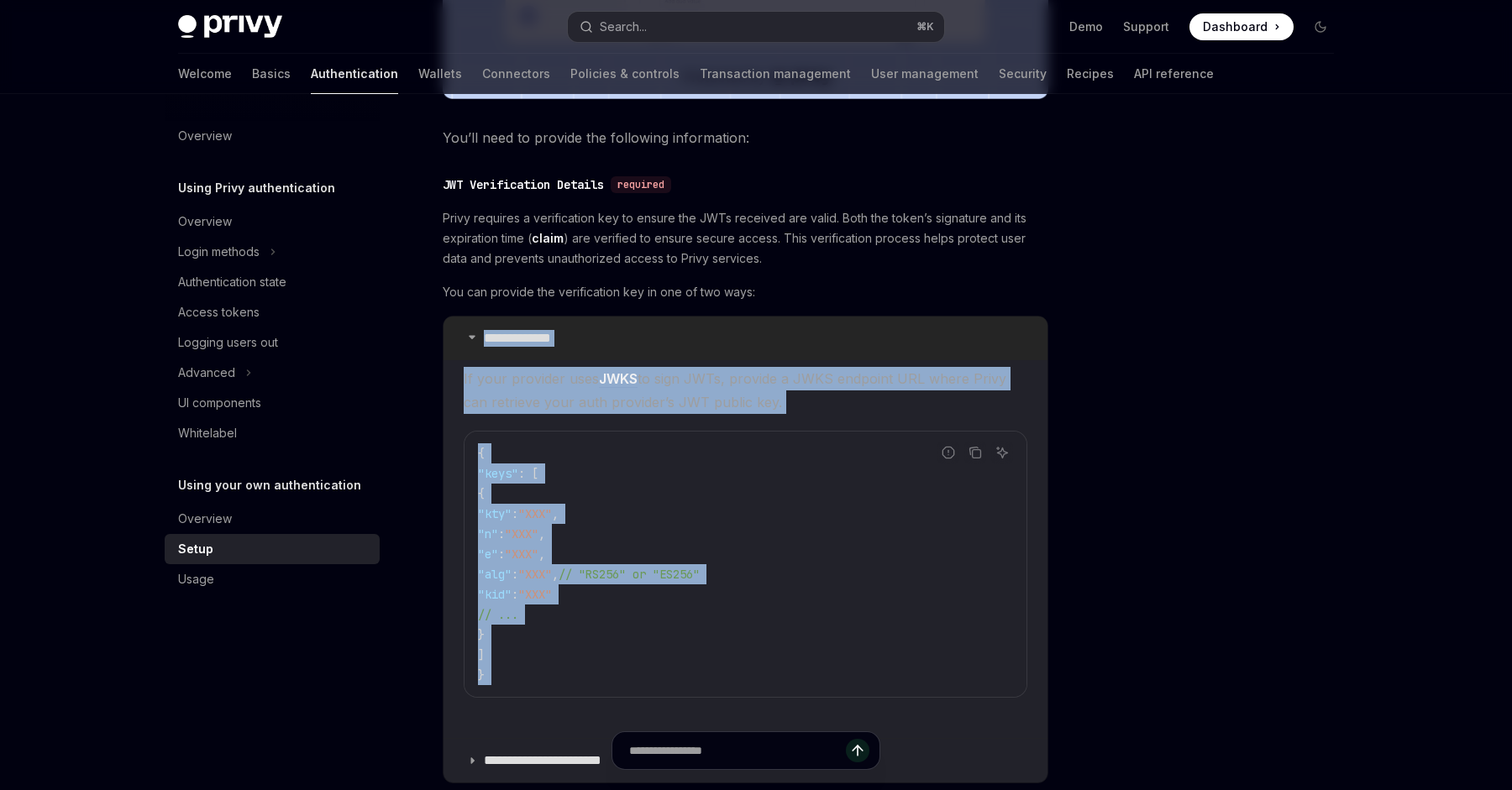
click at [630, 356] on summary "**********" at bounding box center [746, 338] width 604 height 44
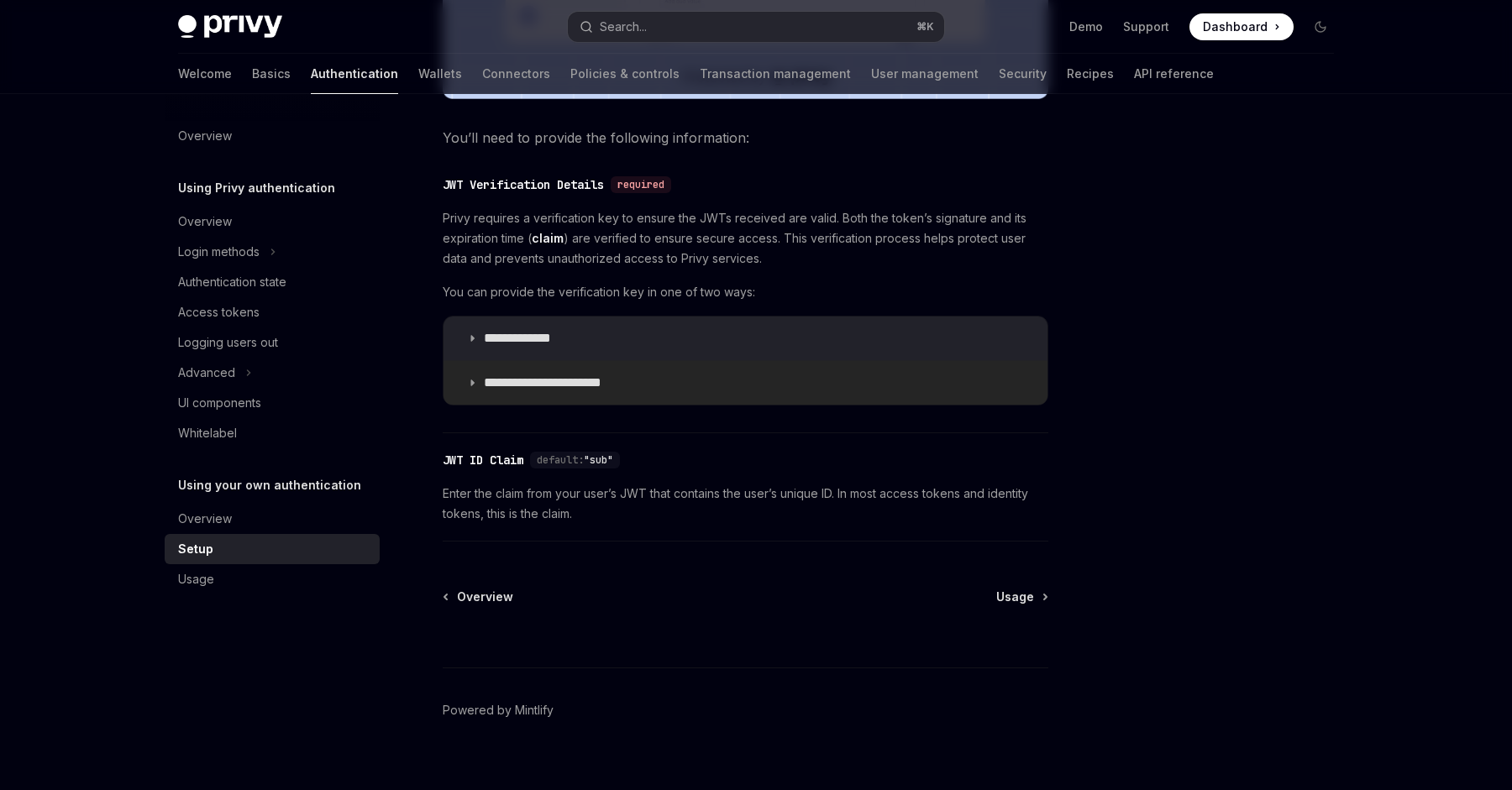
click at [639, 391] on summary "**********" at bounding box center [746, 383] width 604 height 44
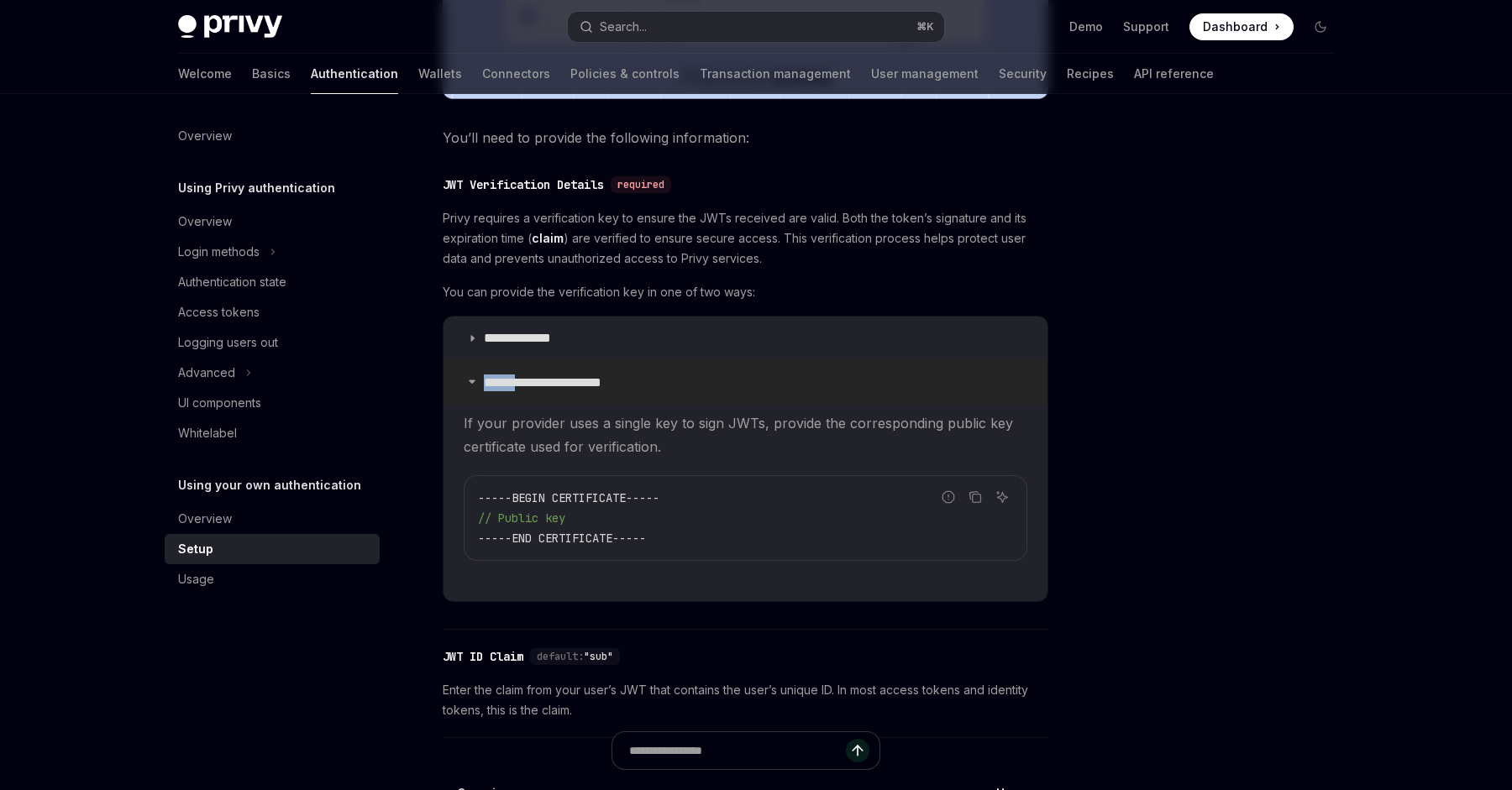
click at [639, 391] on summary "**********" at bounding box center [746, 383] width 604 height 44
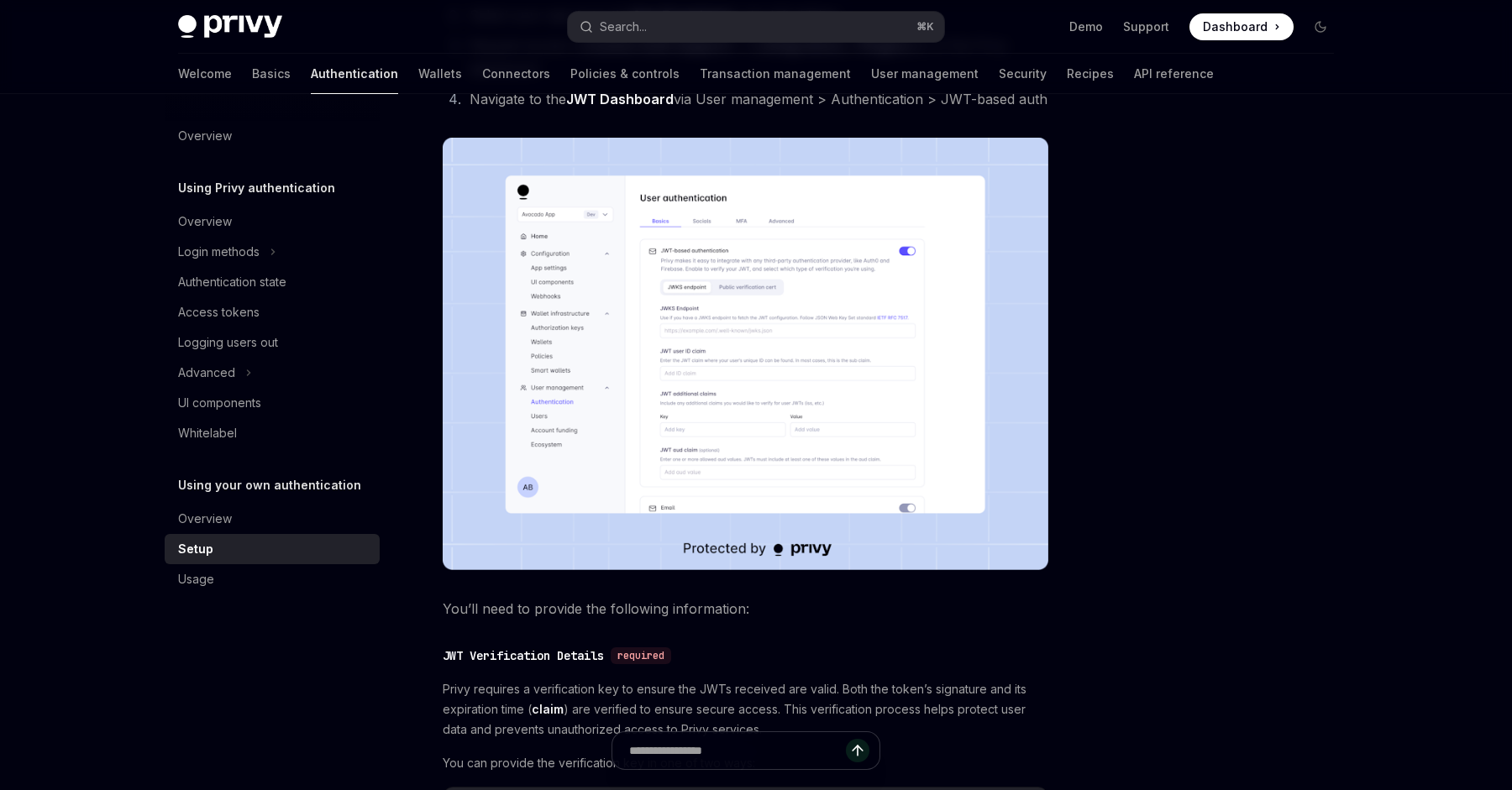
scroll to position [42, 0]
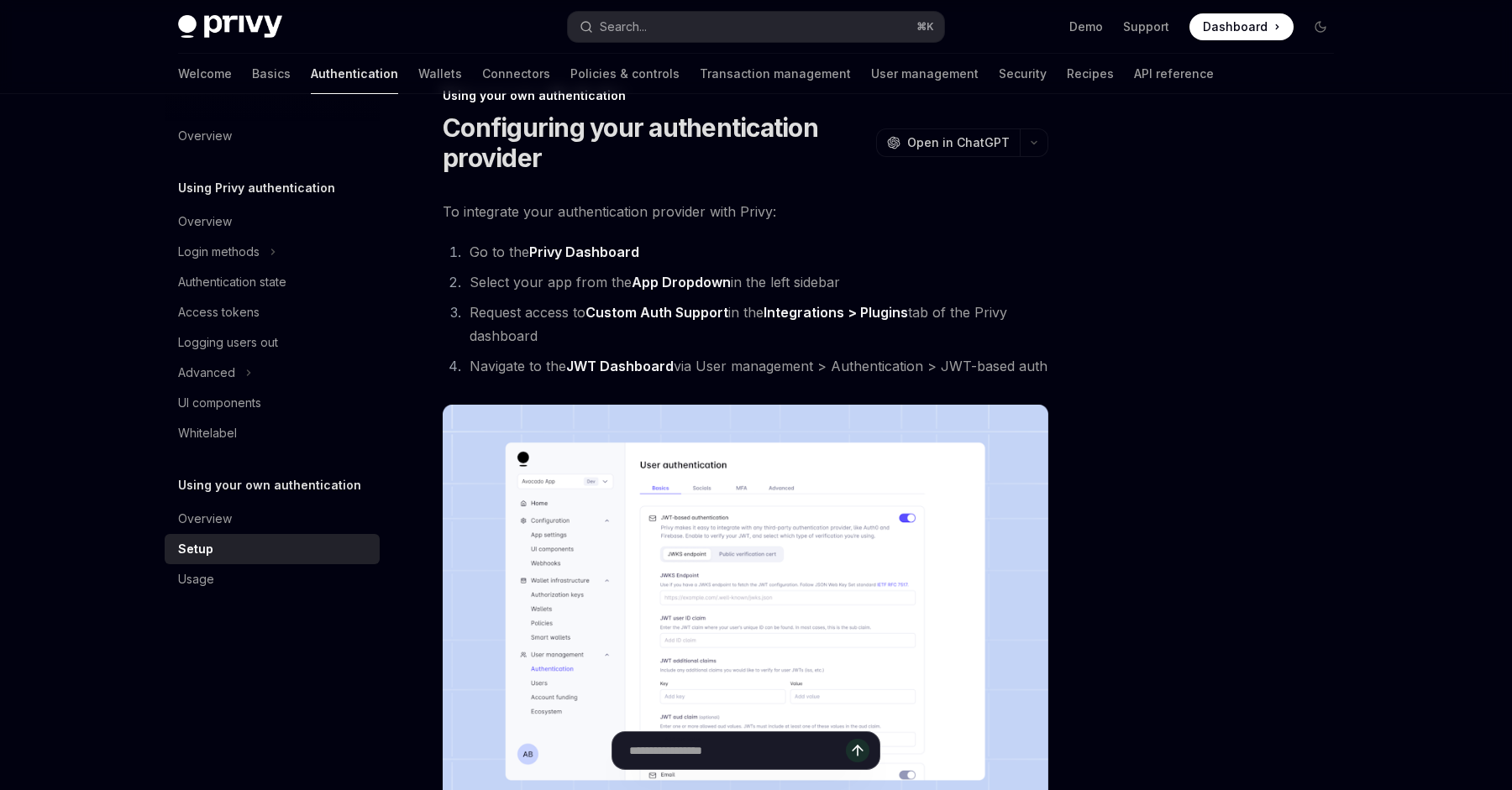
click at [628, 355] on li "Navigate to the JWT Dashboard via User management > Authentication > JWT-based …" at bounding box center [757, 366] width 584 height 23
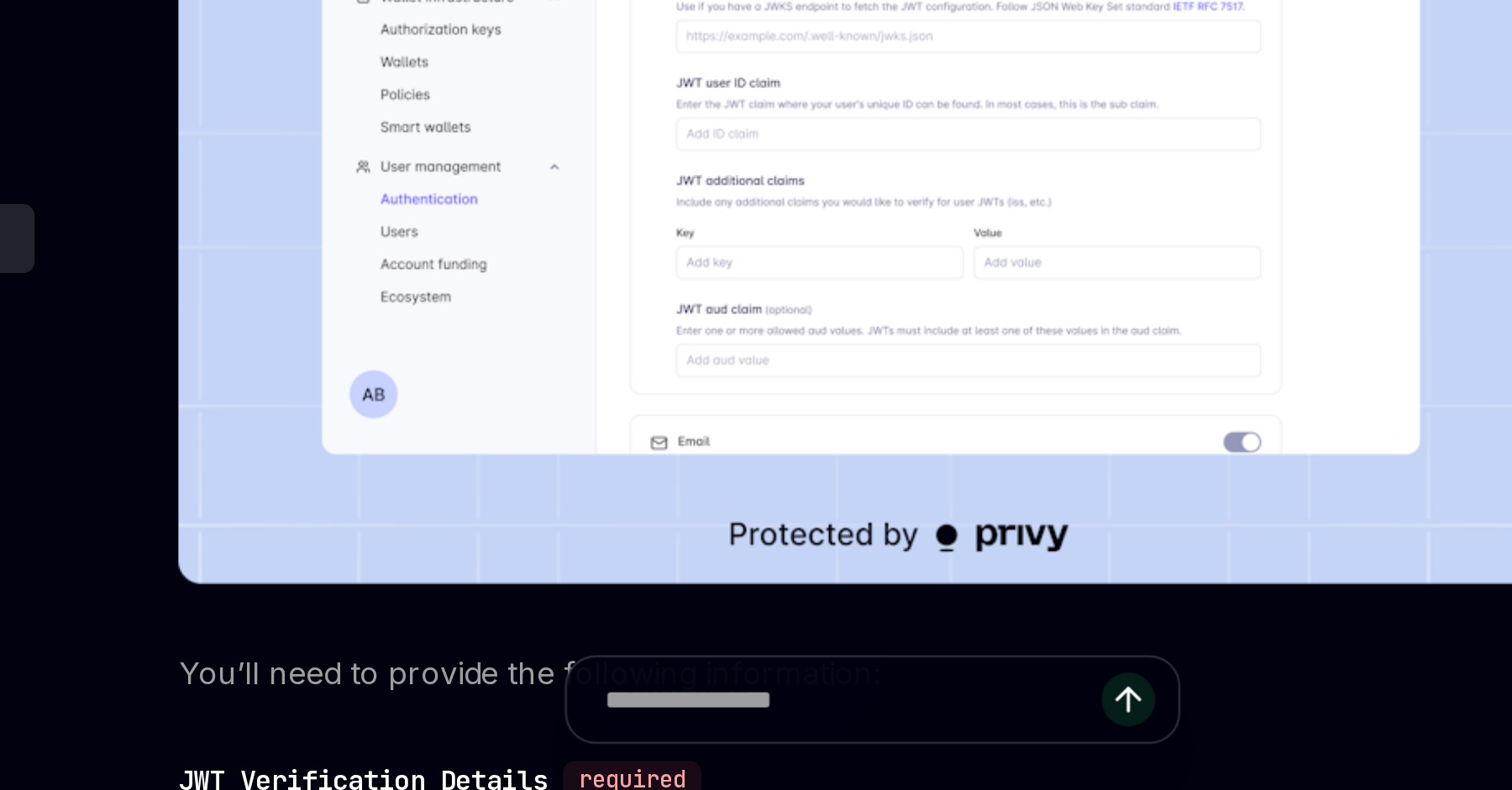
scroll to position [179, 0]
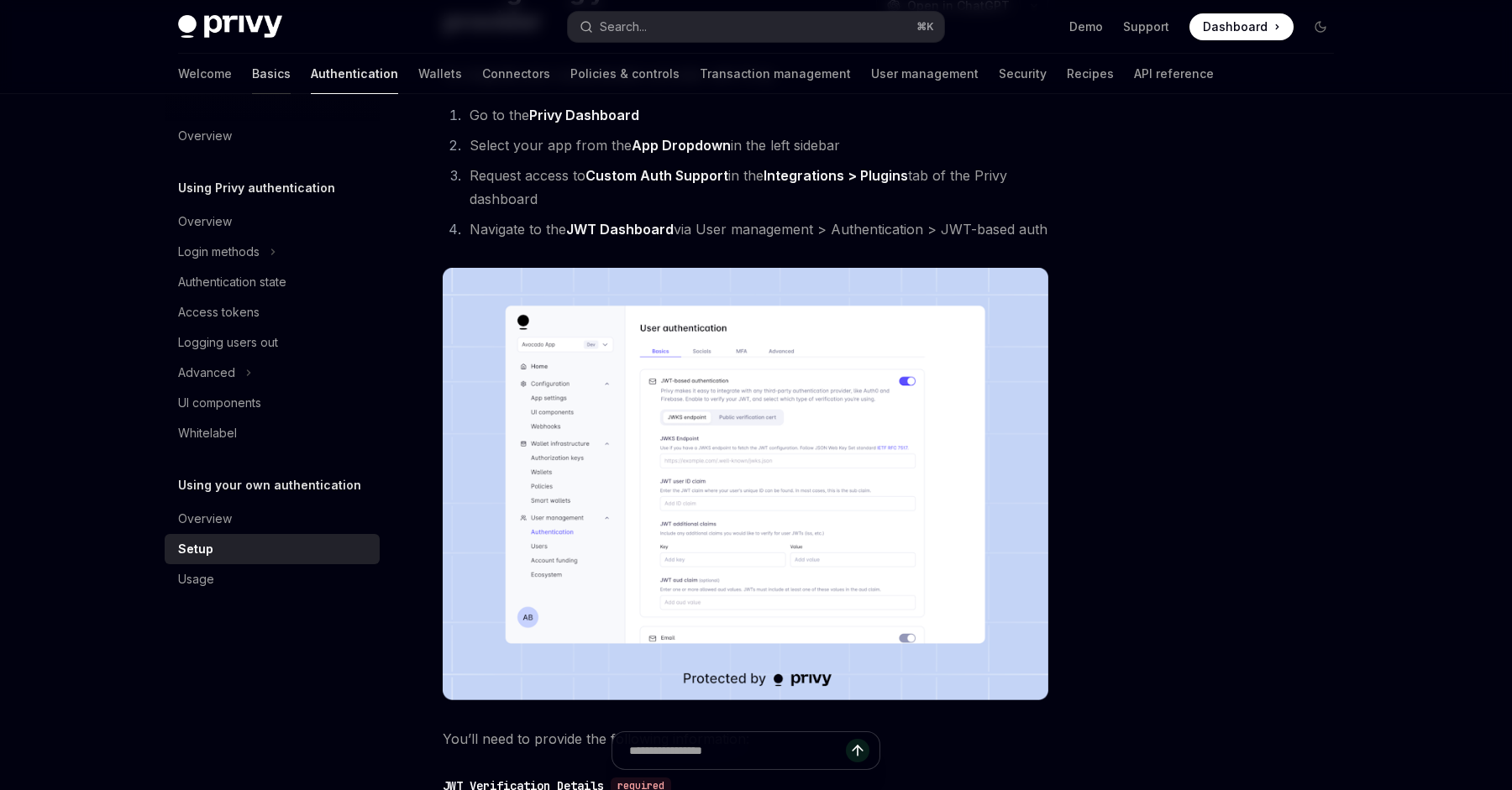
click at [252, 76] on link "Basics" at bounding box center [271, 73] width 39 height 40
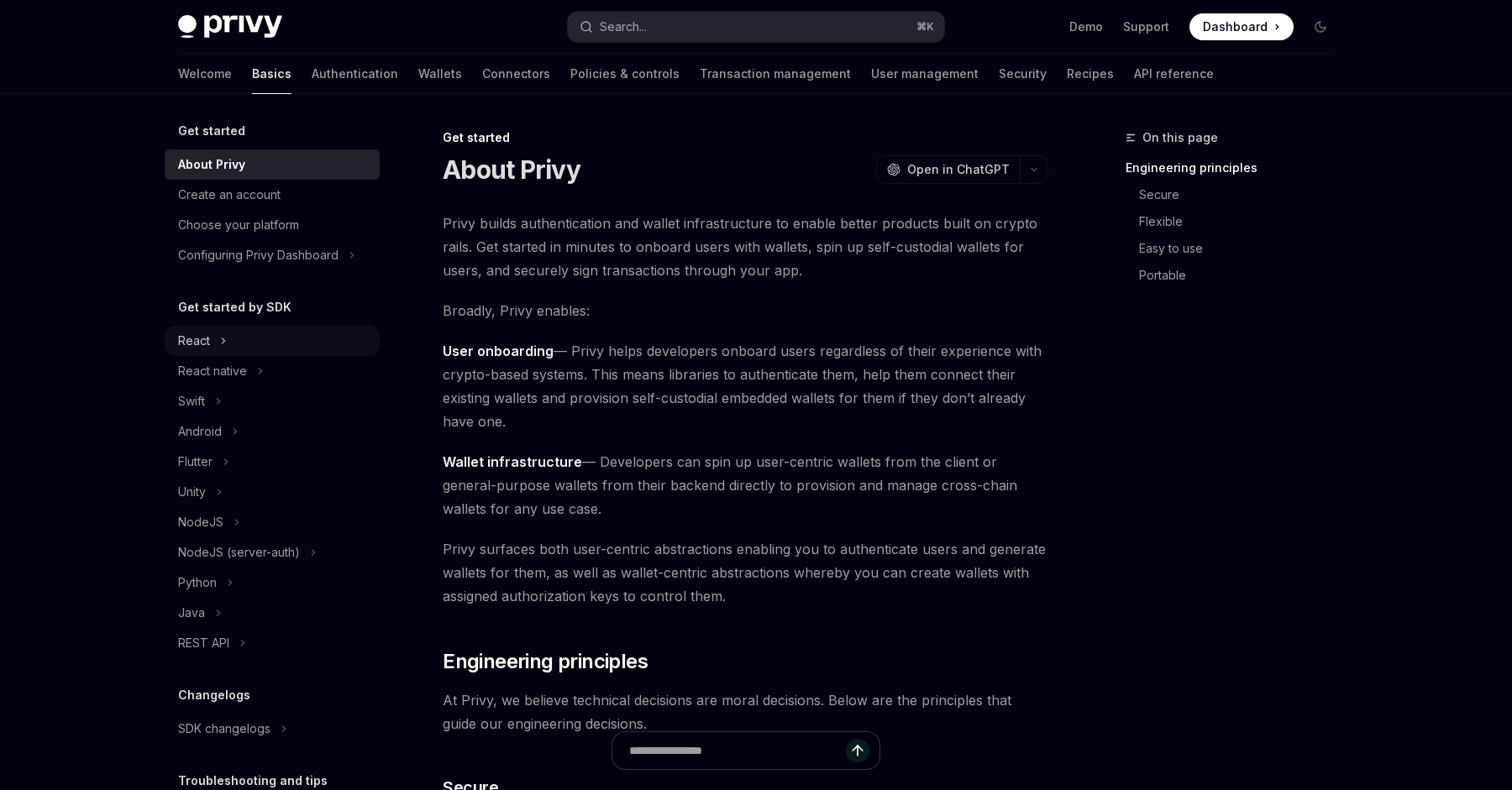
click at [259, 341] on button "React" at bounding box center [272, 341] width 215 height 30
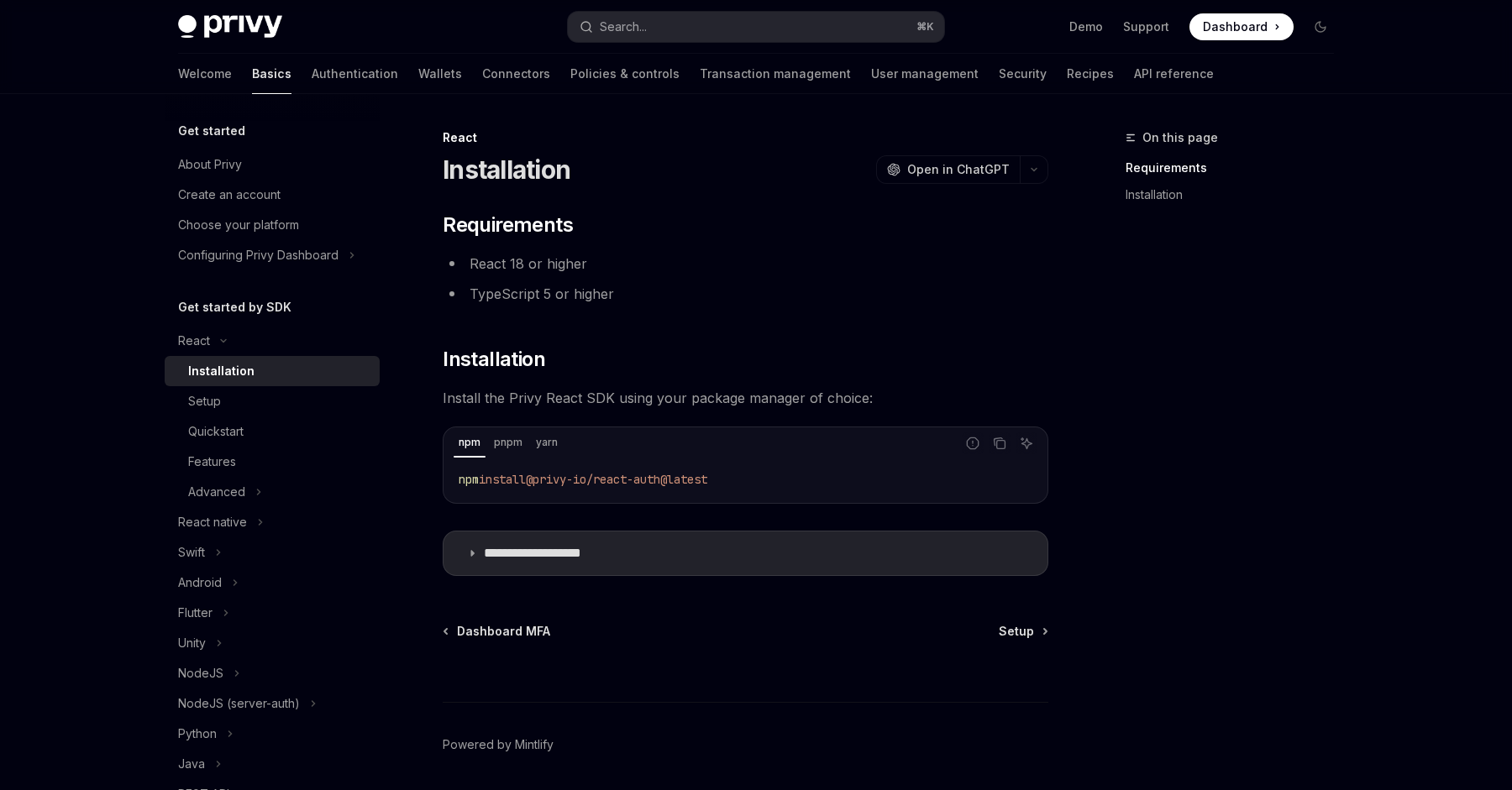
scroll to position [17, 0]
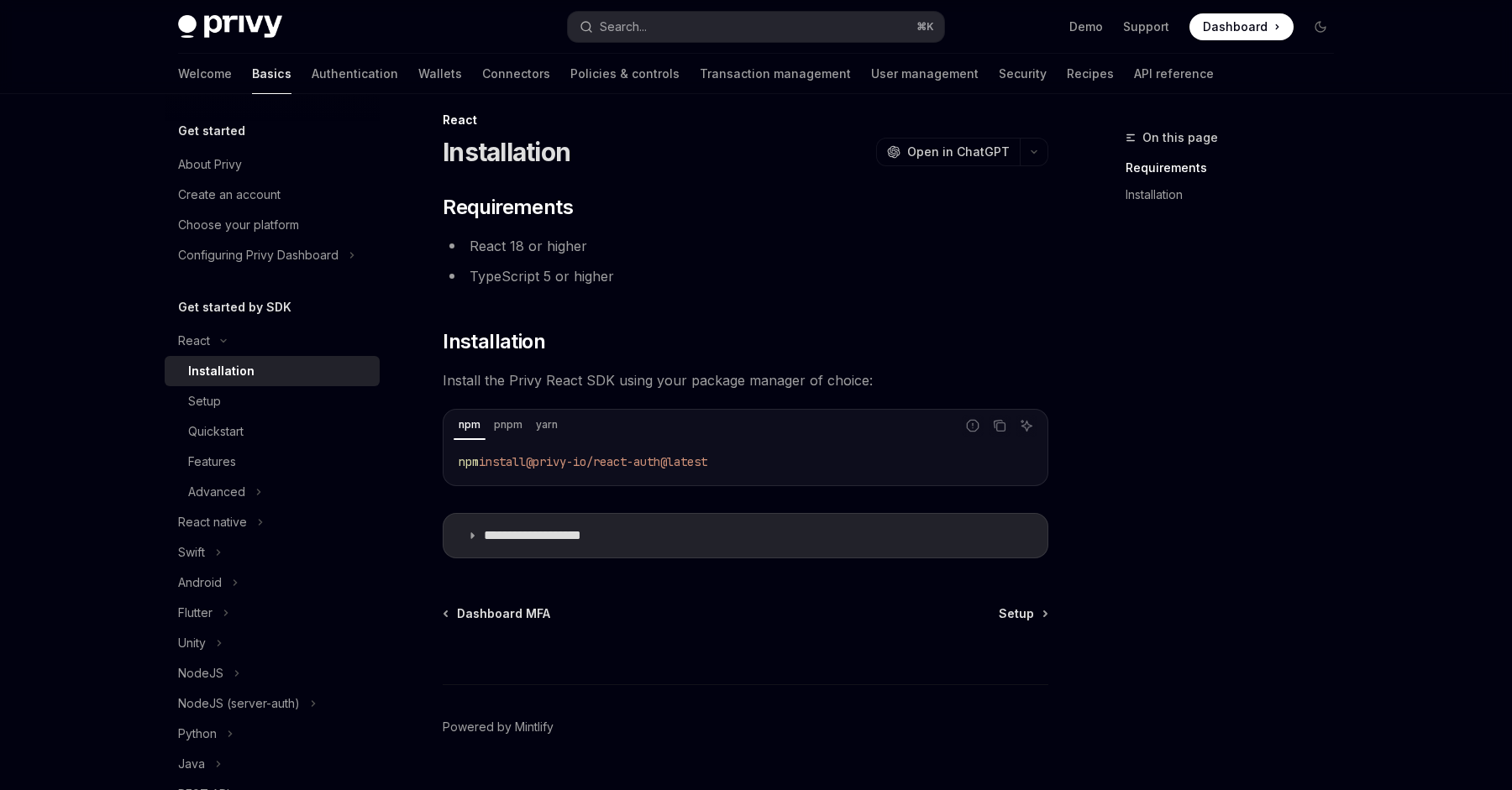
click at [264, 383] on link "Installation" at bounding box center [272, 371] width 215 height 30
click at [264, 393] on div "Setup" at bounding box center [279, 401] width 182 height 20
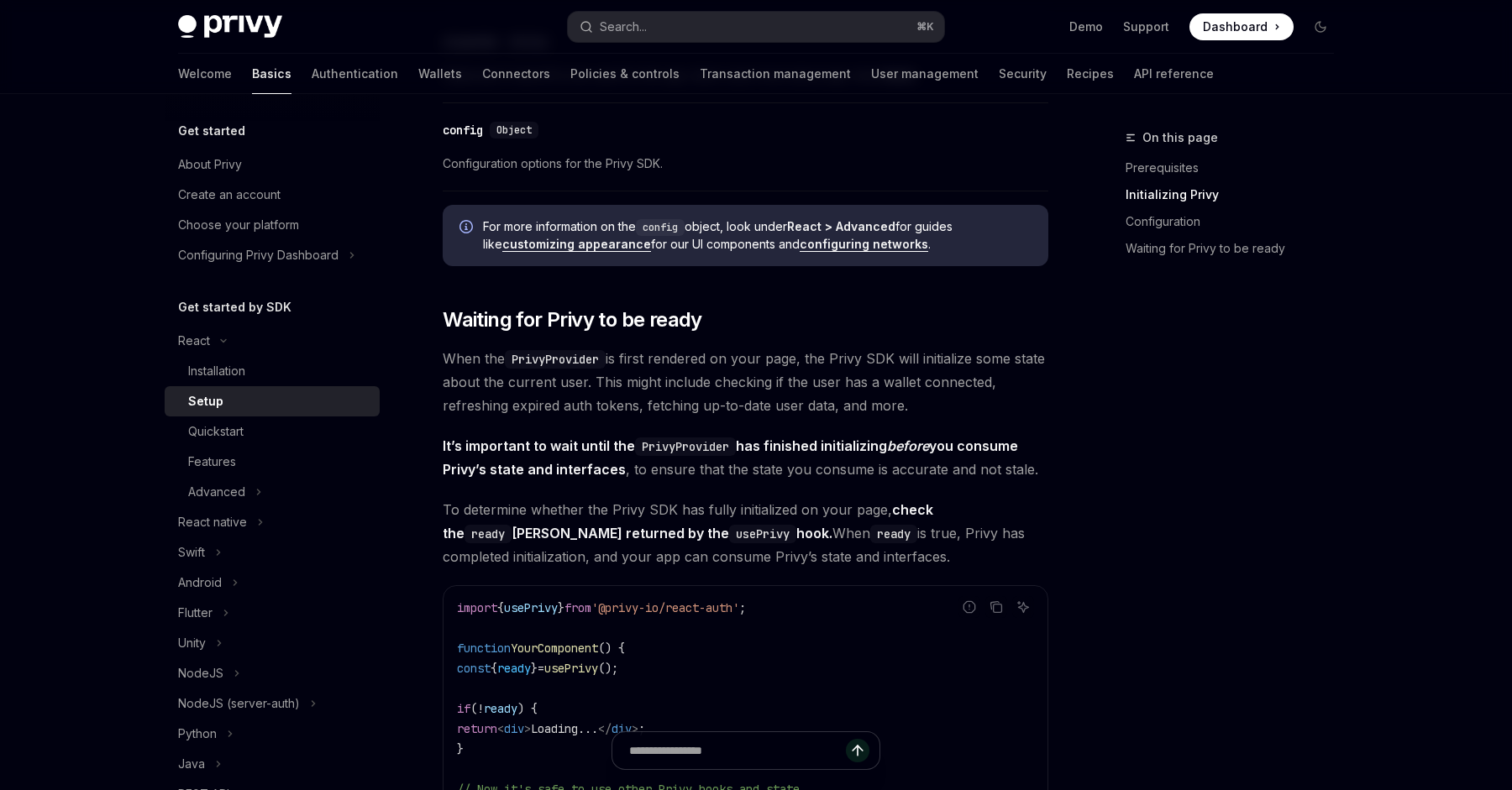
scroll to position [1436, 0]
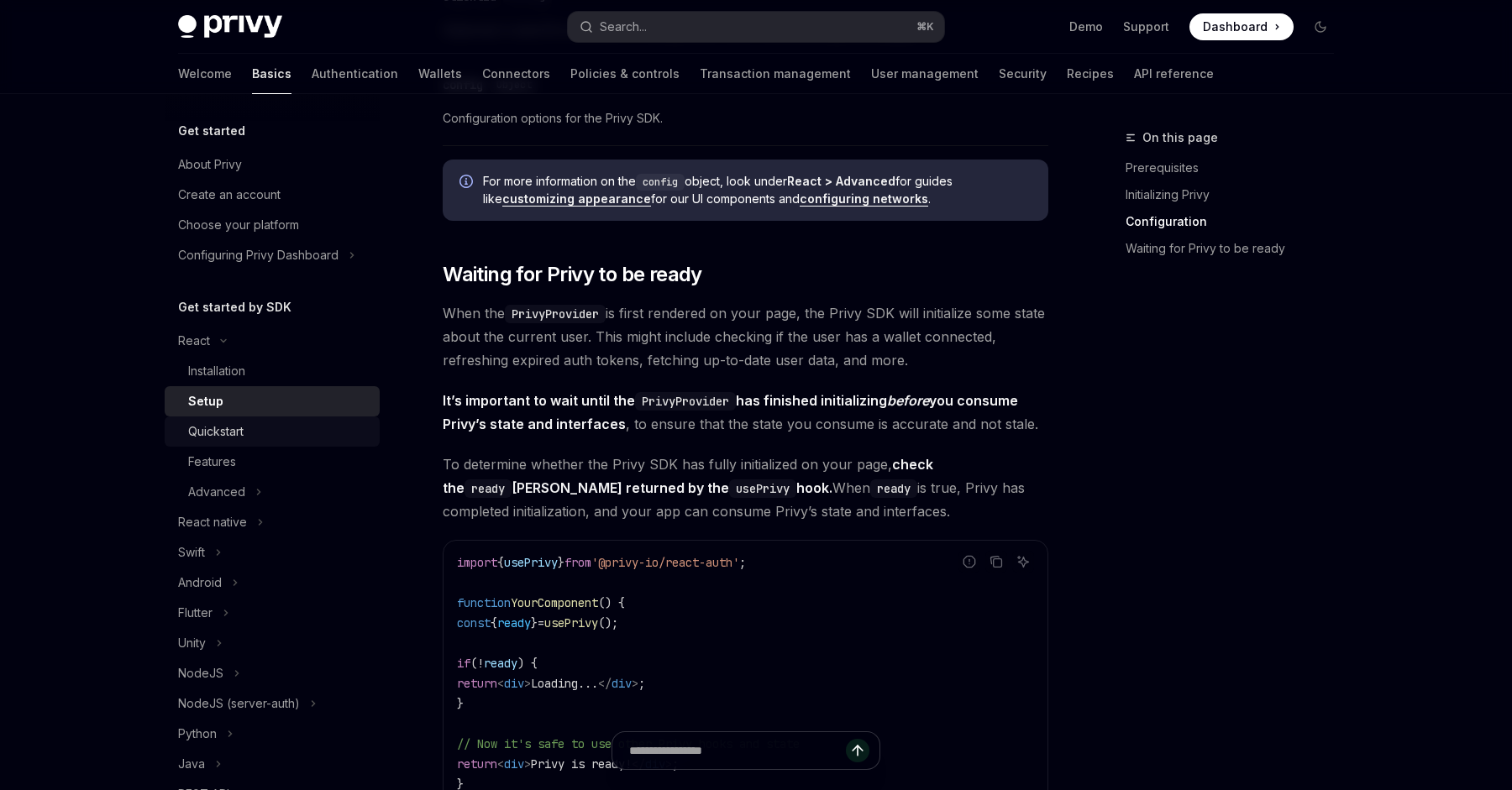
click at [251, 425] on div "Quickstart" at bounding box center [279, 431] width 182 height 20
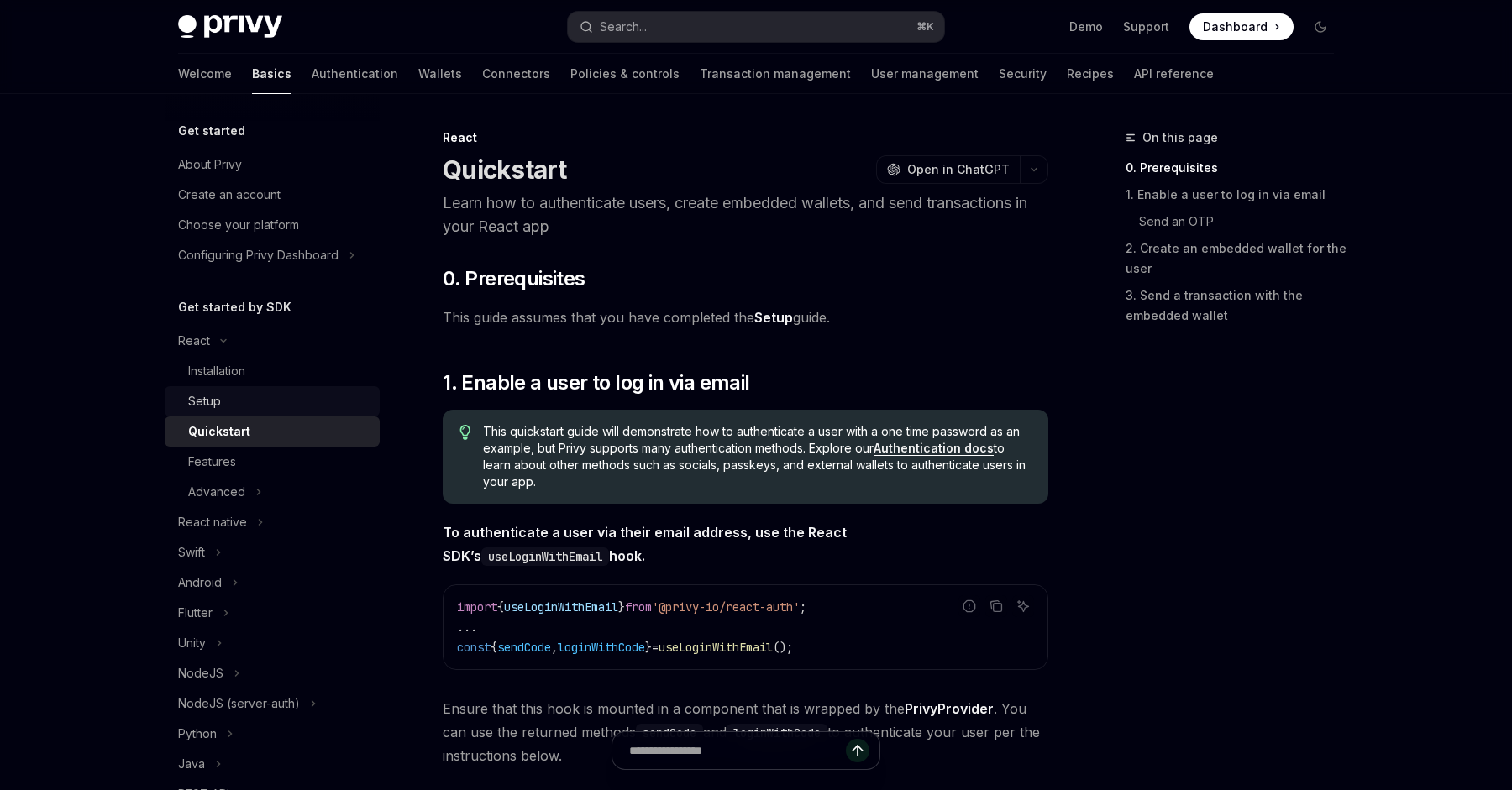
click at [232, 404] on div "Setup" at bounding box center [279, 401] width 182 height 20
type textarea "*"
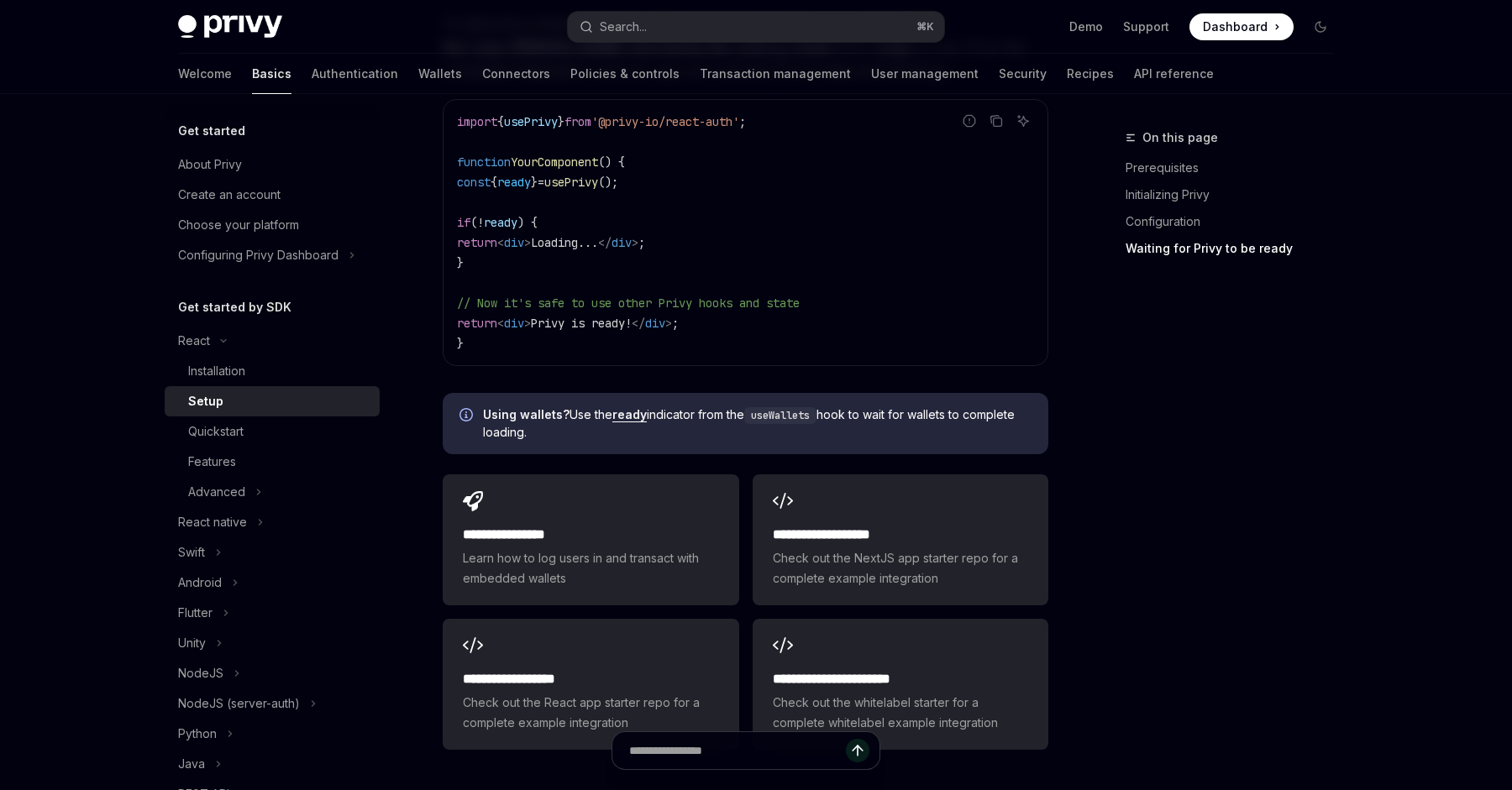
scroll to position [1879, 0]
